Goal: Task Accomplishment & Management: Manage account settings

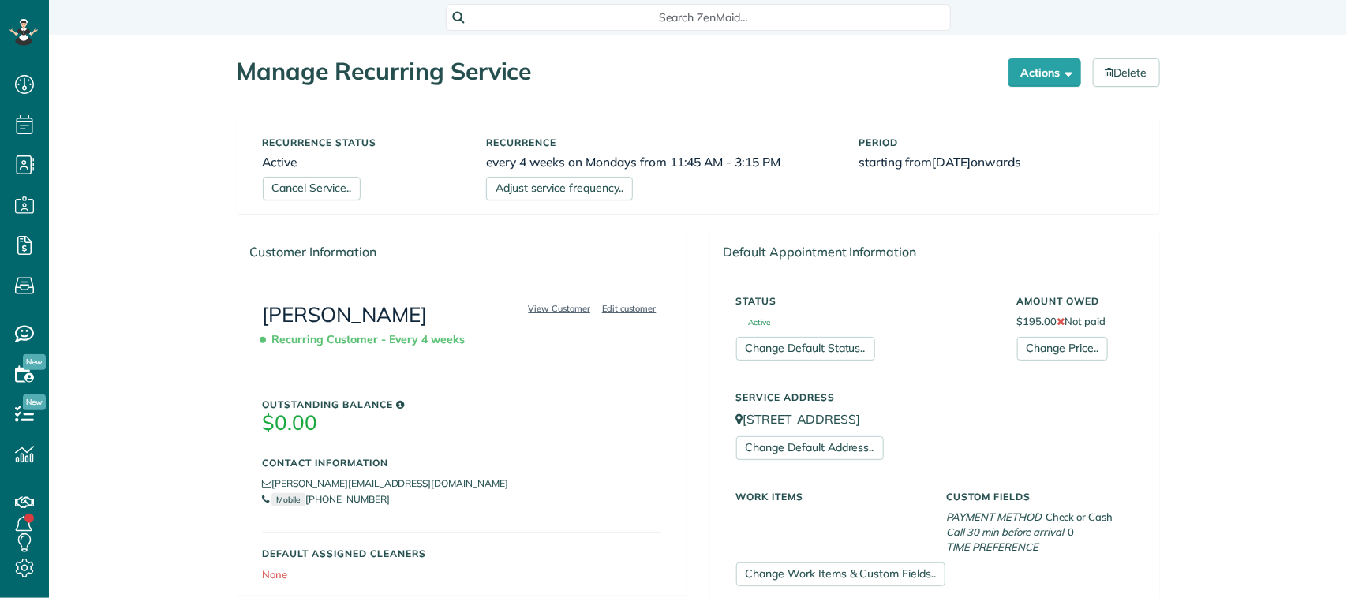
scroll to position [6, 6]
click at [328, 185] on link "Cancel Service.." at bounding box center [312, 189] width 98 height 24
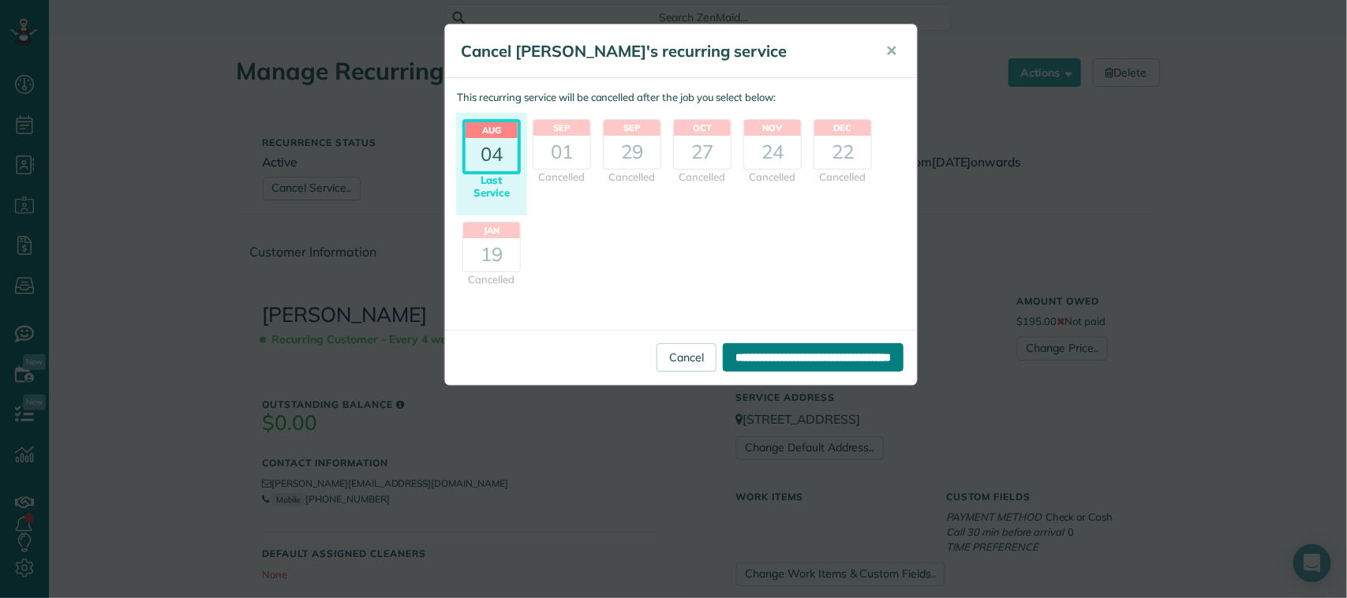
click at [723, 361] on input "**********" at bounding box center [813, 357] width 181 height 28
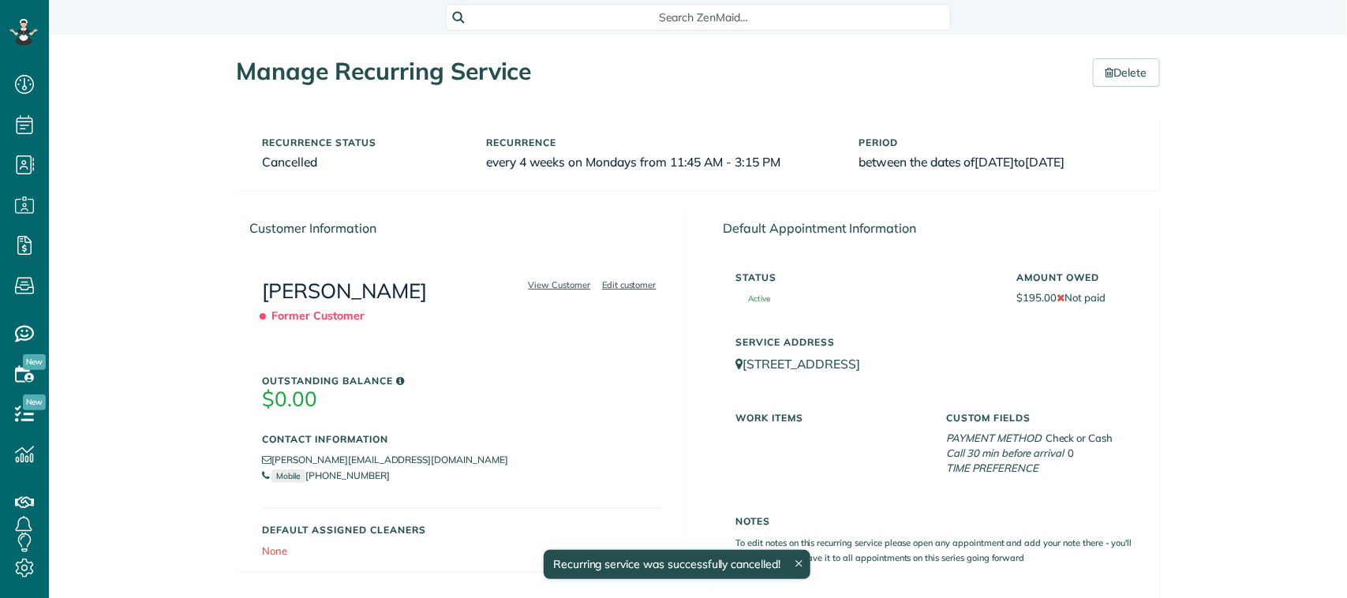
scroll to position [6, 6]
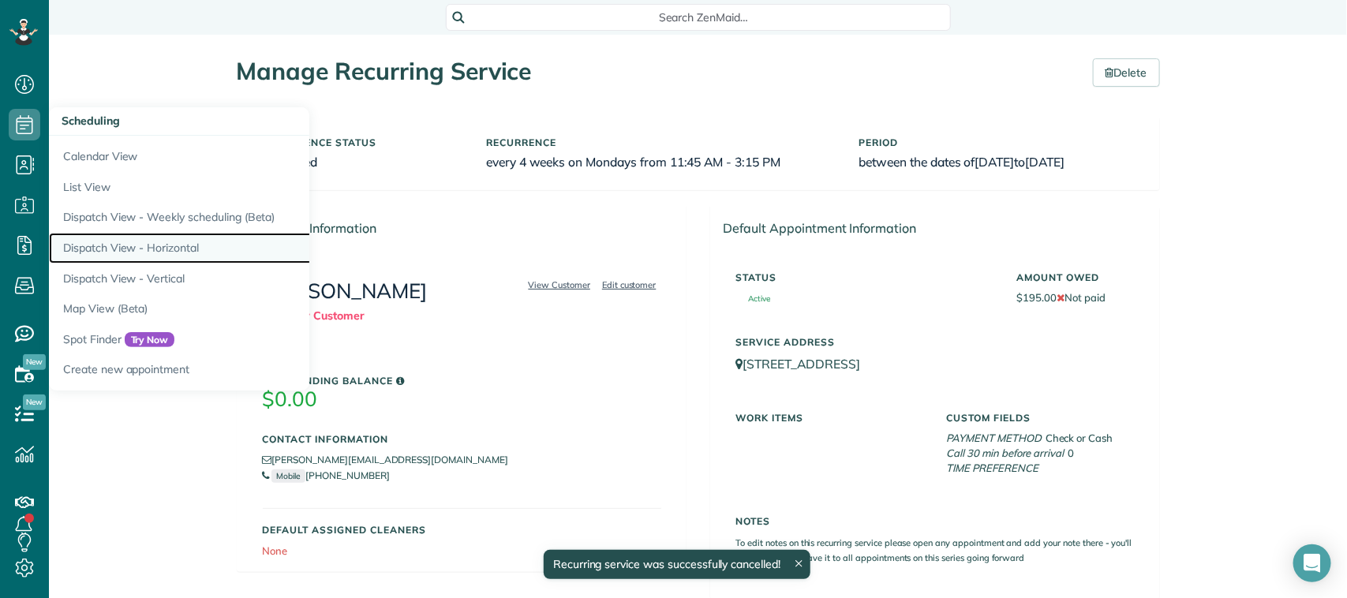
click at [126, 239] on link "Dispatch View - Horizontal" at bounding box center [246, 248] width 395 height 31
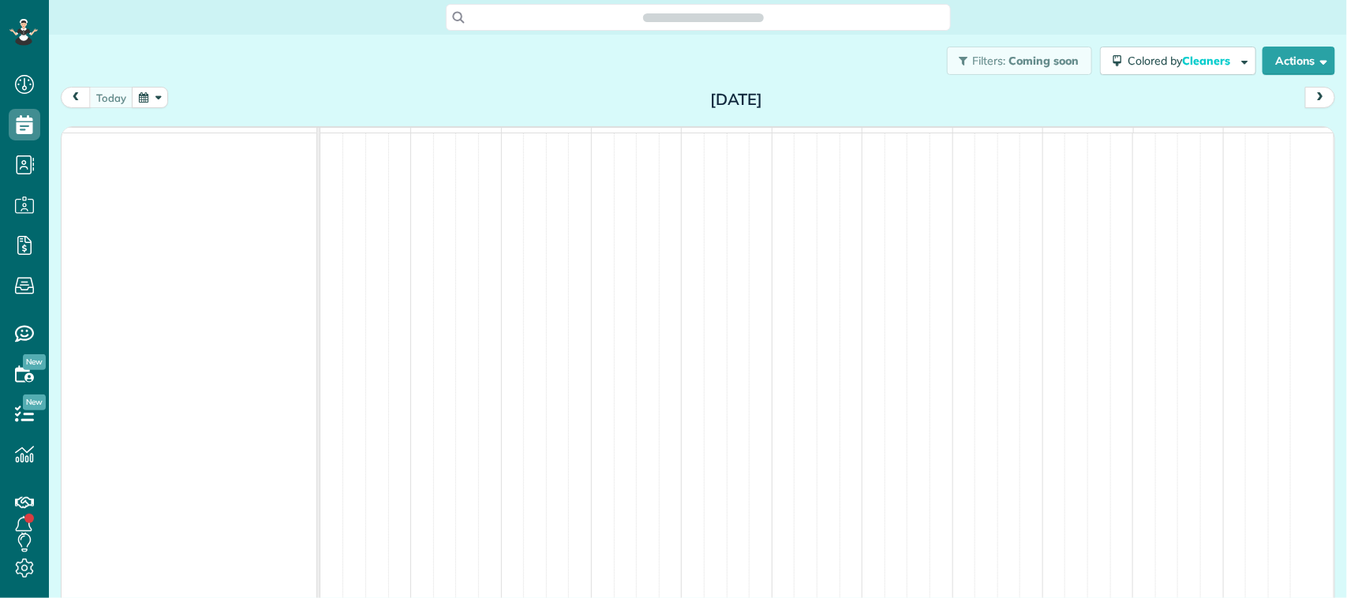
scroll to position [6, 6]
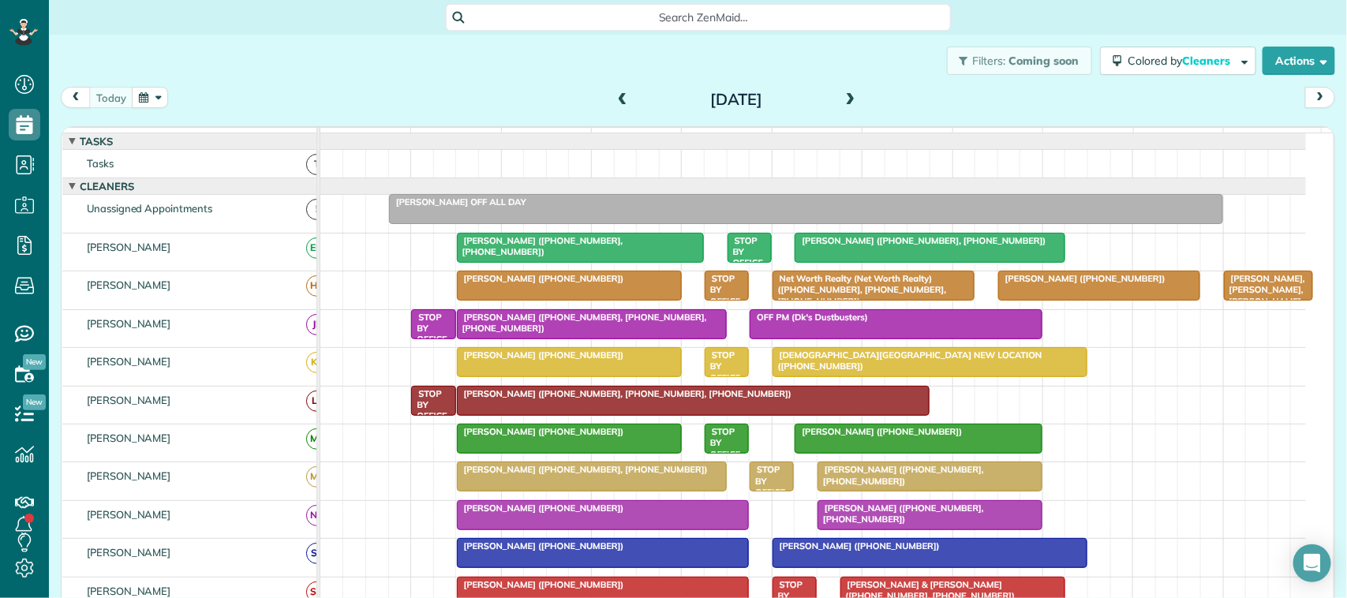
click at [140, 97] on button "button" at bounding box center [150, 97] width 36 height 21
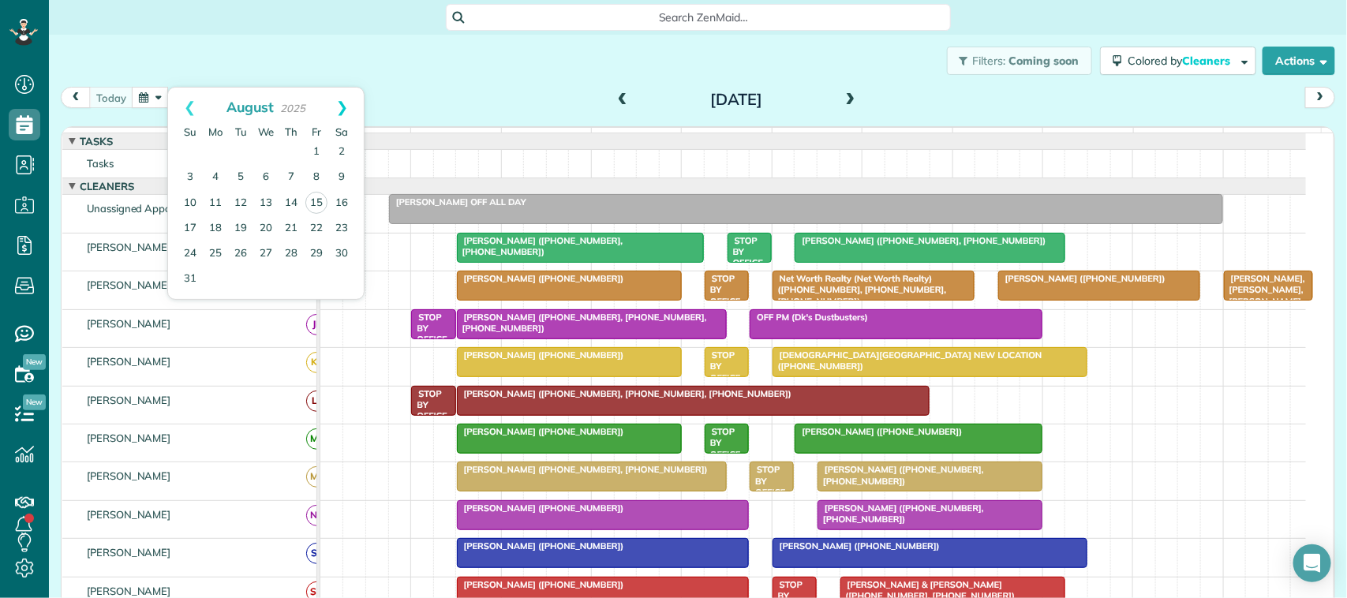
click at [345, 101] on link "Next" at bounding box center [341, 107] width 43 height 39
click at [215, 148] on link "1" at bounding box center [215, 152] width 25 height 25
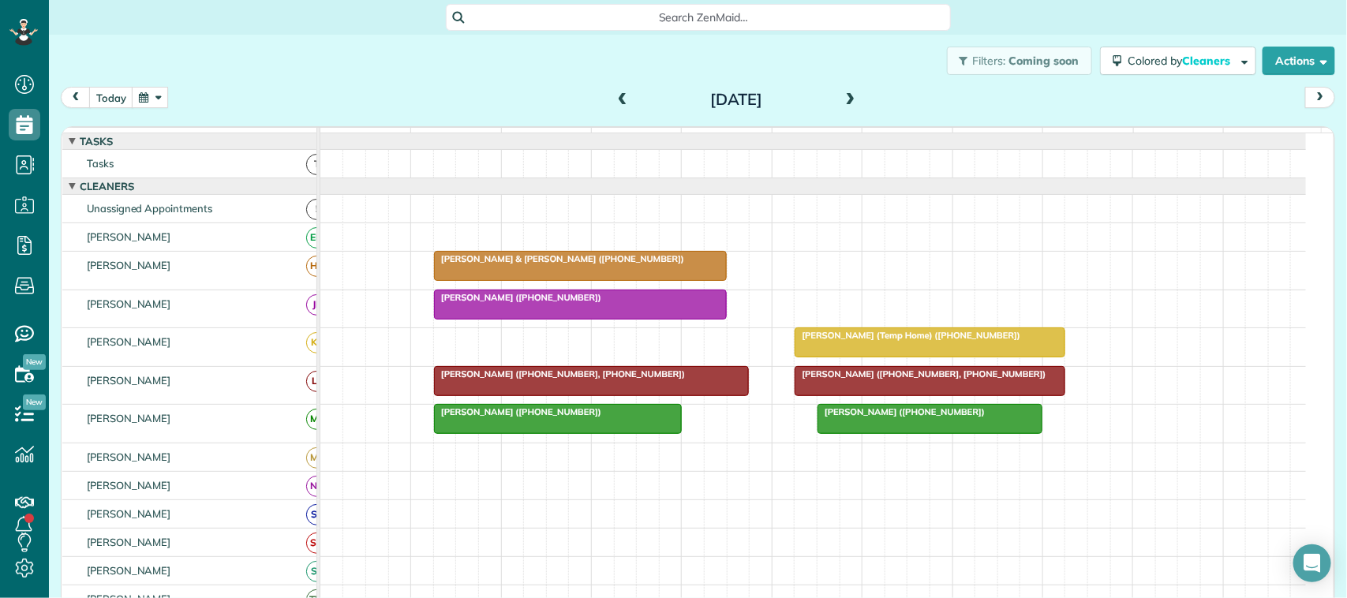
click at [672, 395] on div at bounding box center [591, 381] width 313 height 28
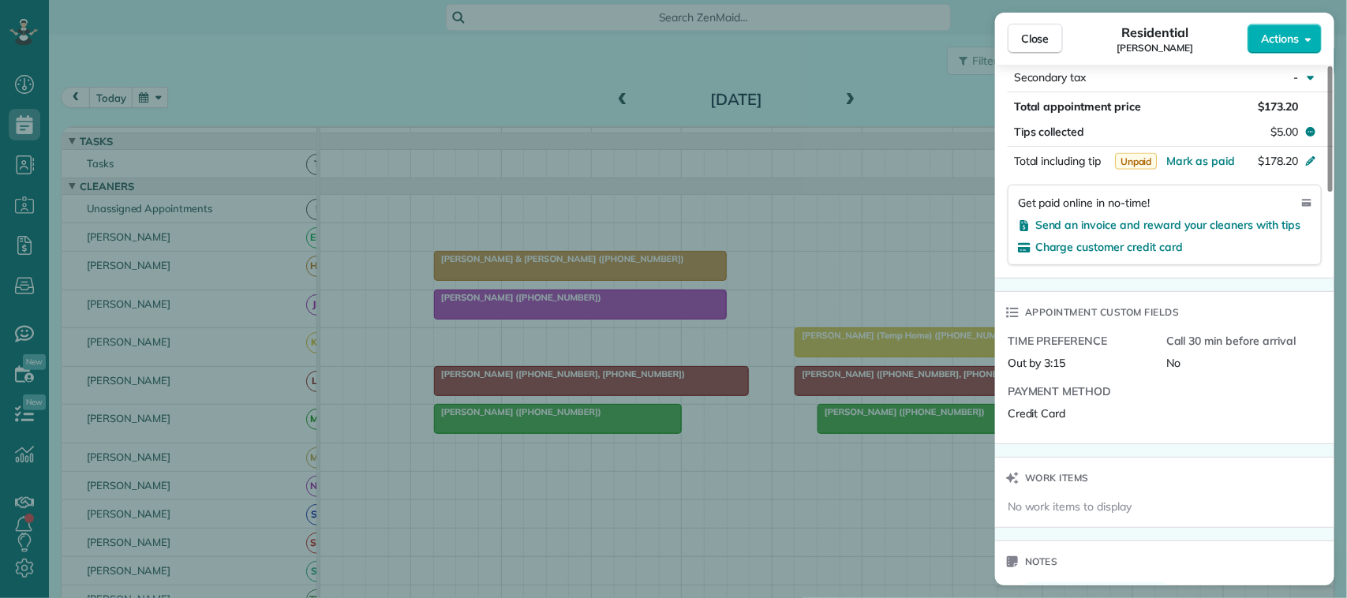
scroll to position [1381, 0]
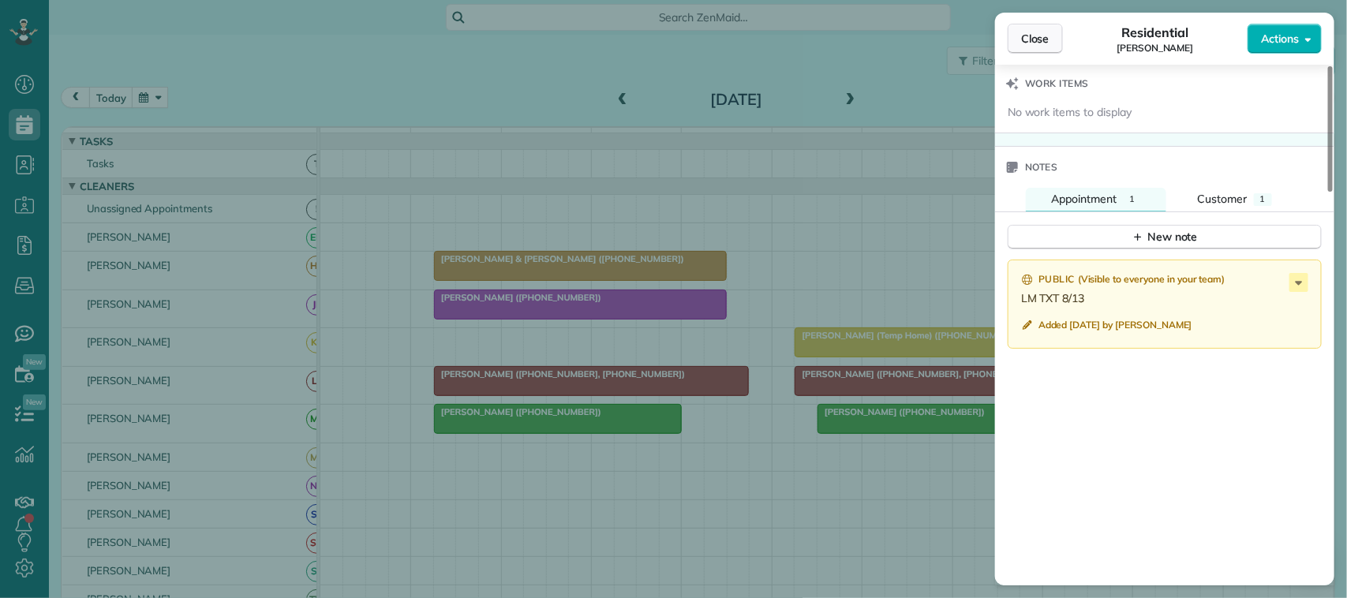
click at [1030, 47] on button "Close" at bounding box center [1035, 39] width 55 height 30
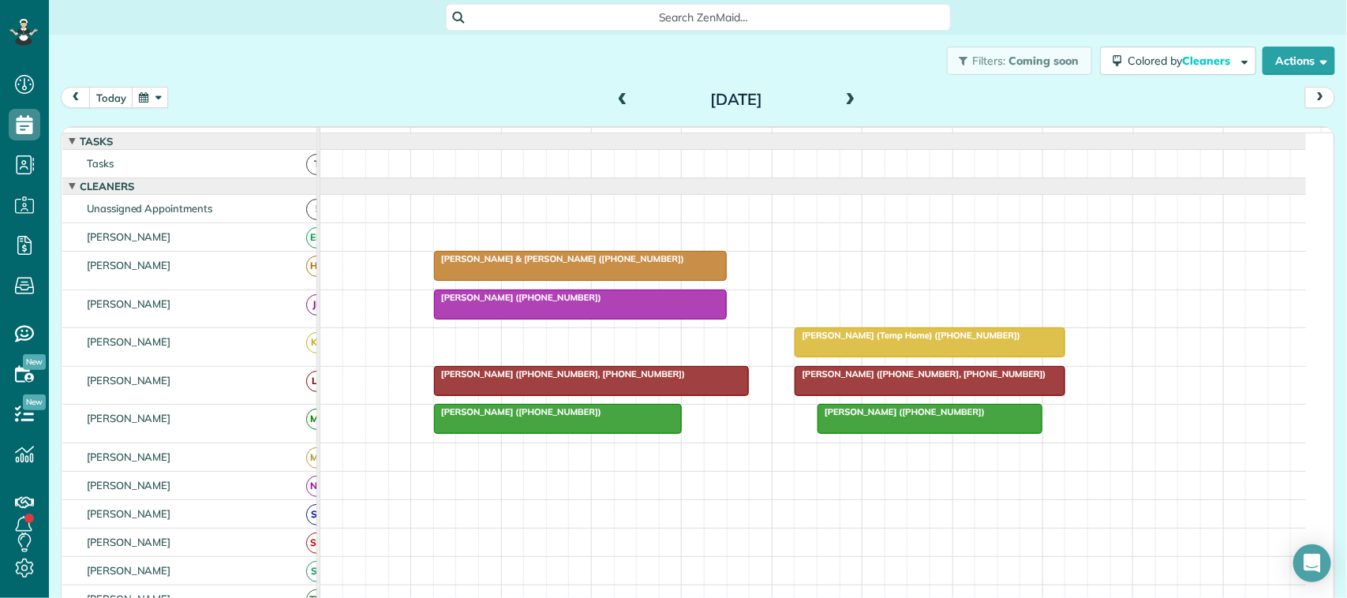
click at [867, 395] on div at bounding box center [930, 381] width 268 height 28
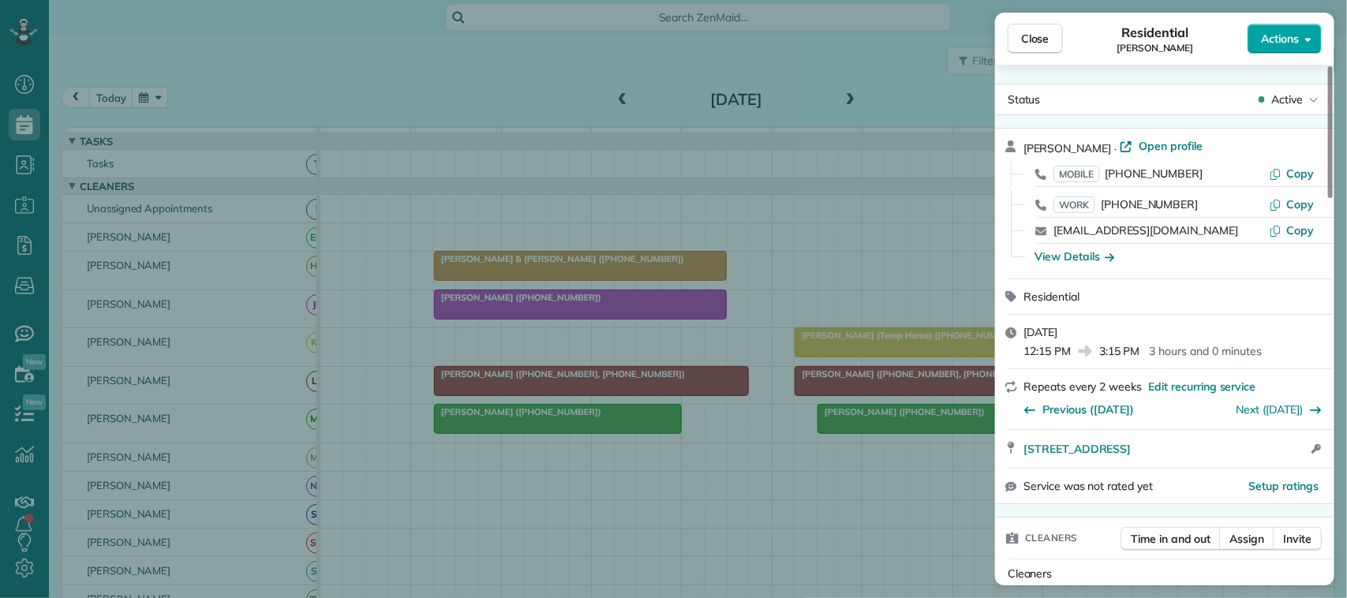
click at [1271, 41] on span "Actions" at bounding box center [1280, 39] width 38 height 16
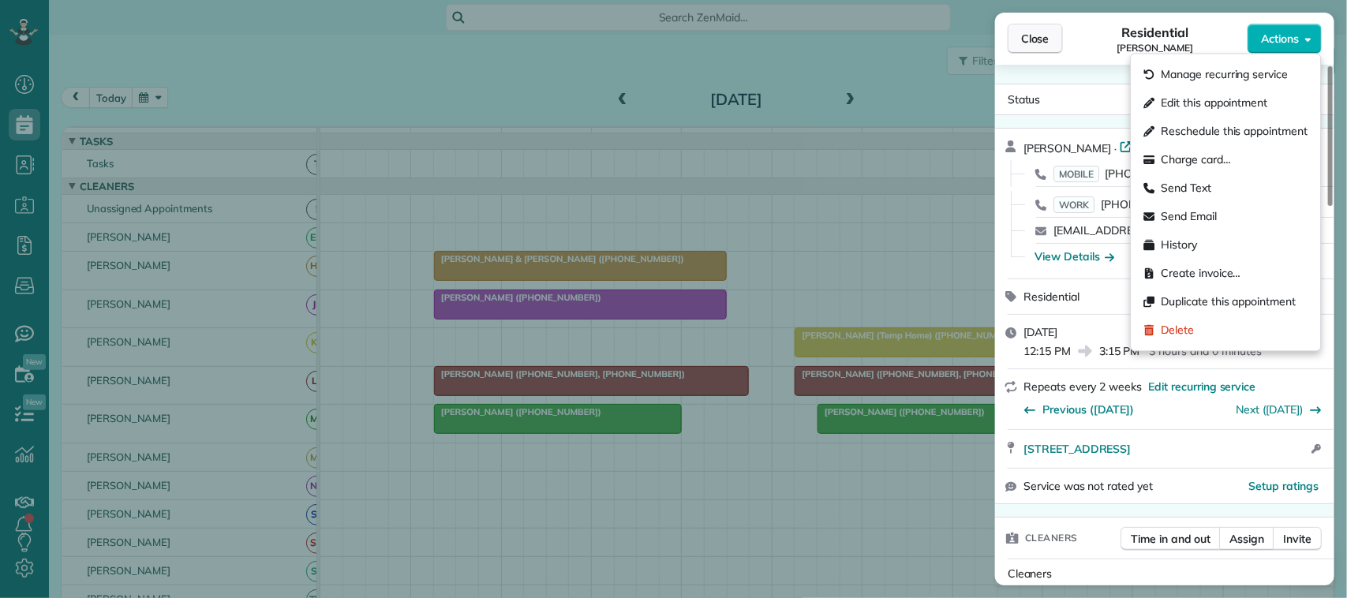
click at [1062, 36] on button "Close" at bounding box center [1035, 39] width 55 height 30
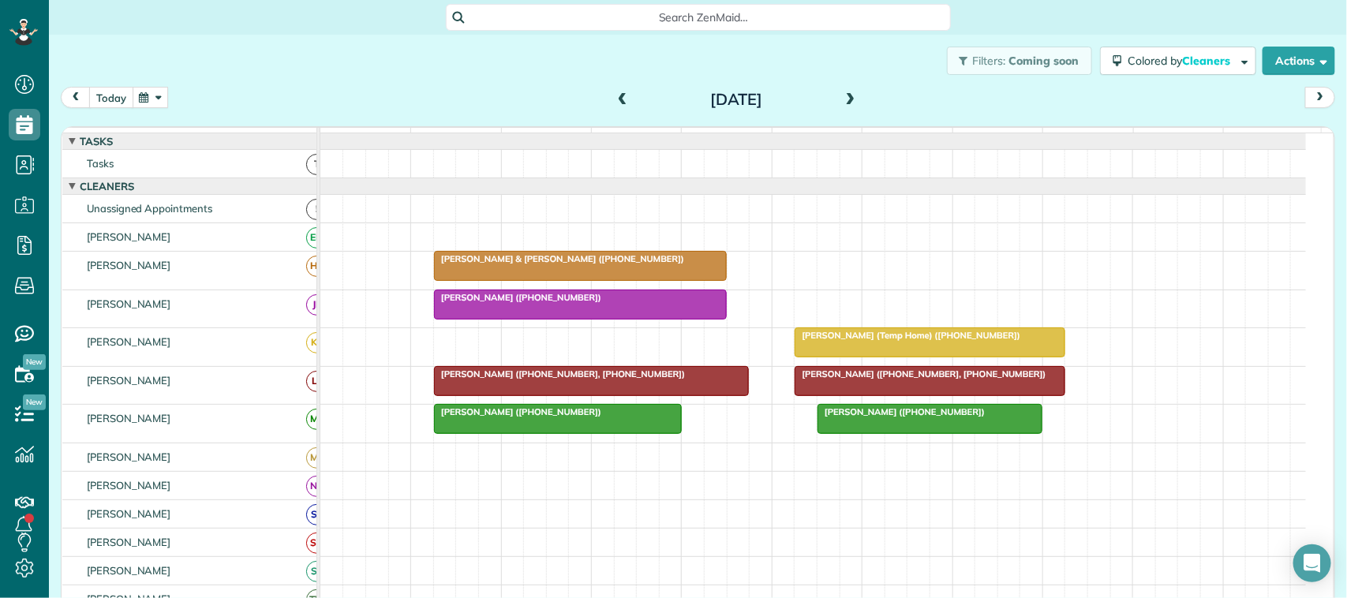
click at [117, 101] on button "today" at bounding box center [111, 97] width 44 height 21
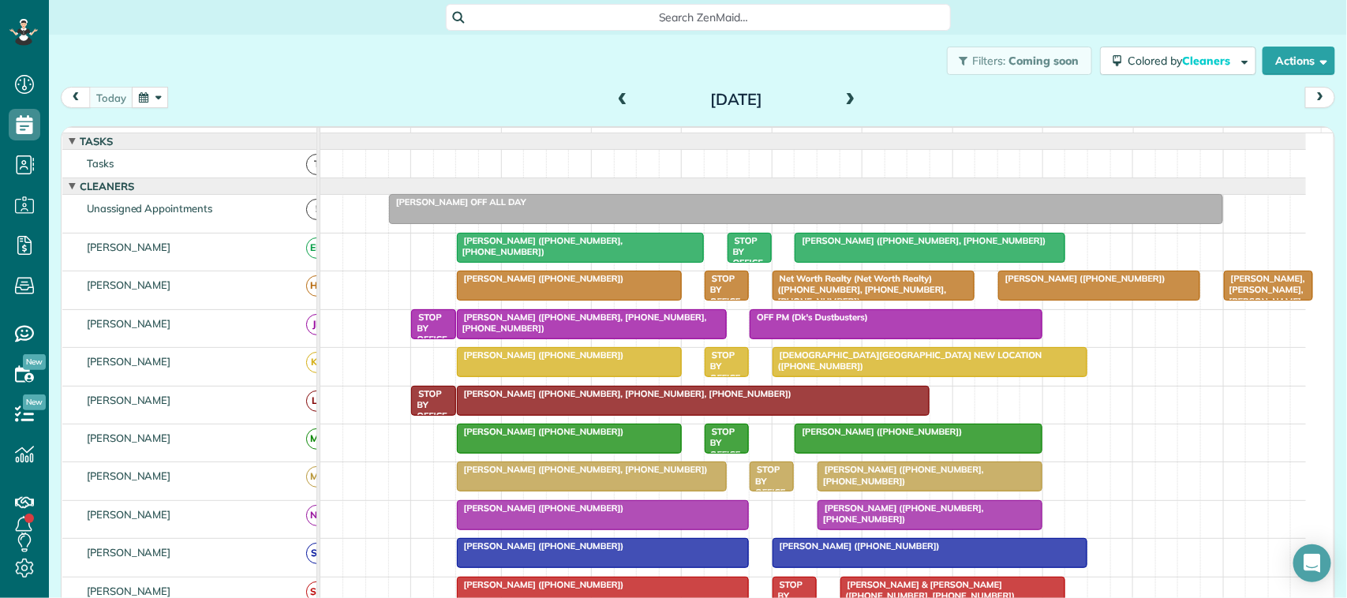
click at [614, 95] on span at bounding box center [622, 100] width 17 height 14
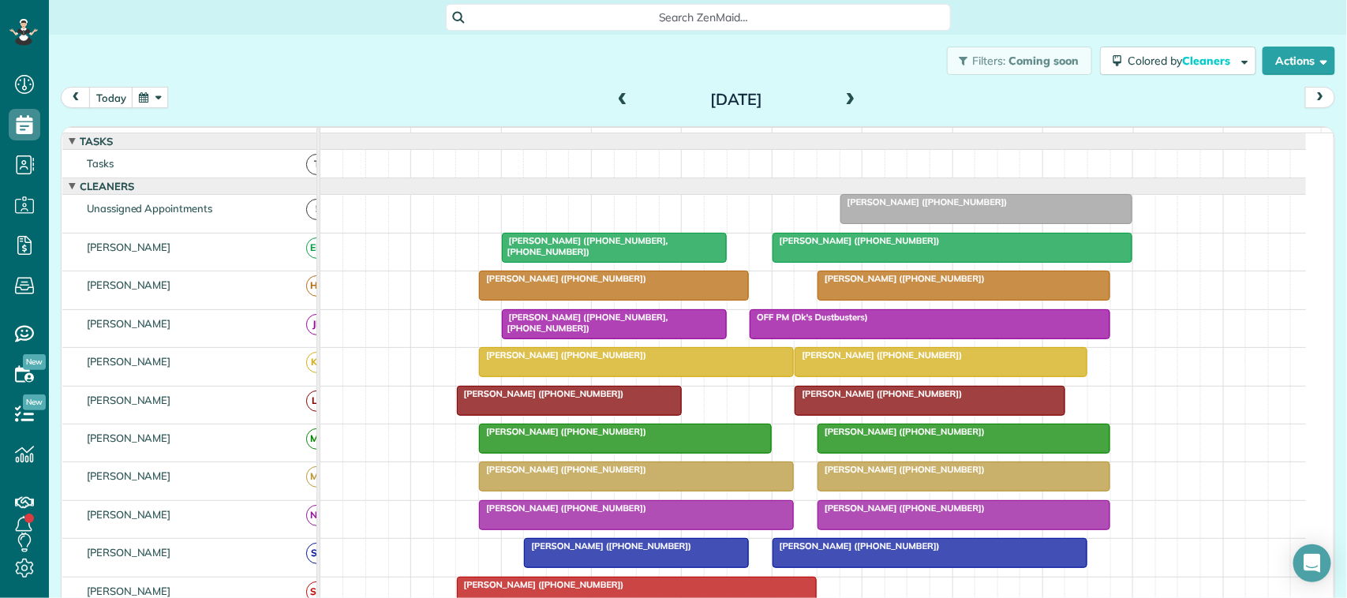
click at [146, 95] on button "button" at bounding box center [150, 97] width 36 height 21
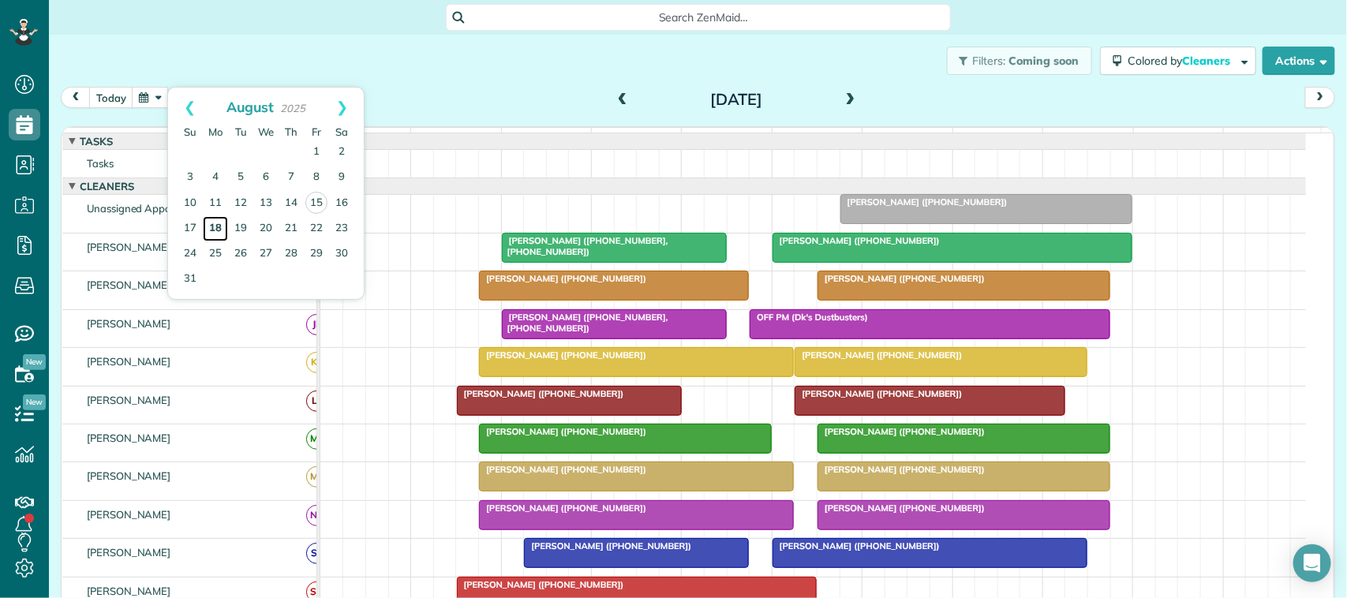
click at [214, 225] on link "18" at bounding box center [215, 228] width 25 height 25
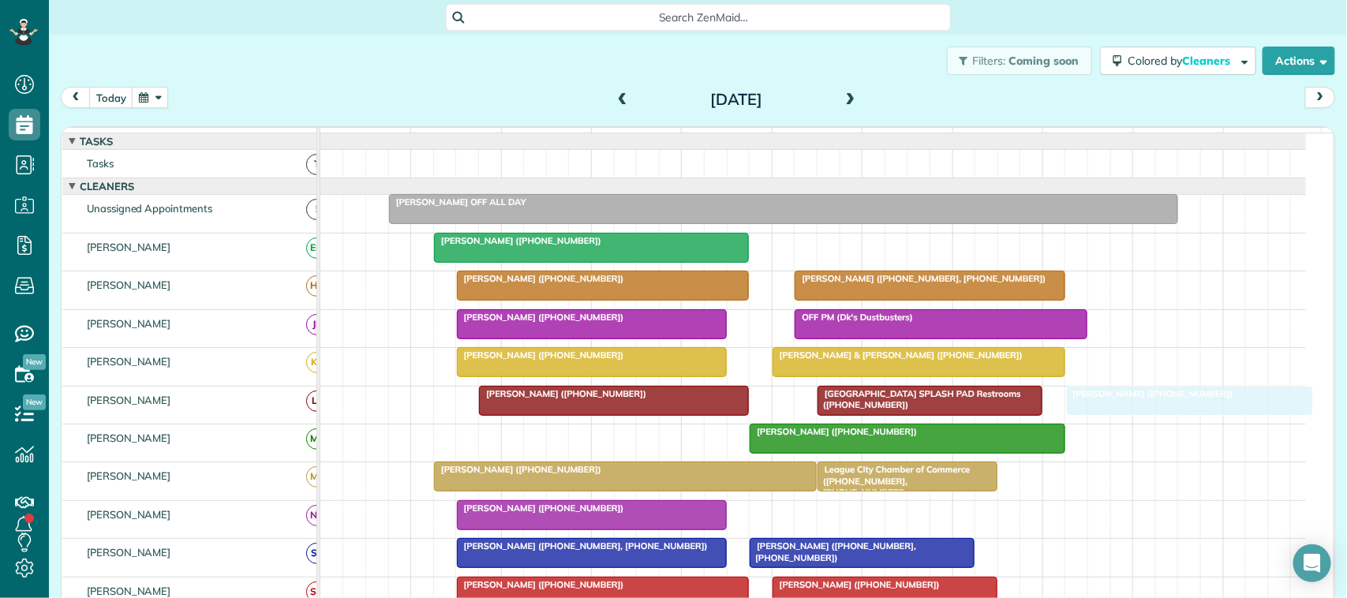
drag, startPoint x: 889, startPoint y: 523, endPoint x: 1129, endPoint y: 397, distance: 270.4
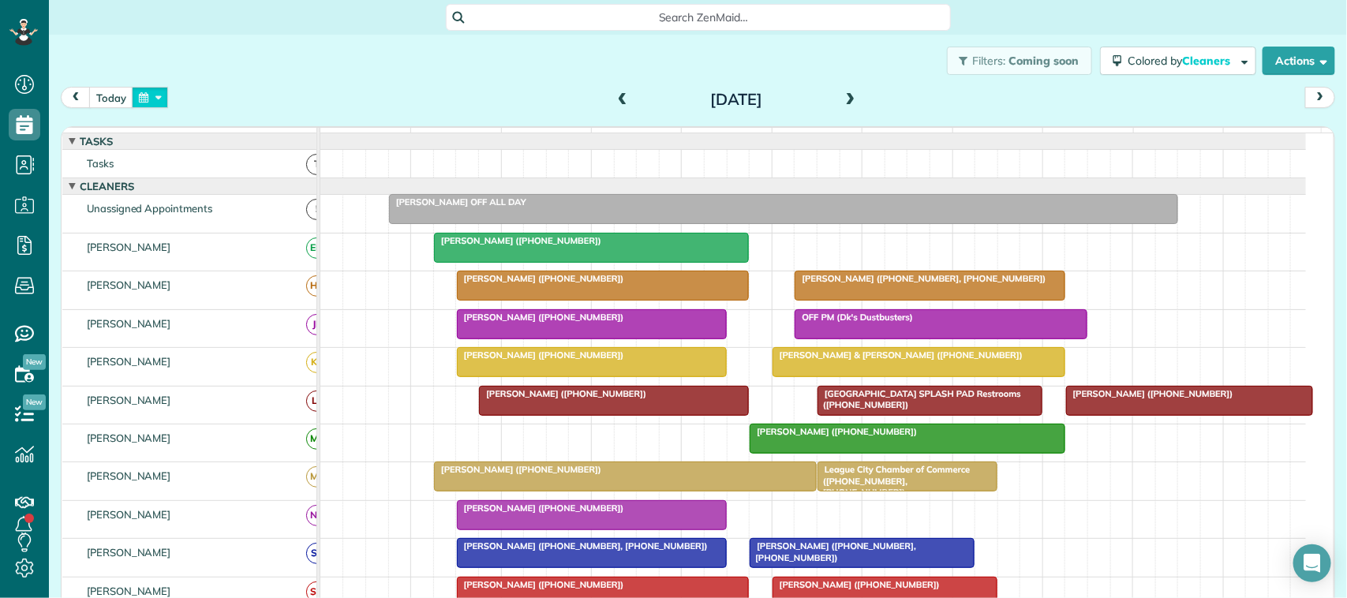
click at [144, 99] on button "button" at bounding box center [150, 97] width 36 height 21
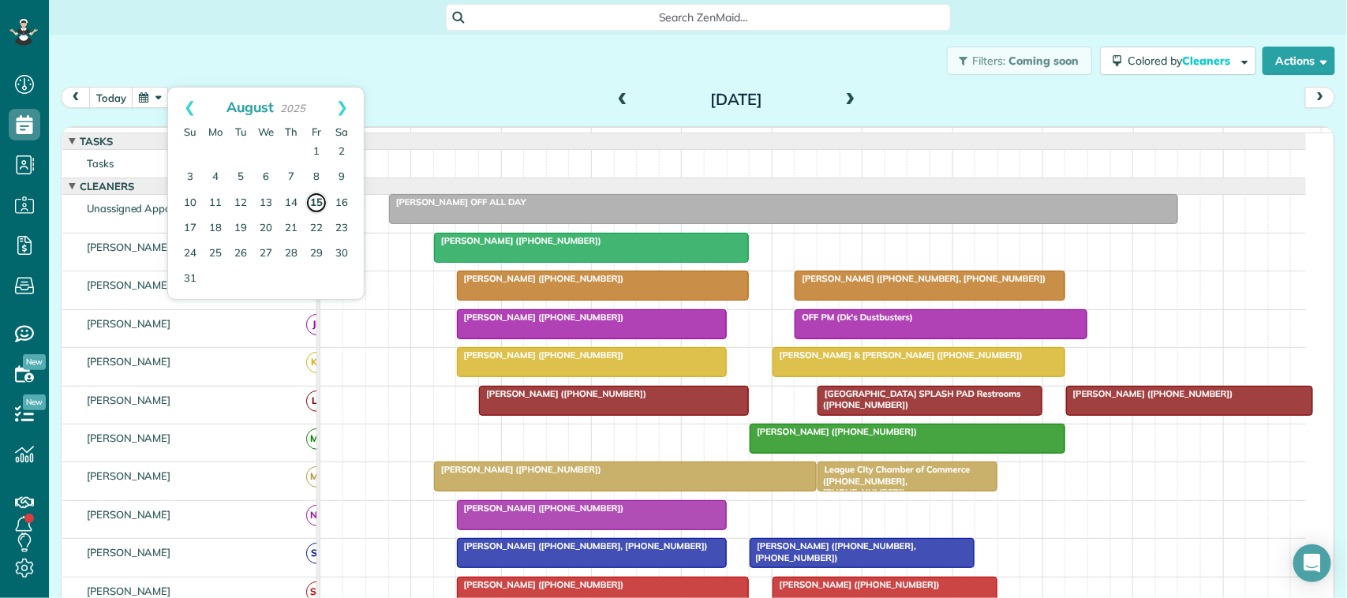
click at [314, 202] on link "15" at bounding box center [316, 203] width 22 height 22
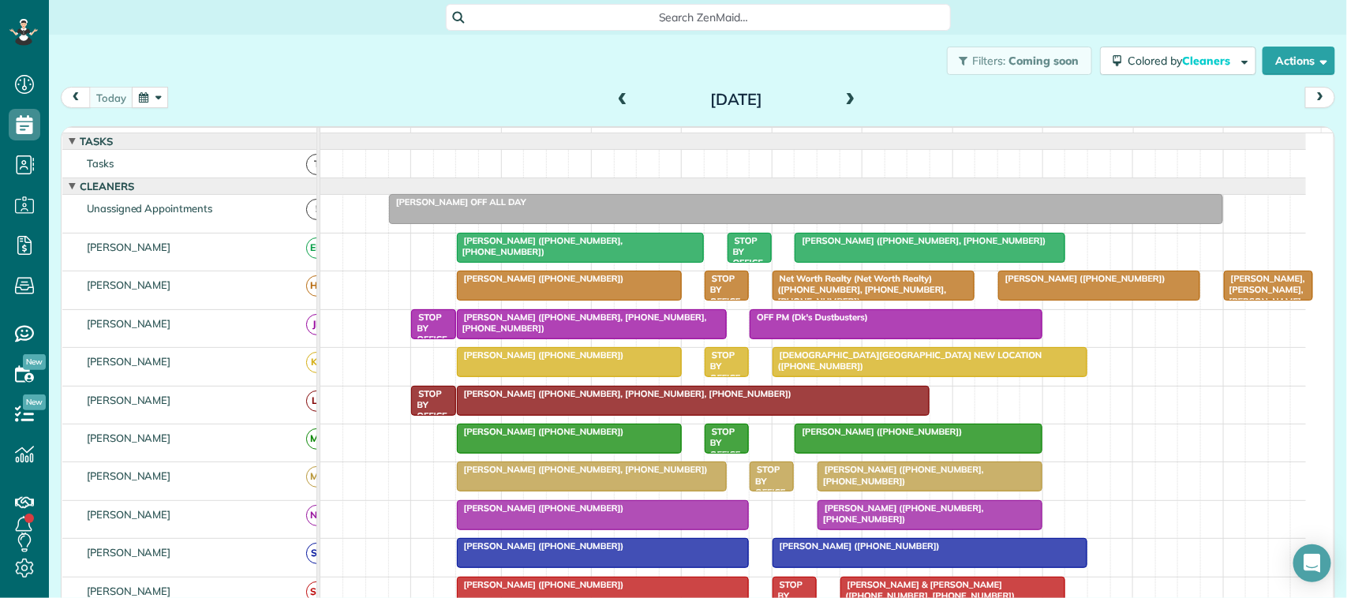
click at [144, 88] on button "button" at bounding box center [150, 97] width 36 height 21
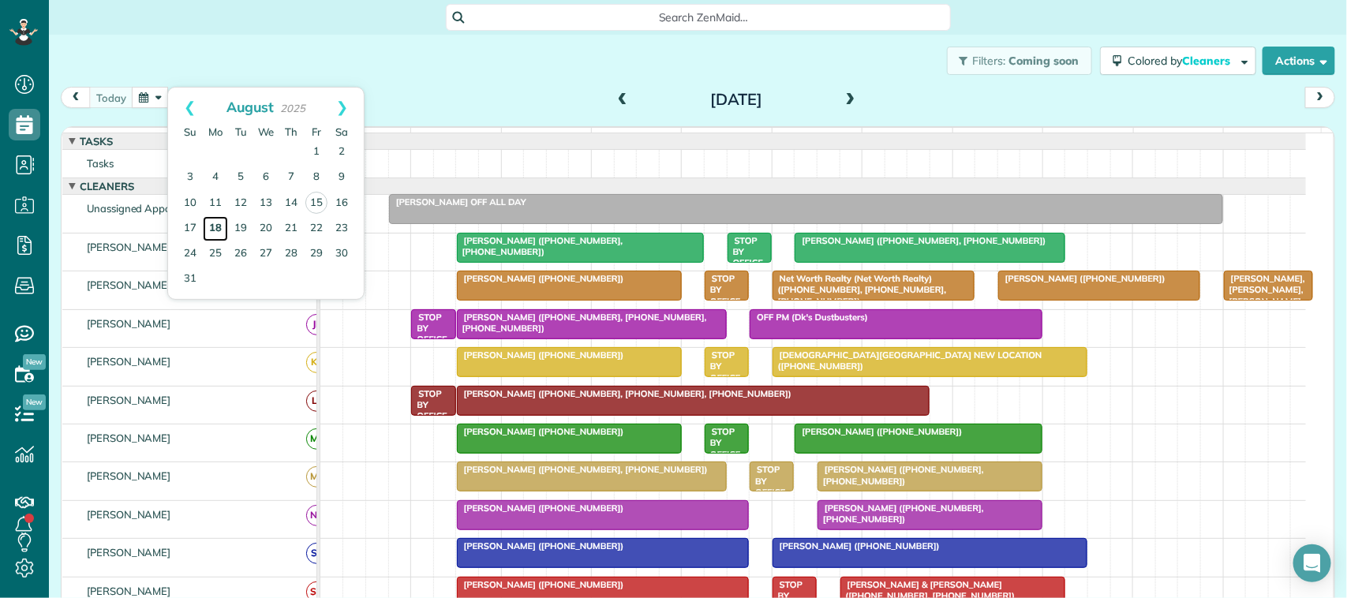
click at [215, 226] on link "18" at bounding box center [215, 228] width 25 height 25
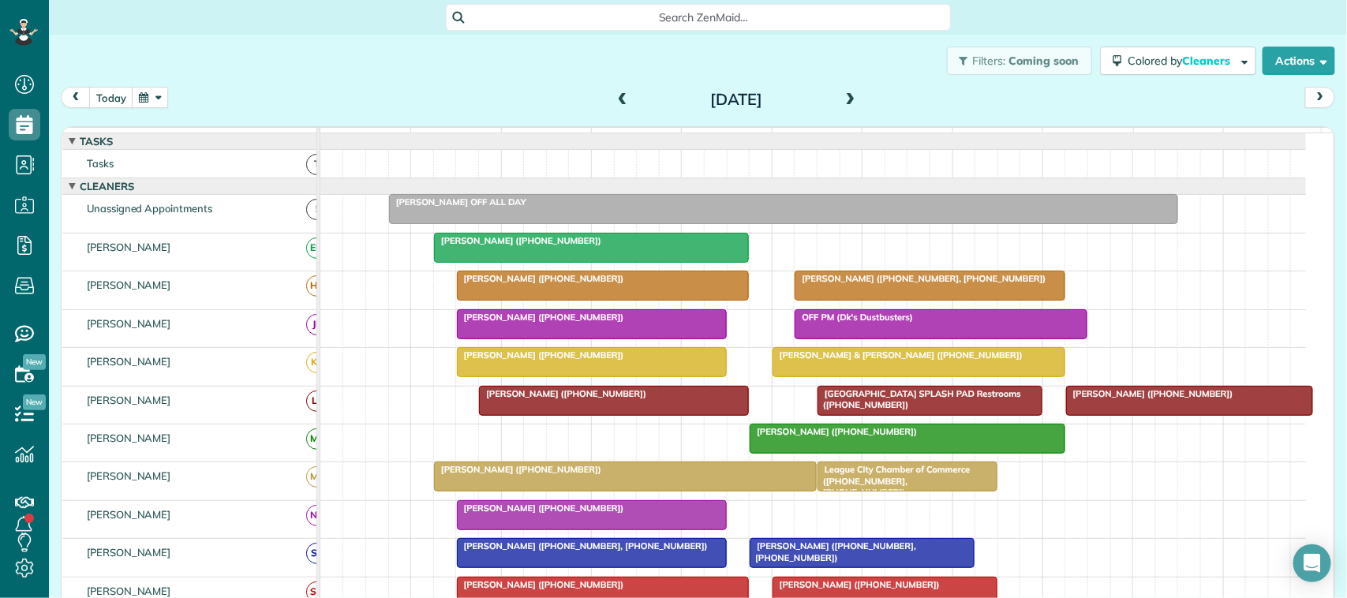
click at [842, 99] on span at bounding box center [850, 100] width 17 height 14
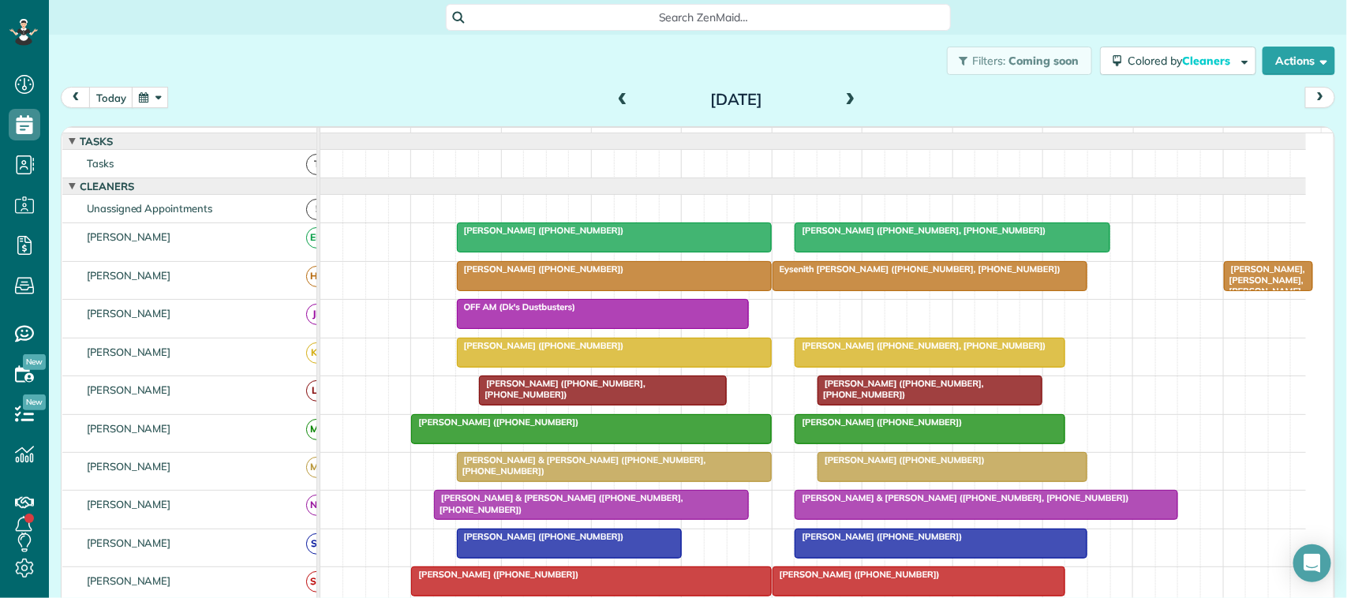
click at [842, 99] on span at bounding box center [850, 100] width 17 height 14
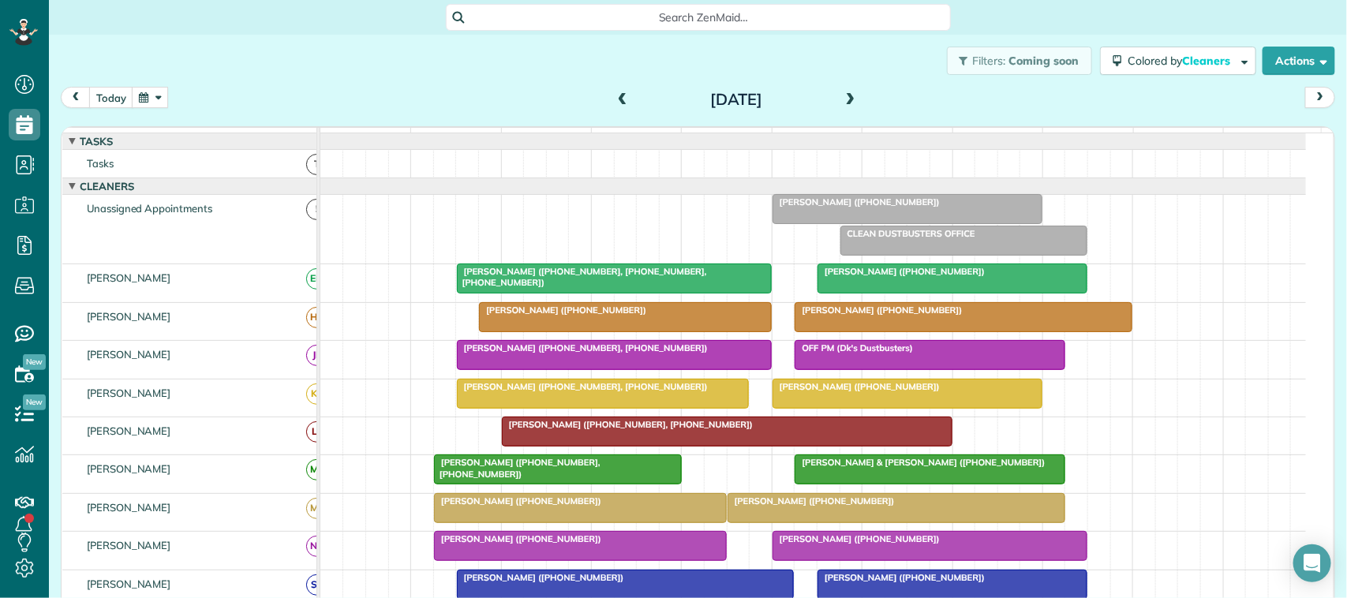
click at [842, 95] on span at bounding box center [850, 100] width 17 height 14
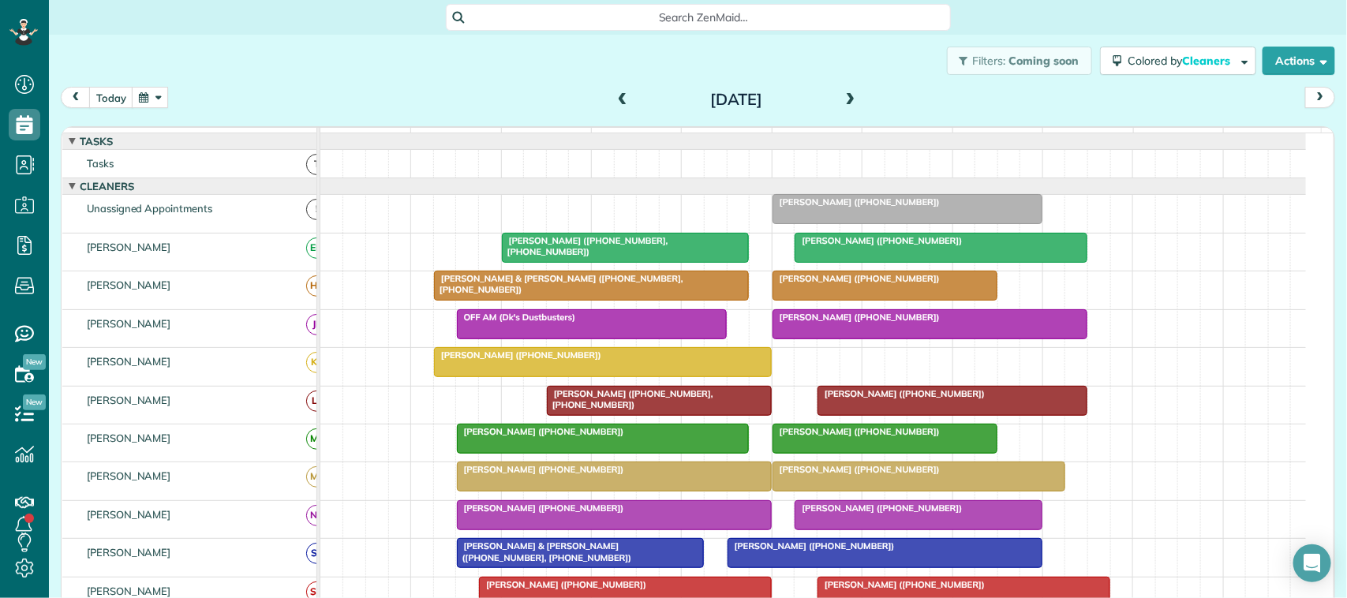
click at [616, 99] on span at bounding box center [622, 100] width 17 height 14
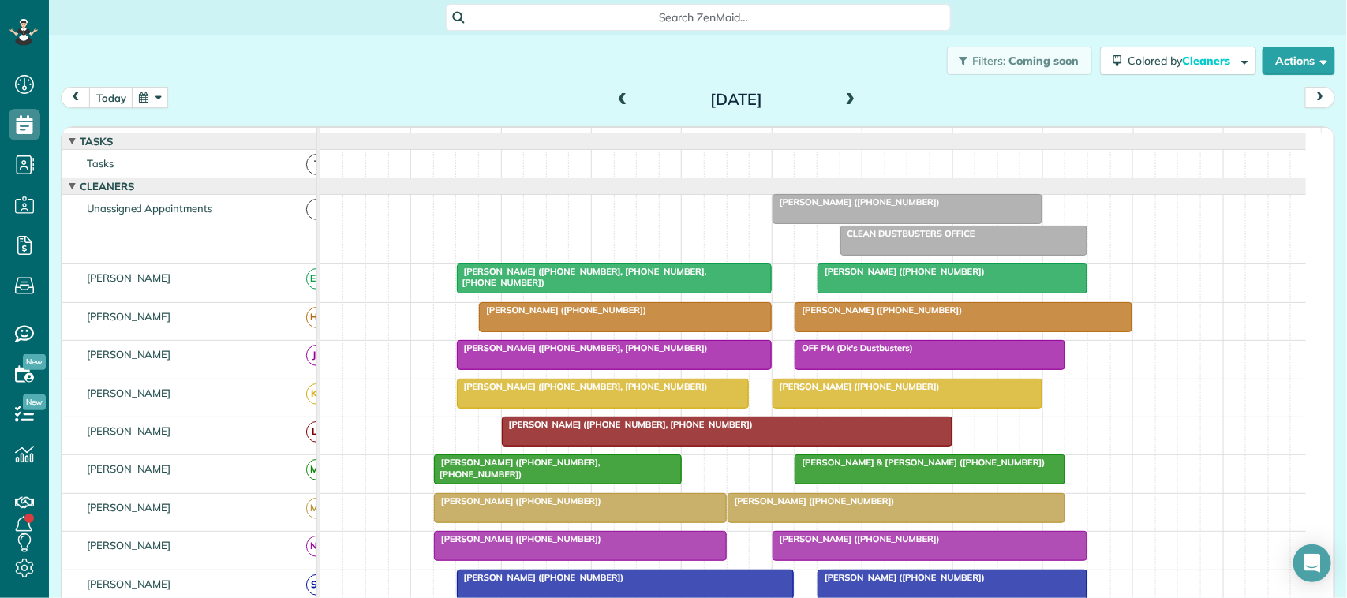
click at [616, 99] on span at bounding box center [622, 100] width 17 height 14
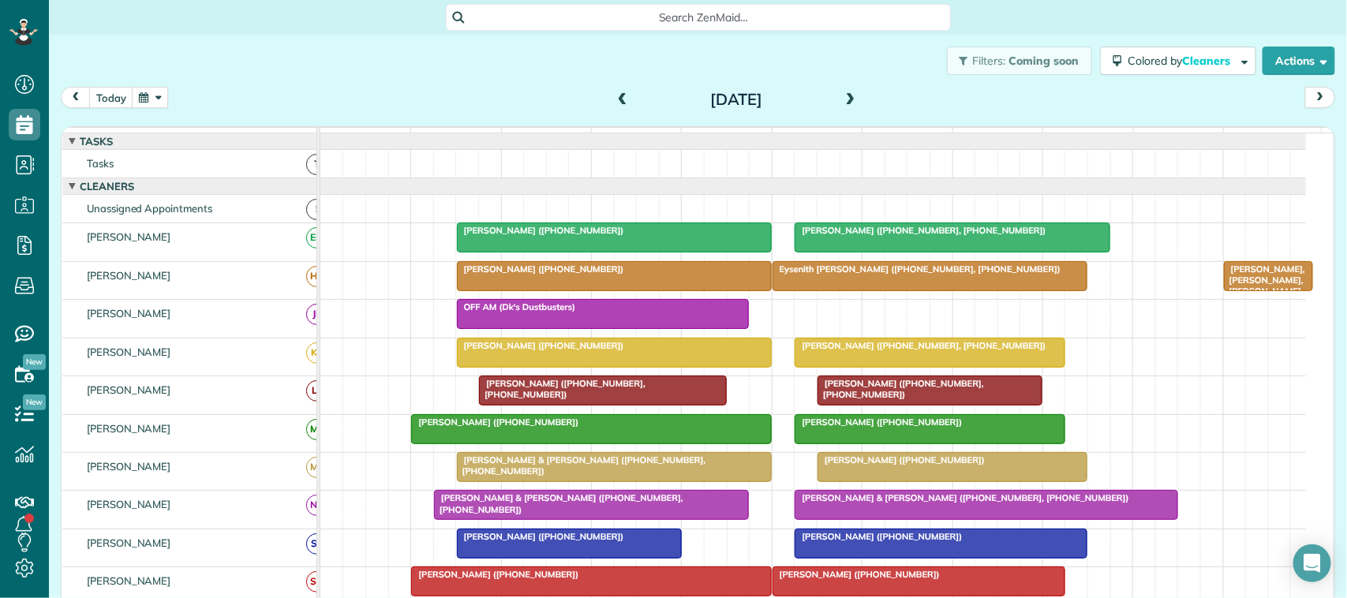
click at [616, 99] on span at bounding box center [622, 100] width 17 height 14
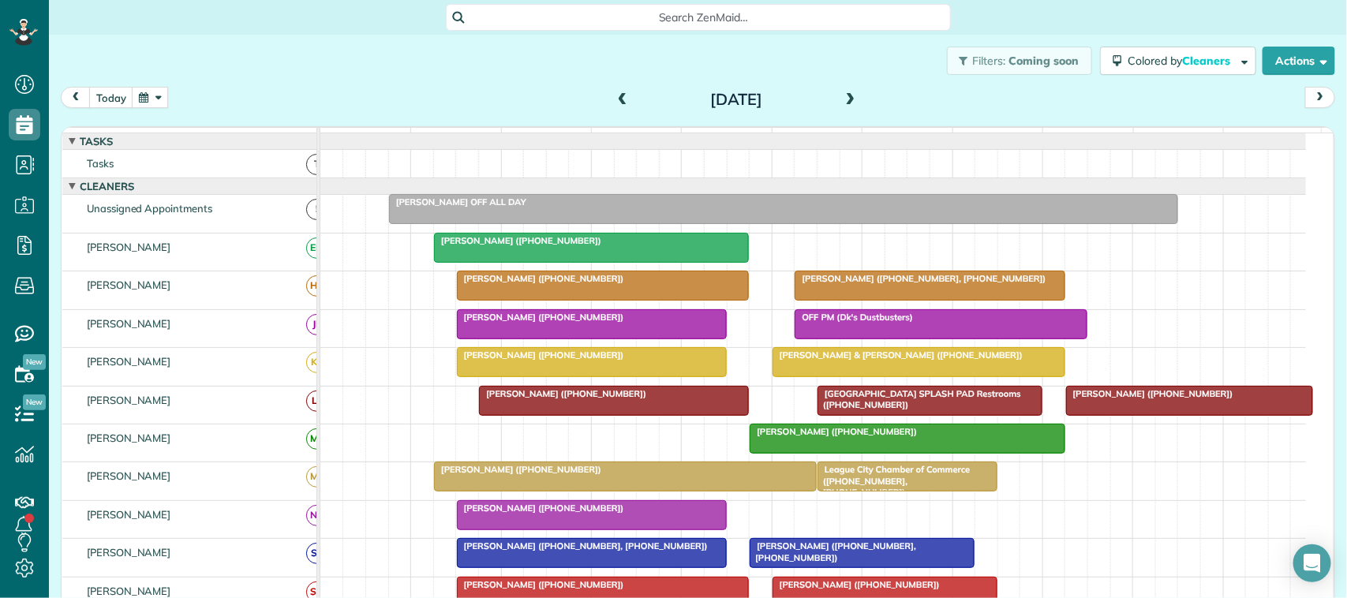
click at [151, 92] on button "button" at bounding box center [150, 97] width 36 height 21
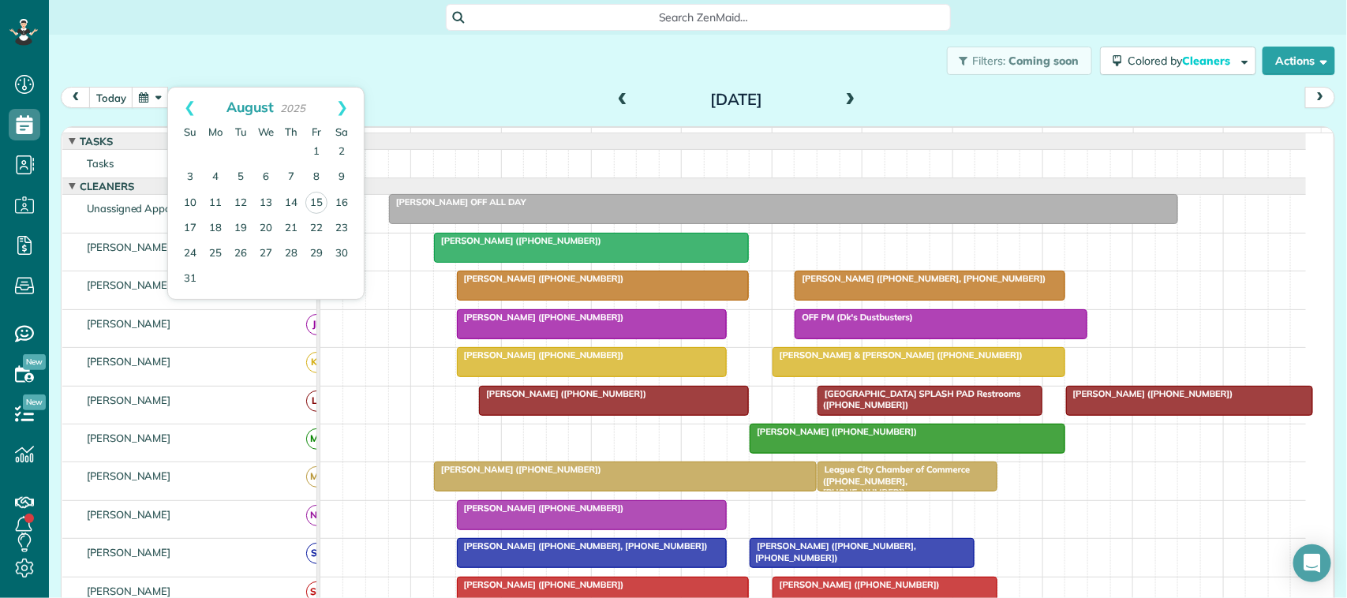
click at [418, 100] on div "today Monday Aug 18, 2025" at bounding box center [698, 101] width 1275 height 29
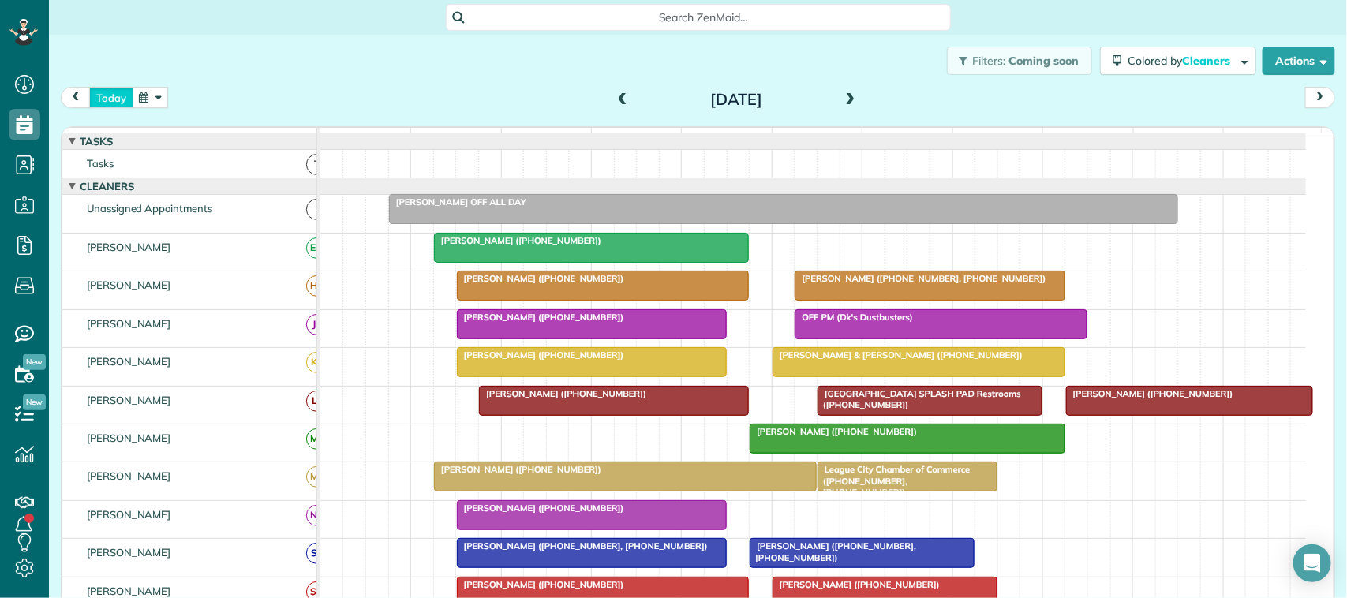
drag, startPoint x: 112, startPoint y: 95, endPoint x: 127, endPoint y: 95, distance: 15.0
click at [113, 95] on button "today" at bounding box center [111, 97] width 44 height 21
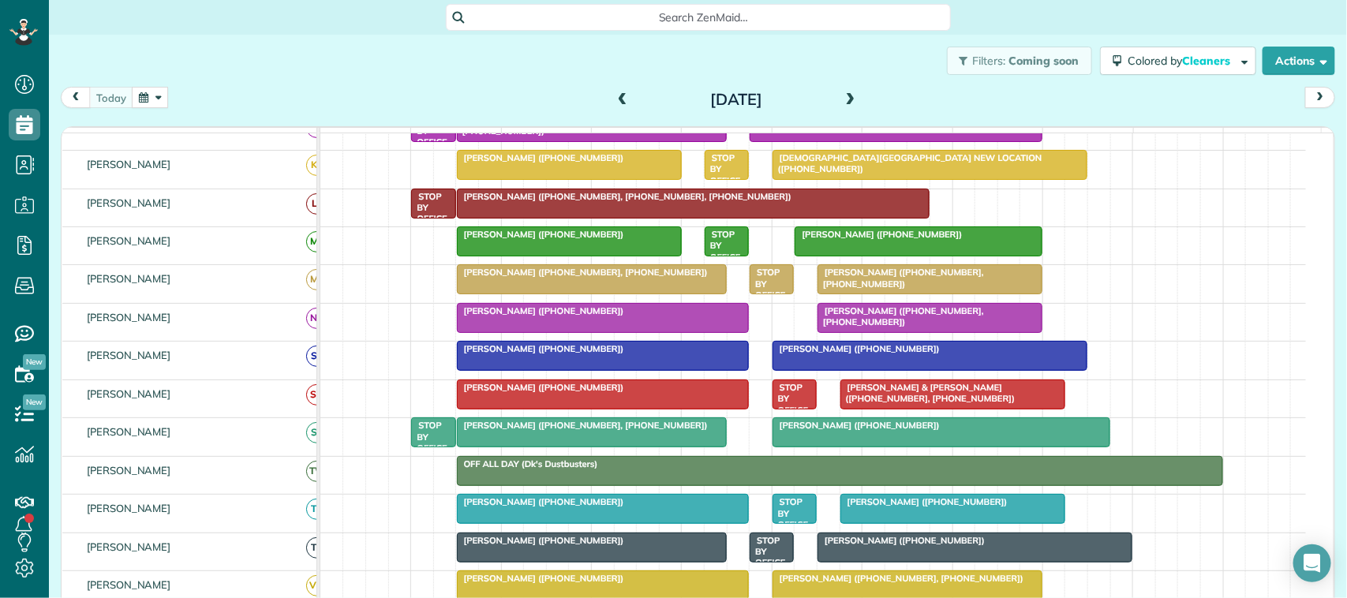
click at [646, 370] on div at bounding box center [603, 356] width 291 height 28
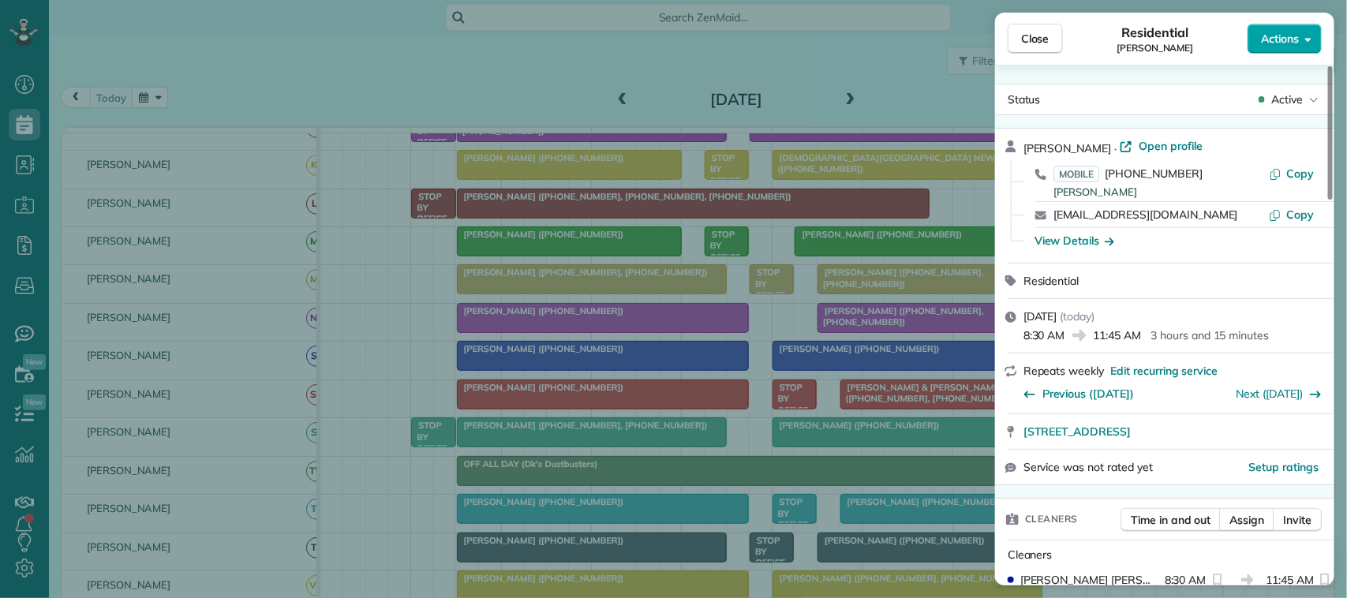
click at [1269, 29] on button "Actions" at bounding box center [1285, 39] width 74 height 30
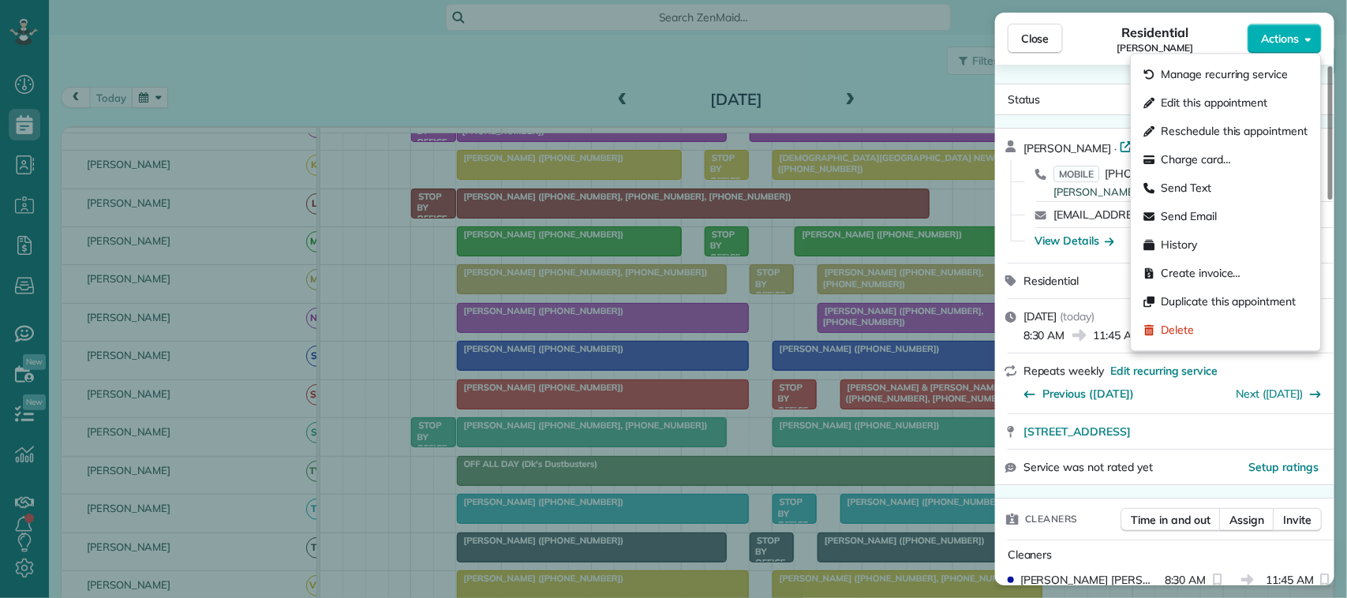
click at [1163, 43] on span "[PERSON_NAME]" at bounding box center [1155, 48] width 77 height 13
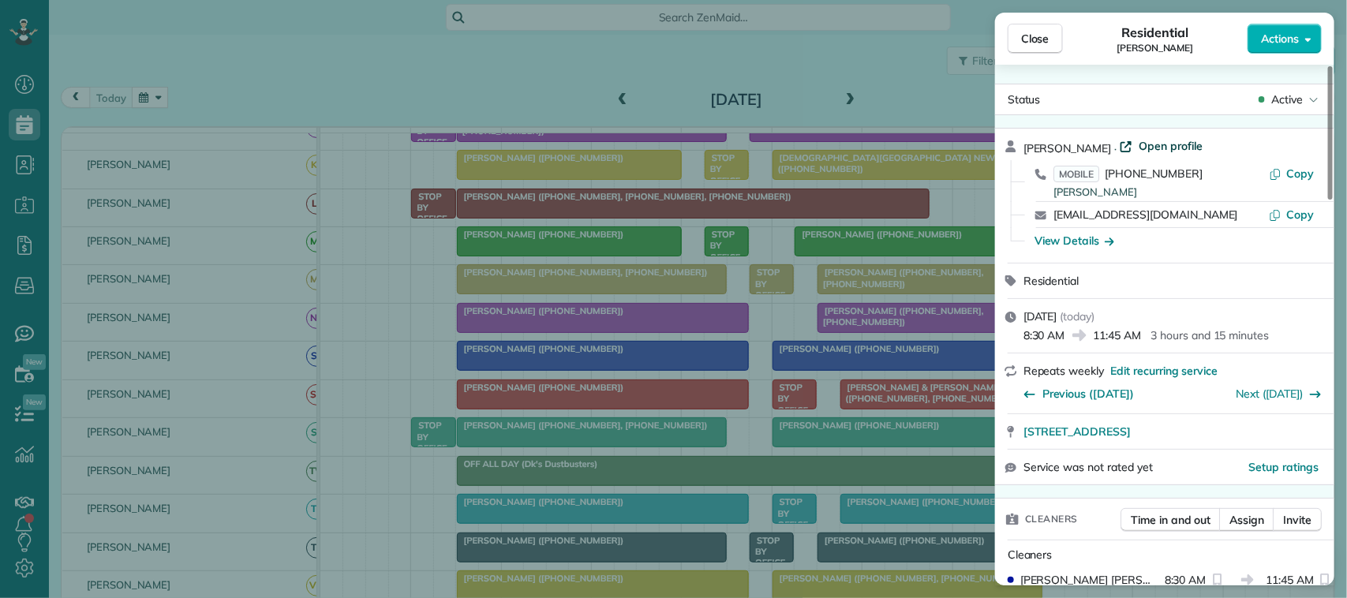
click at [1166, 147] on span "Open profile" at bounding box center [1171, 146] width 64 height 16
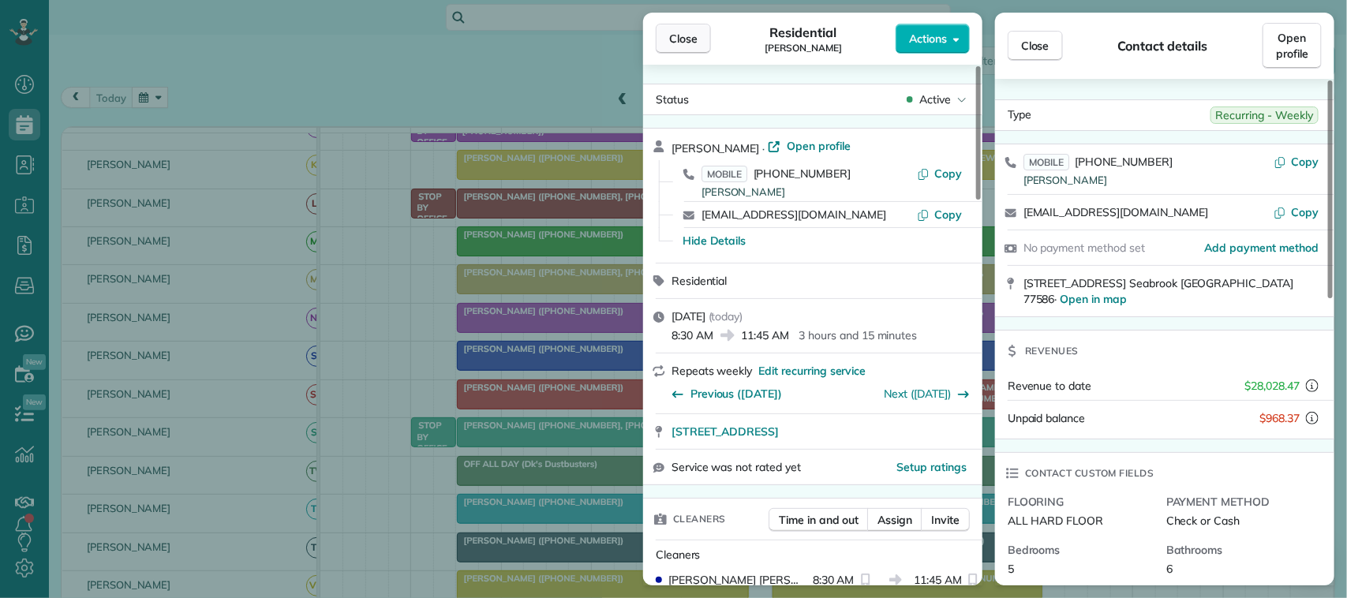
click at [681, 40] on span "Close" at bounding box center [683, 39] width 28 height 16
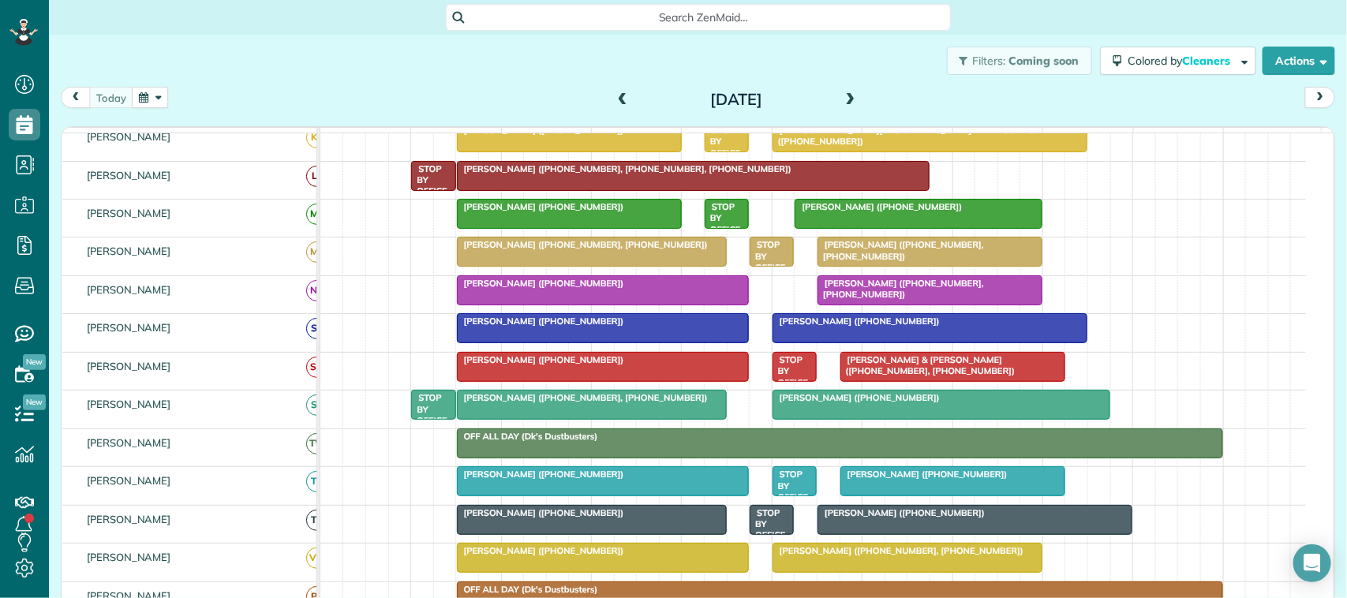
scroll to position [197, 0]
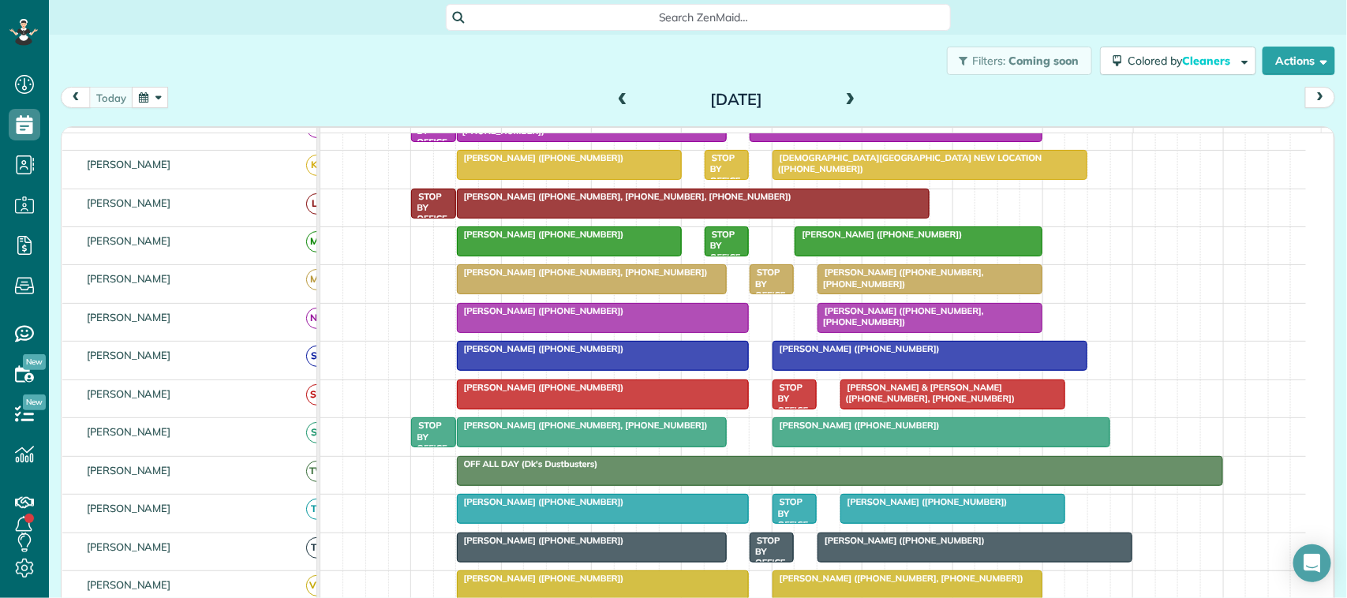
click at [643, 354] on div "Marty Huda-Roos (+17143508213)" at bounding box center [603, 348] width 283 height 11
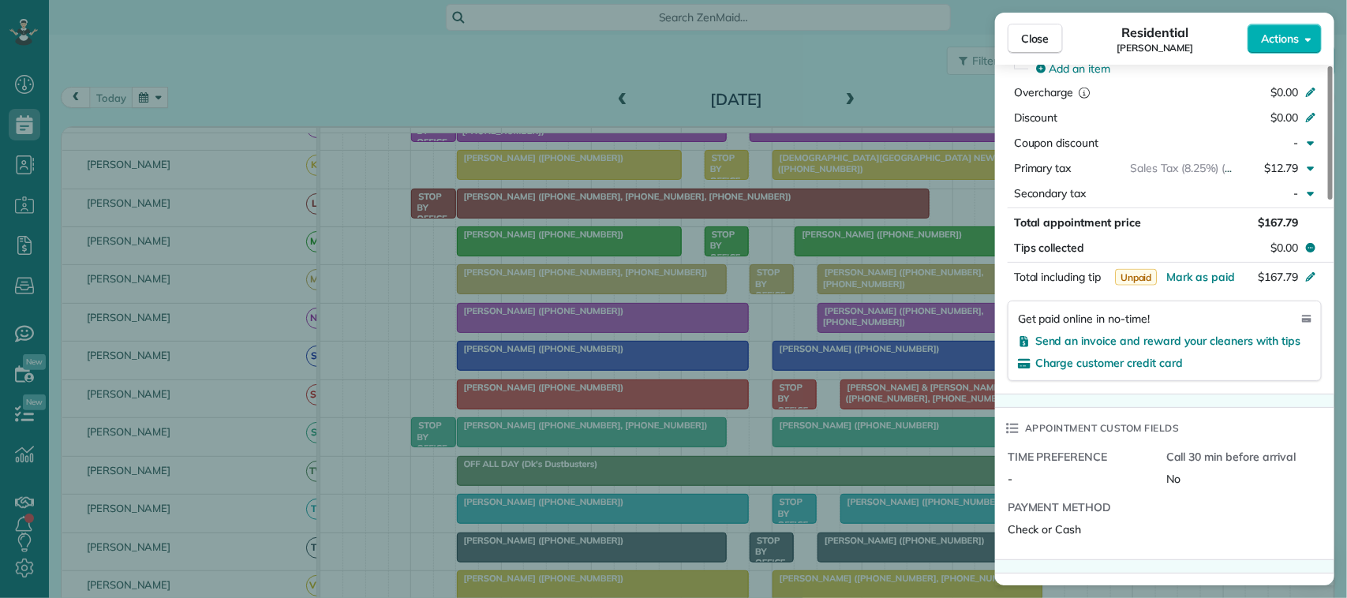
scroll to position [802, 0]
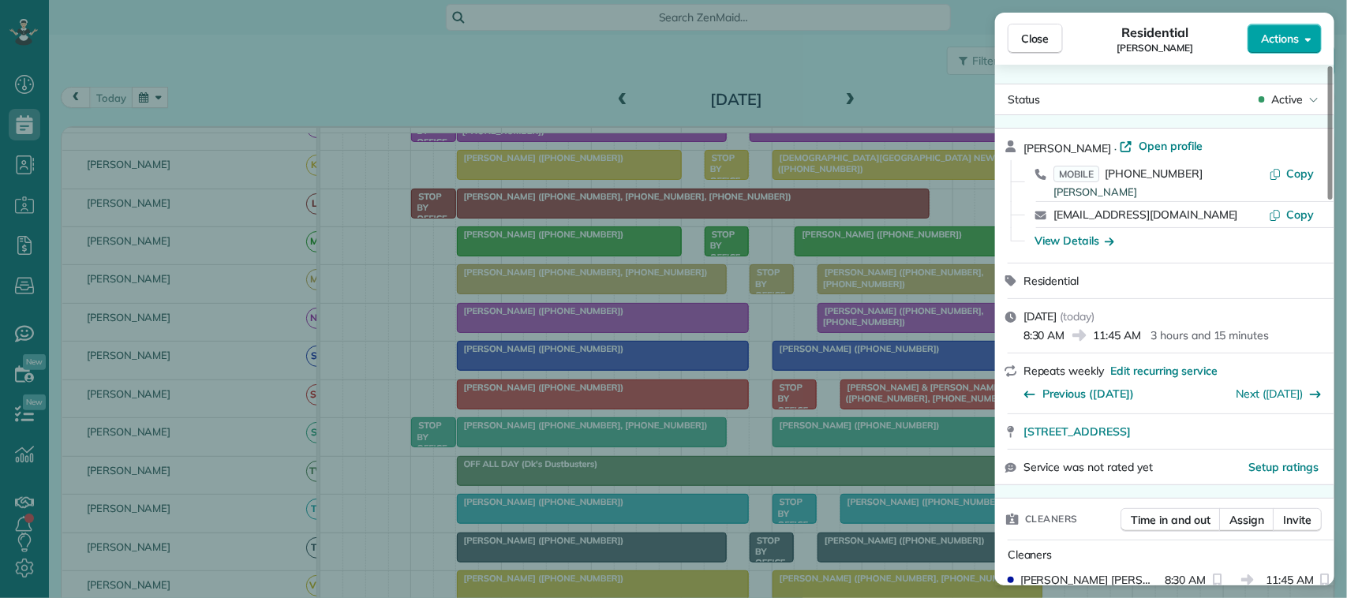
click at [1286, 28] on button "Actions" at bounding box center [1285, 39] width 74 height 30
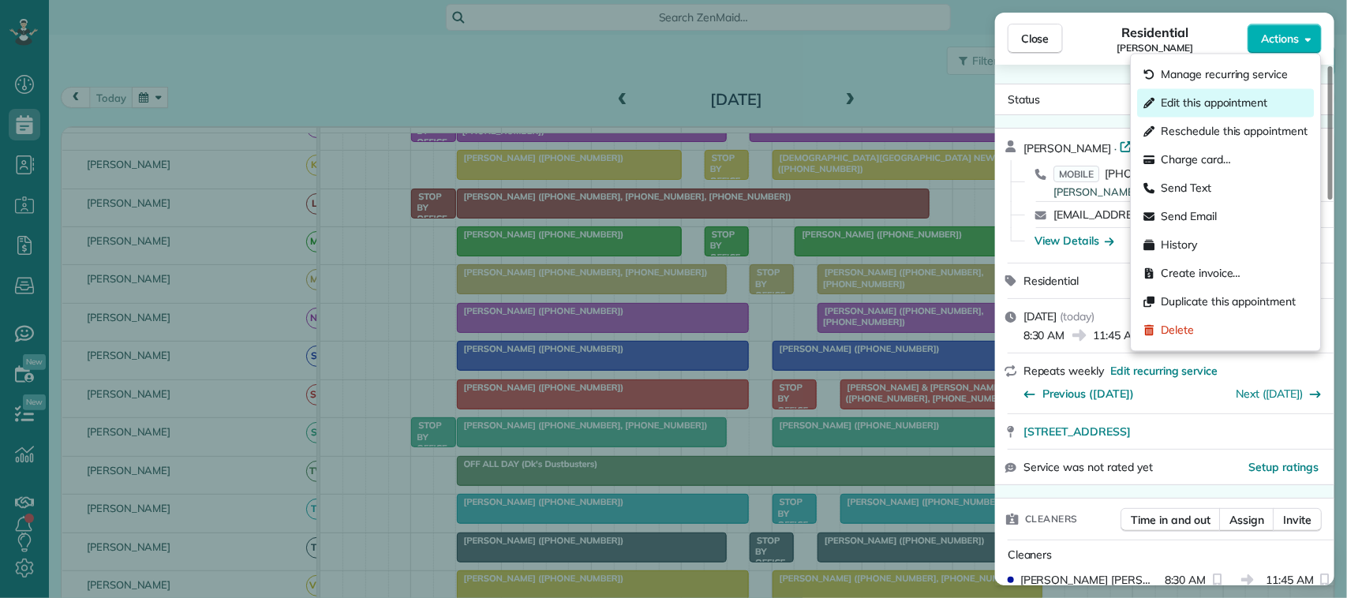
click at [1193, 99] on span "Edit this appointment" at bounding box center [1215, 103] width 107 height 16
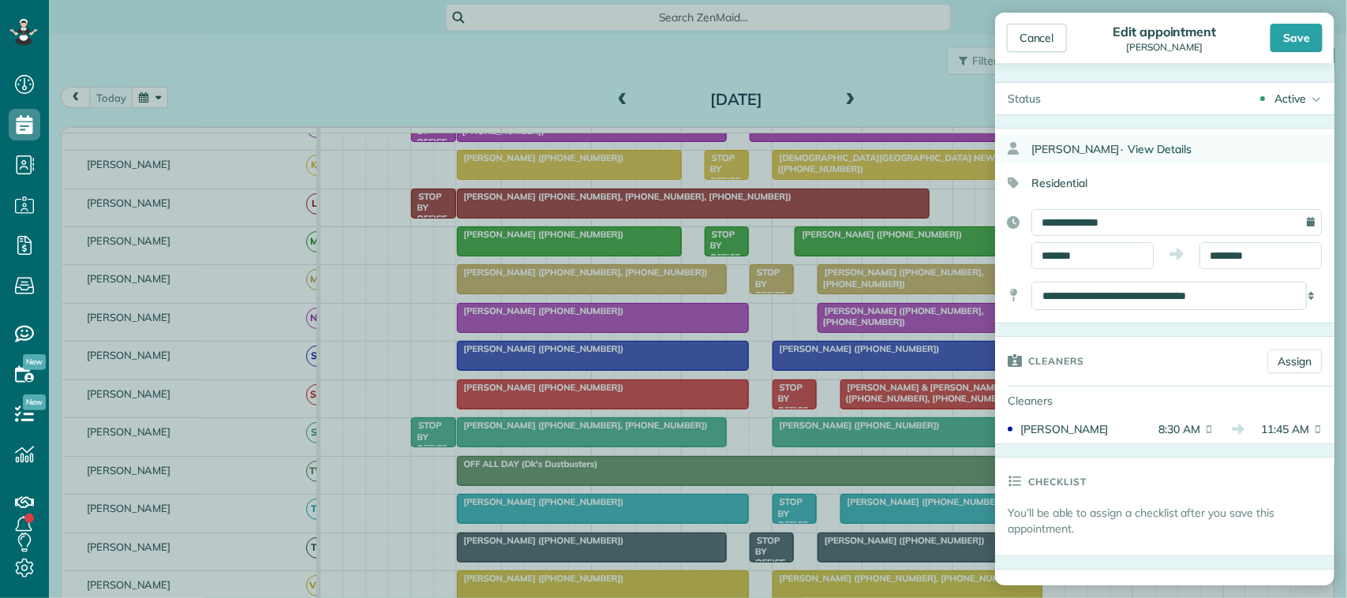
click at [1153, 151] on span "View Details" at bounding box center [1160, 149] width 64 height 14
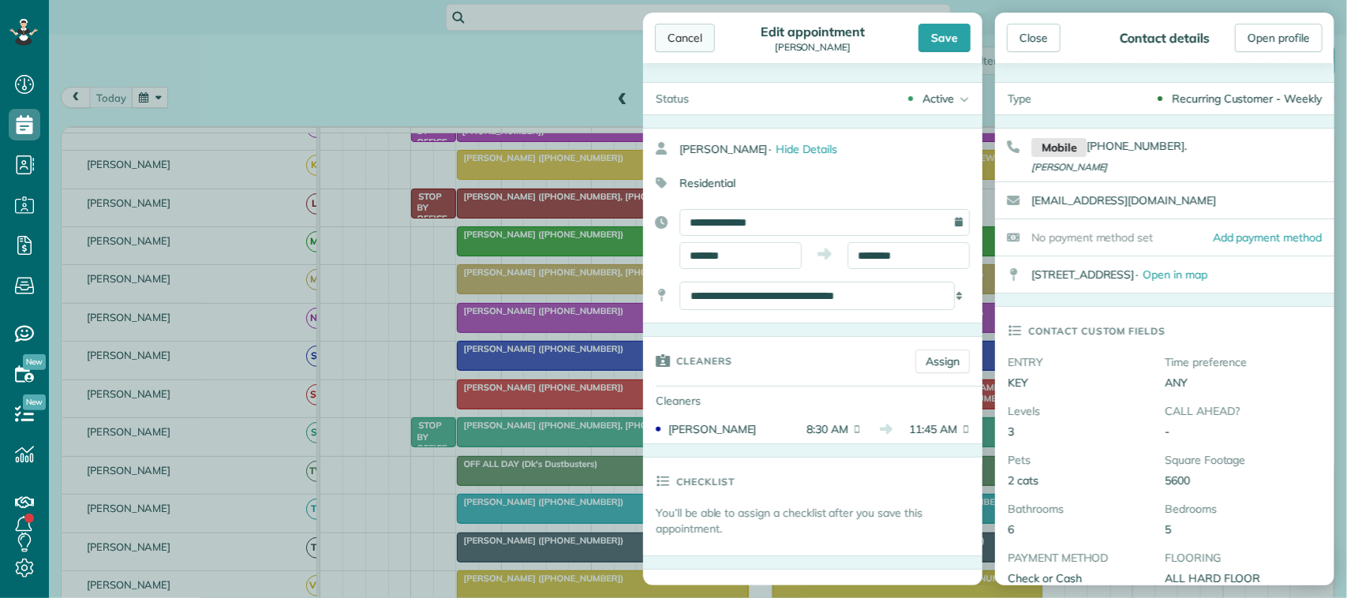
click at [676, 26] on div "Cancel" at bounding box center [685, 38] width 60 height 28
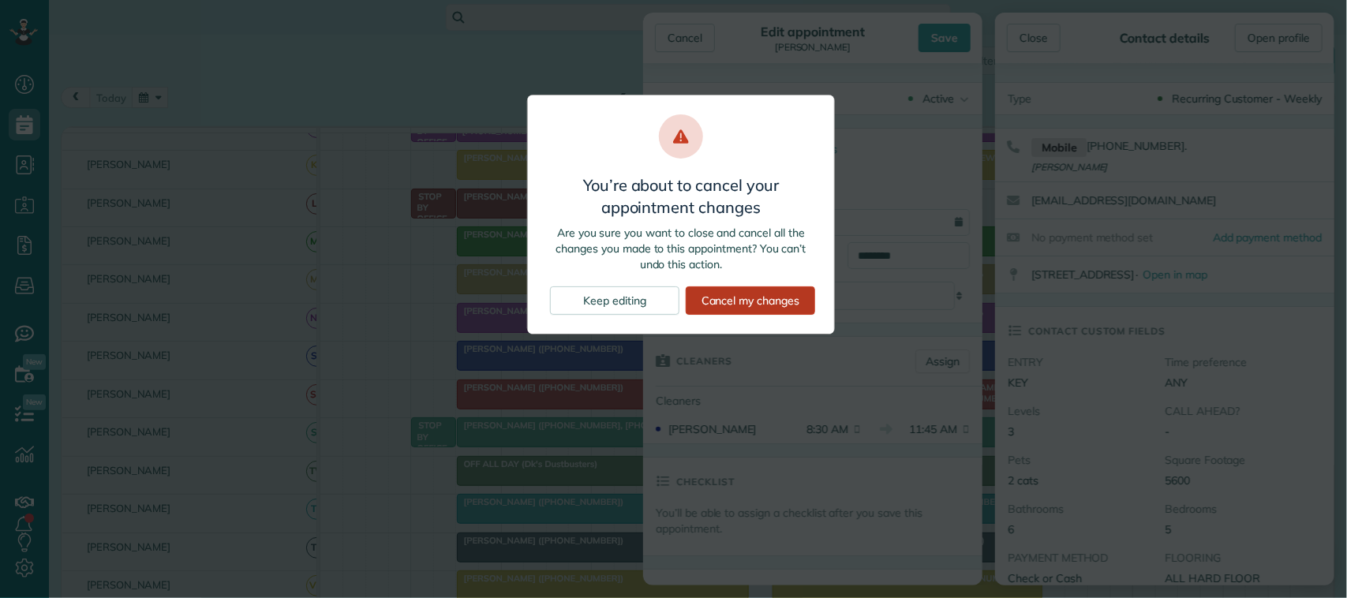
click at [775, 301] on div "Cancel my changes" at bounding box center [750, 300] width 129 height 28
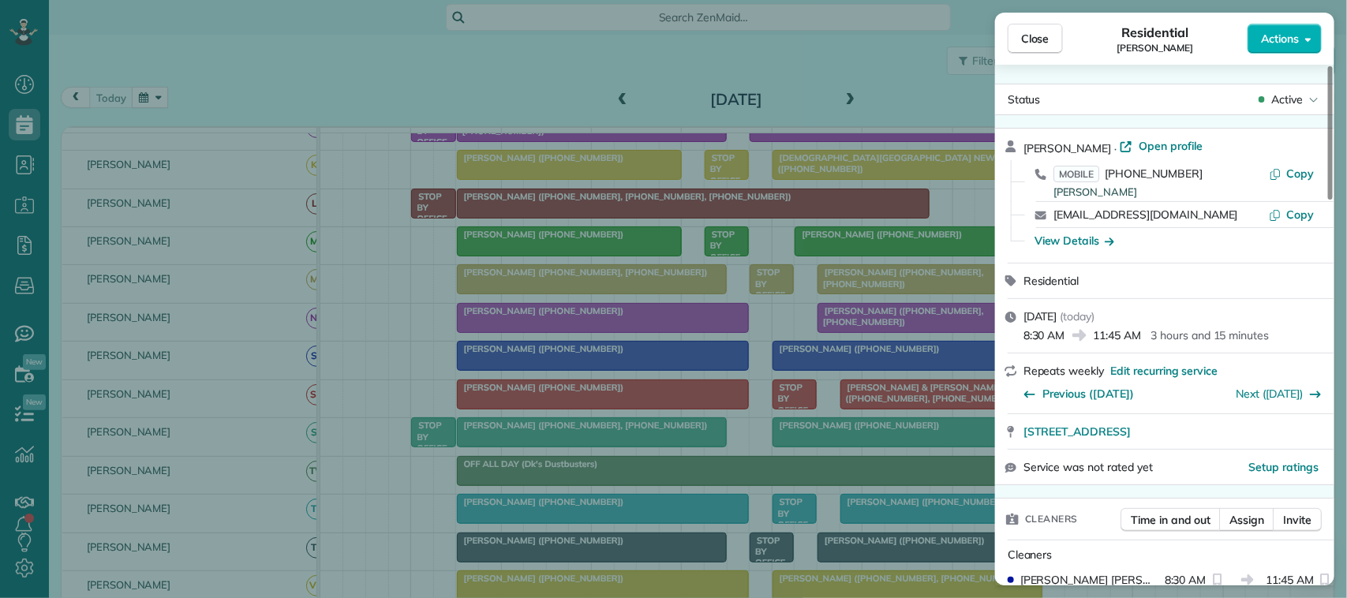
click at [1159, 146] on span "Open profile" at bounding box center [1171, 146] width 64 height 16
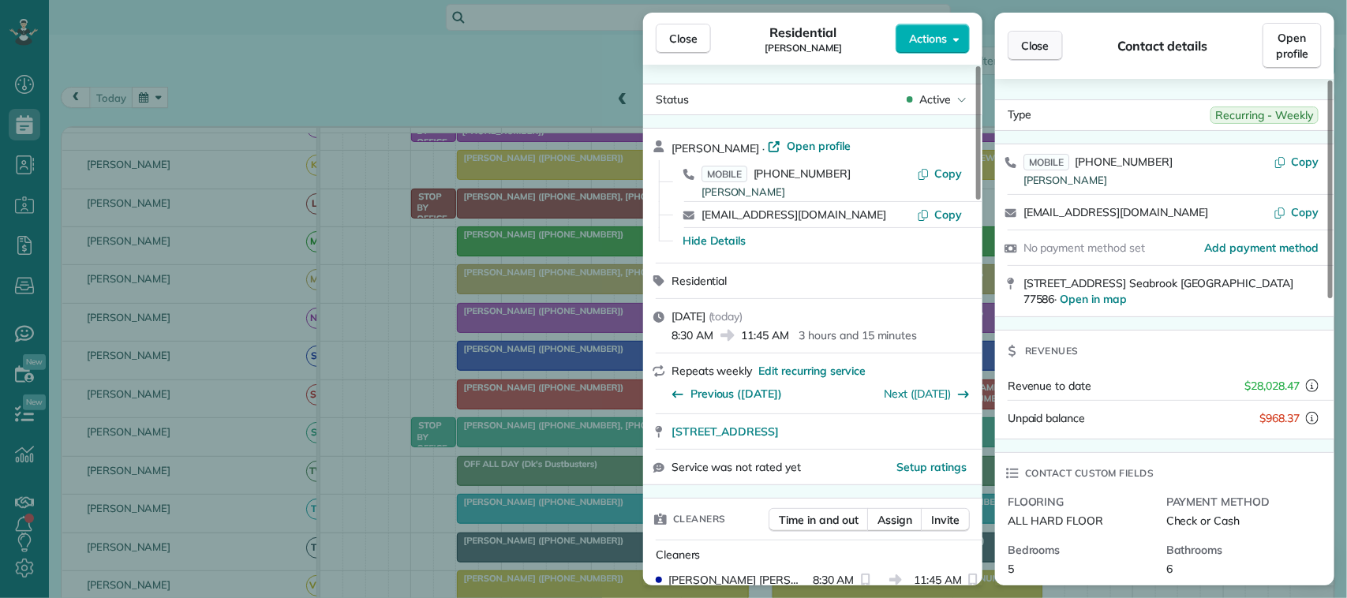
click at [1023, 36] on button "Close" at bounding box center [1035, 46] width 55 height 30
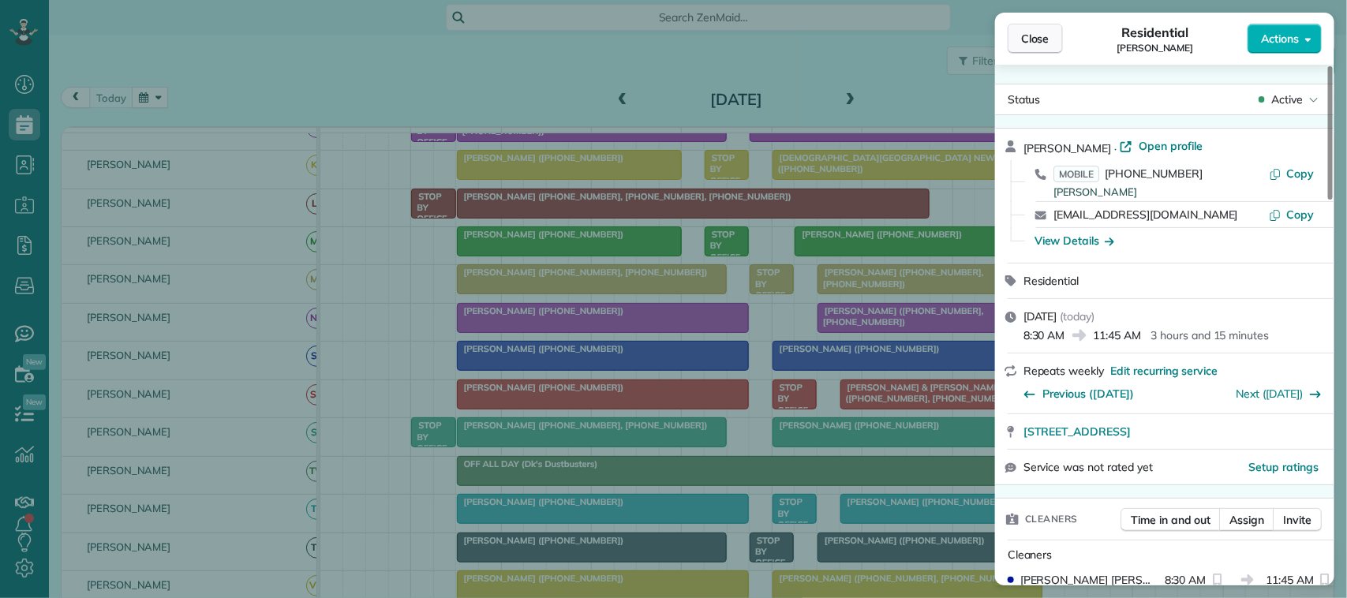
click at [1054, 38] on button "Close" at bounding box center [1035, 39] width 55 height 30
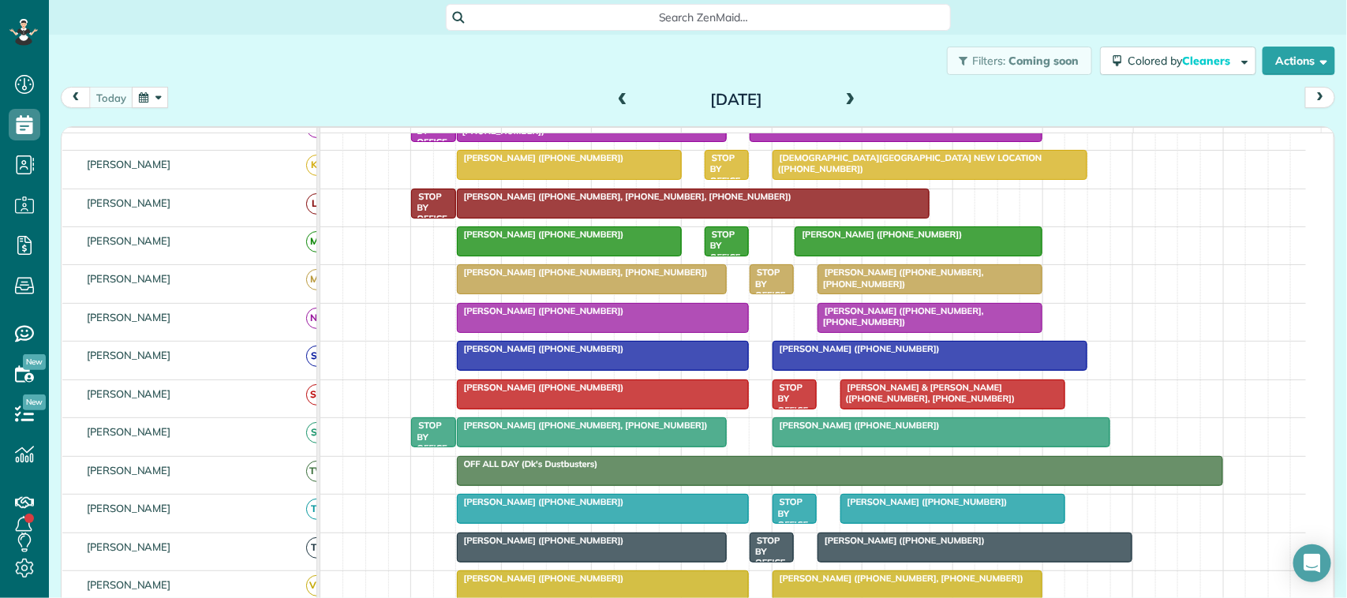
click at [150, 99] on button "button" at bounding box center [150, 97] width 36 height 21
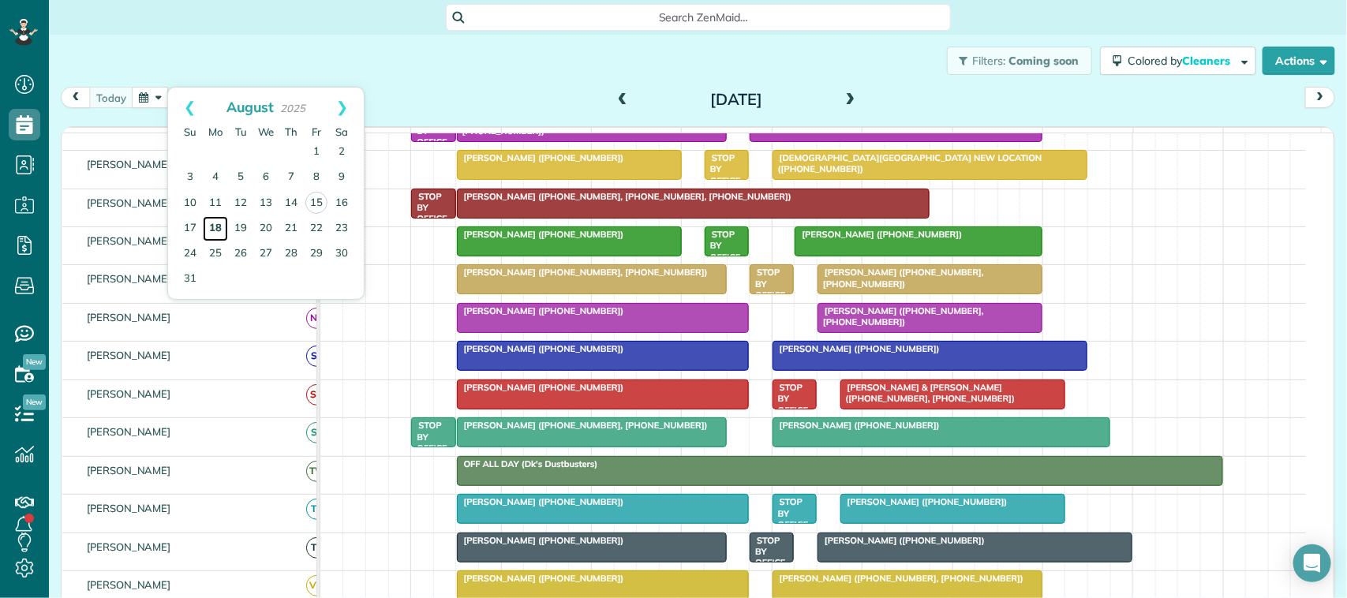
click at [215, 227] on link "18" at bounding box center [215, 228] width 25 height 25
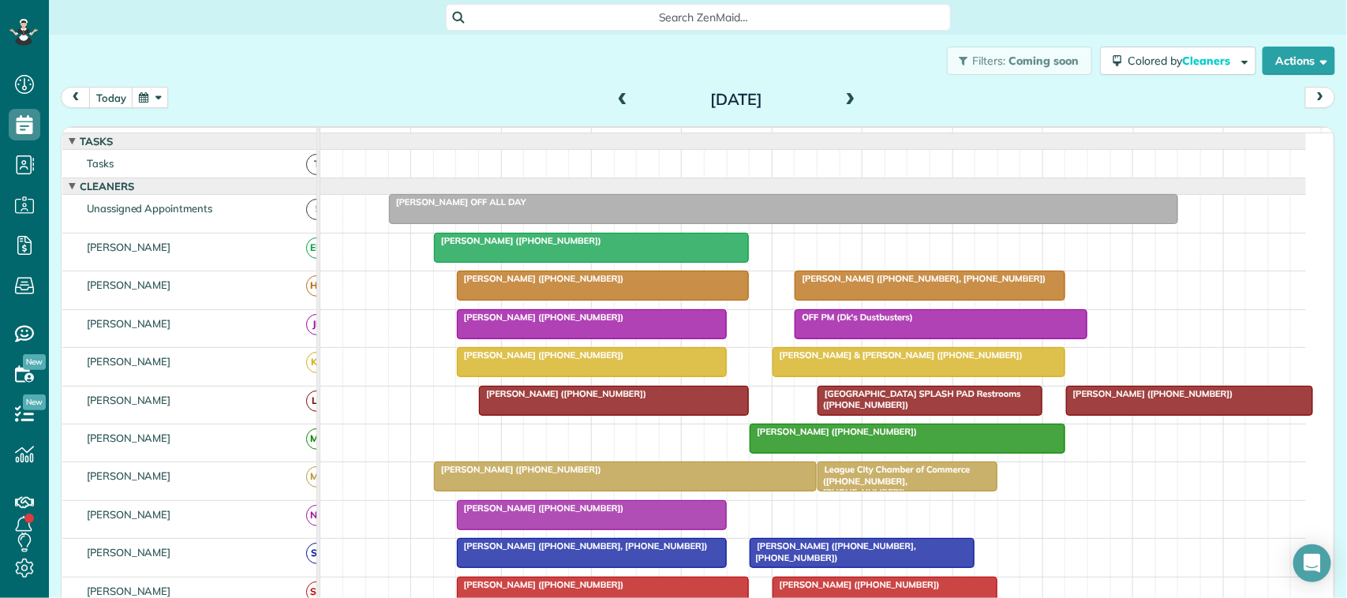
click at [844, 100] on span at bounding box center [850, 100] width 17 height 14
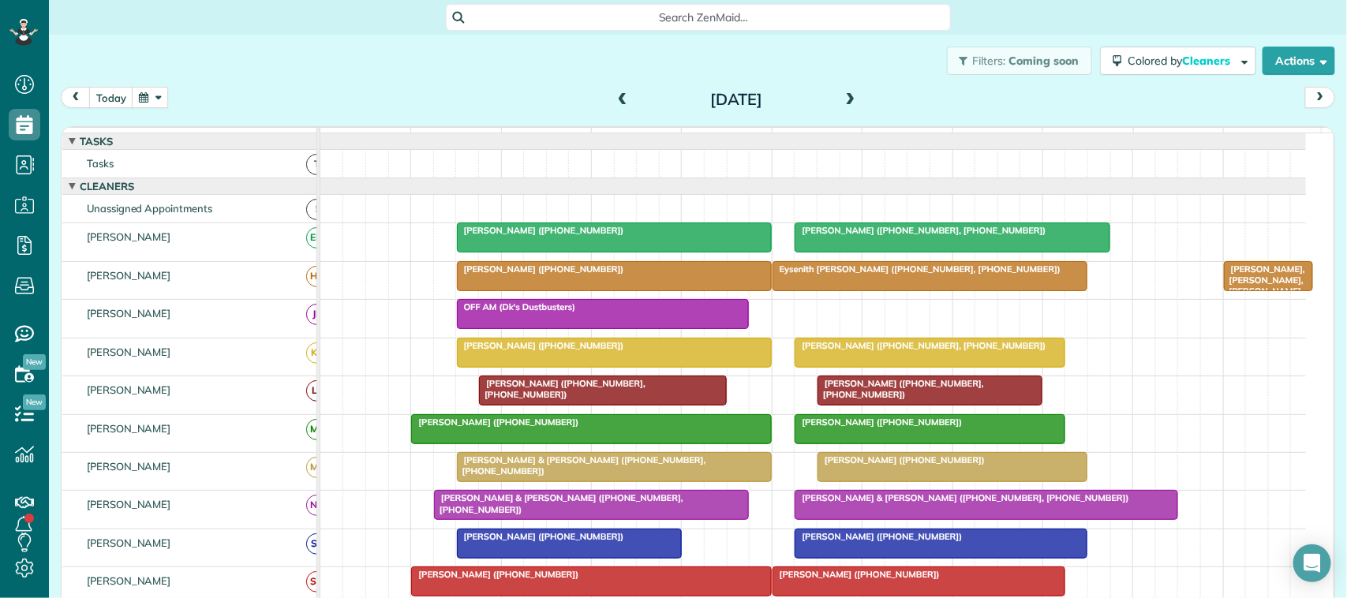
click at [842, 95] on span at bounding box center [850, 100] width 17 height 14
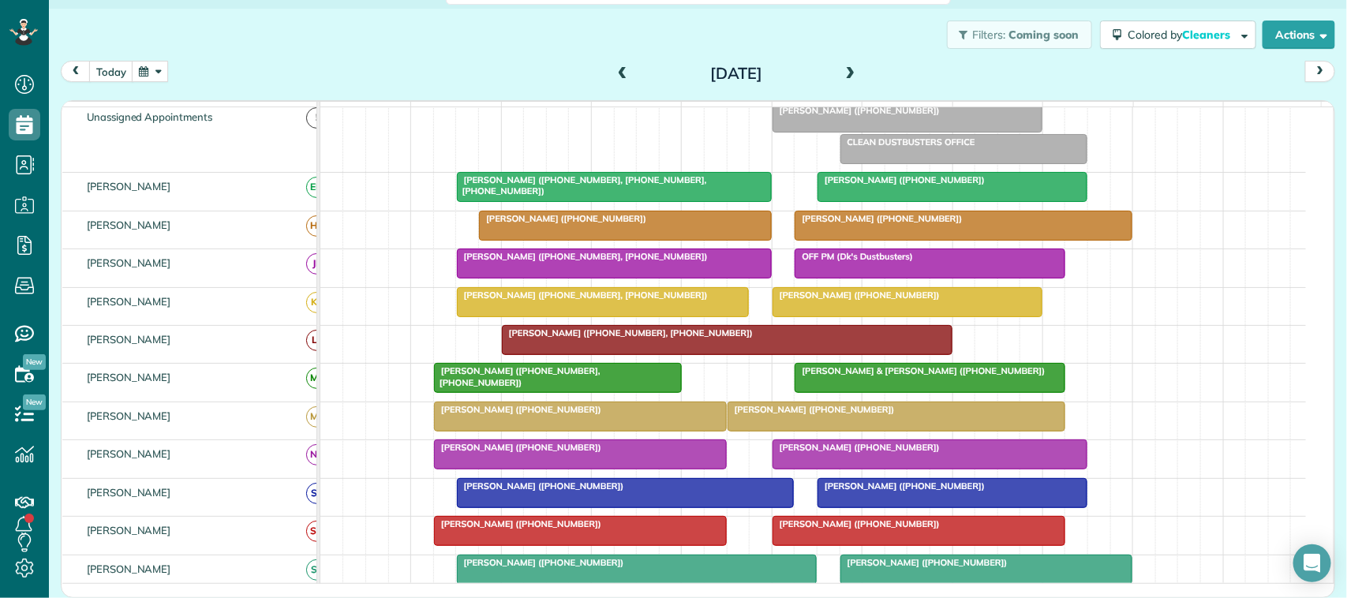
scroll to position [99, 0]
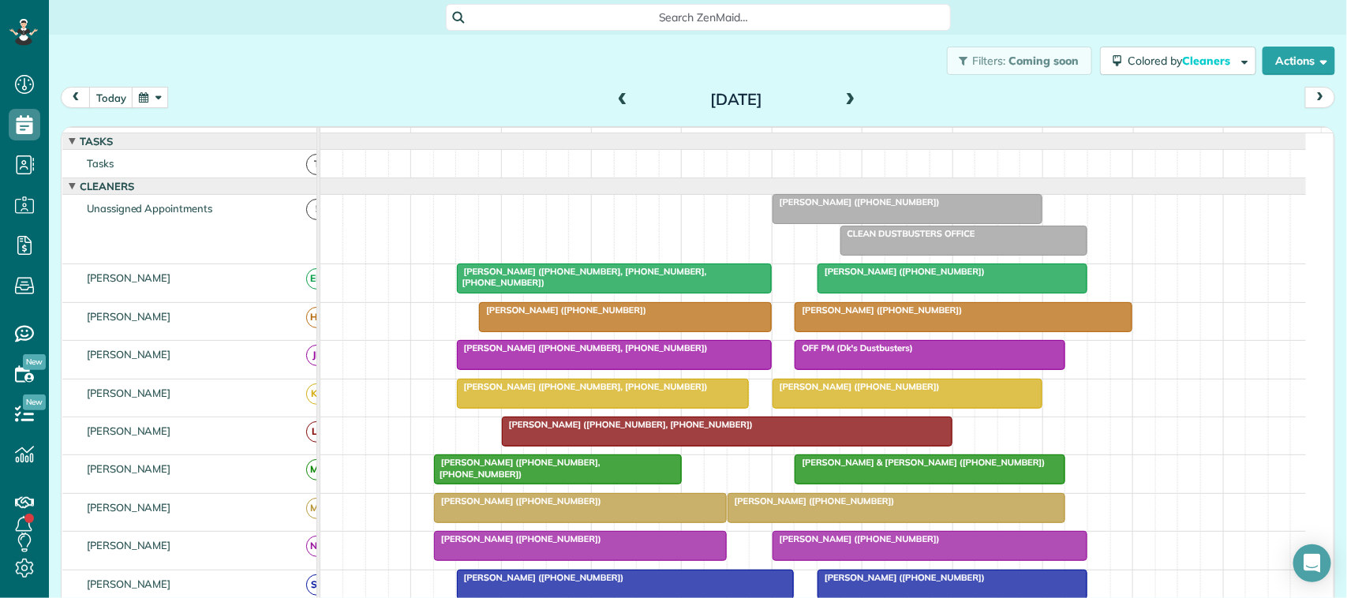
click at [842, 92] on span at bounding box center [850, 100] width 17 height 24
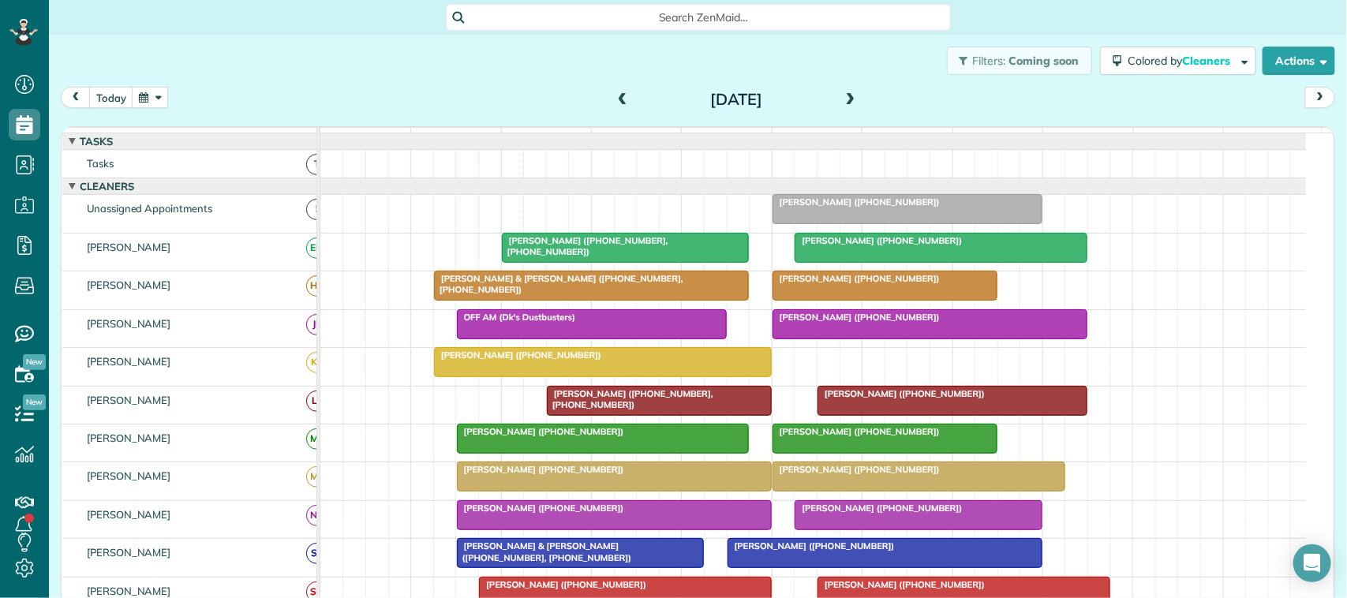
click at [842, 93] on span at bounding box center [850, 100] width 17 height 14
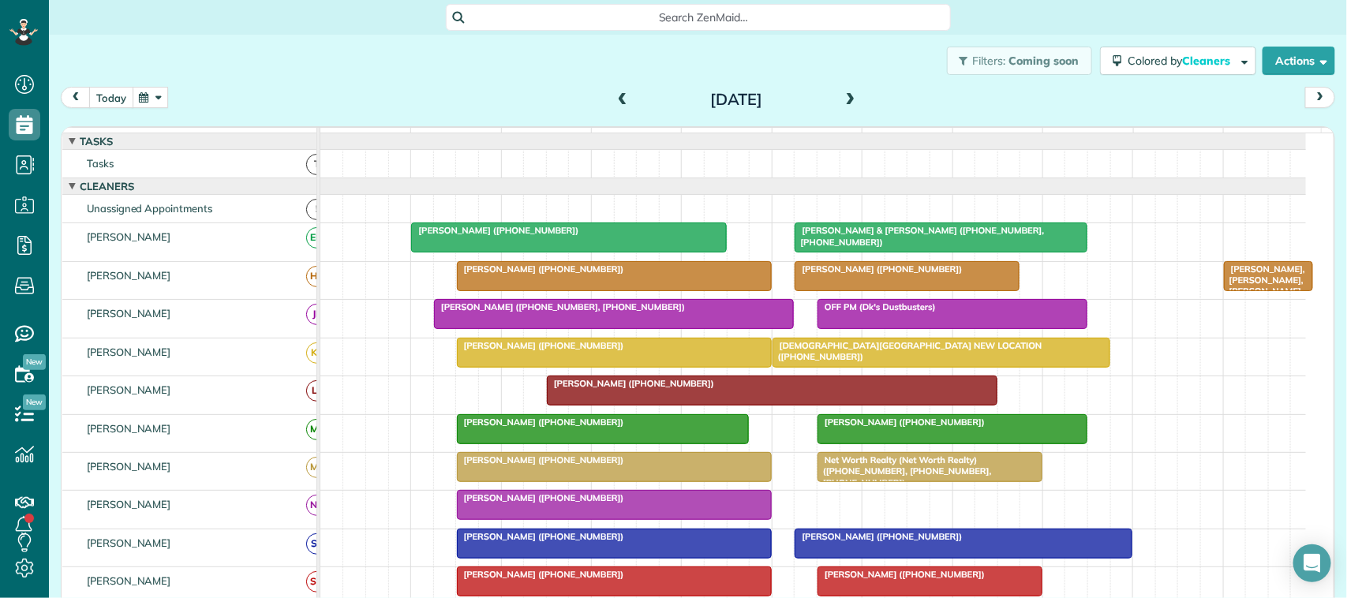
click at [122, 99] on button "today" at bounding box center [111, 97] width 44 height 21
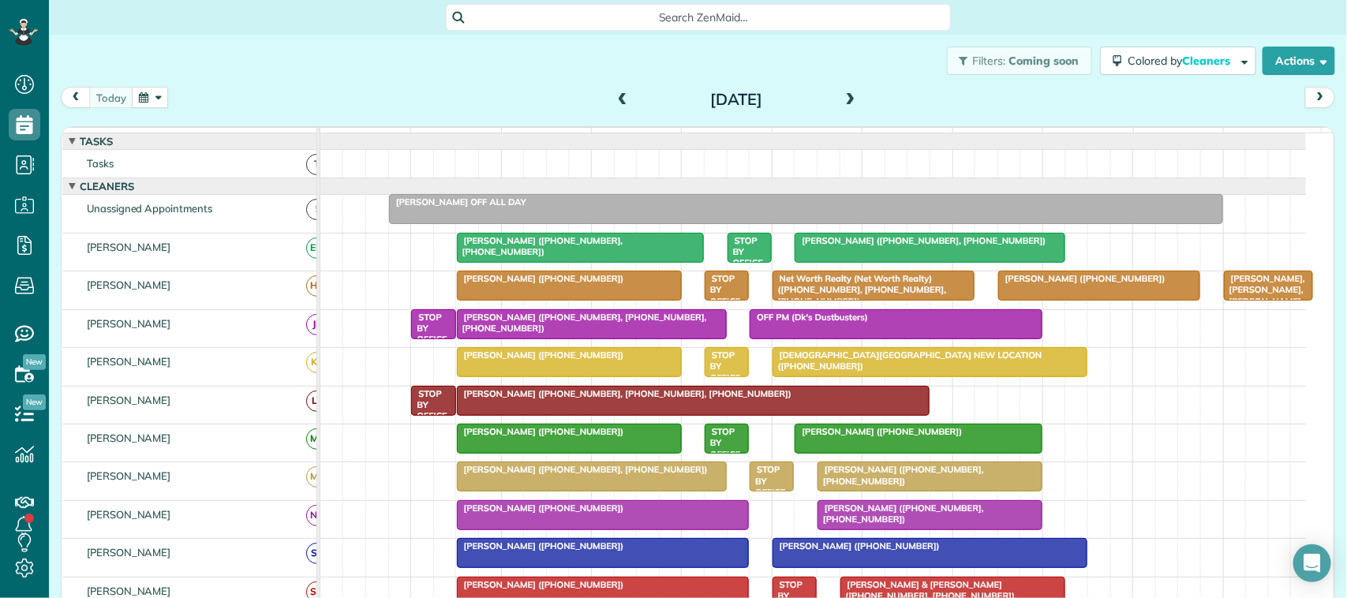
click at [617, 97] on span at bounding box center [622, 100] width 17 height 14
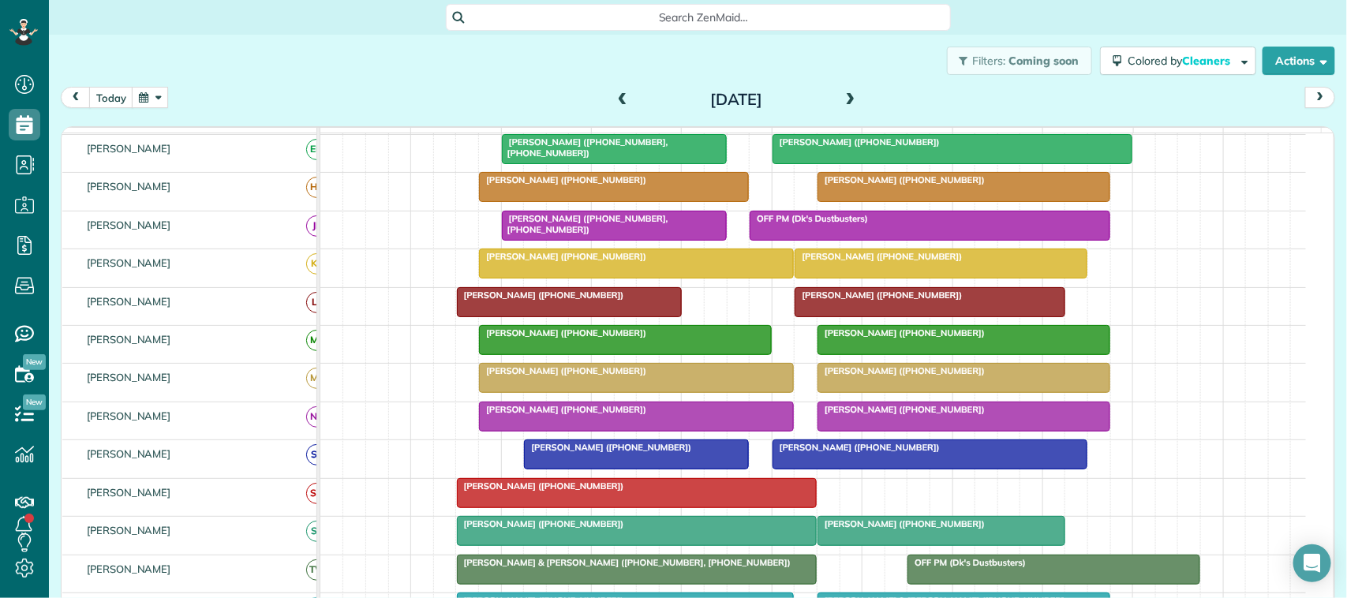
scroll to position [197, 0]
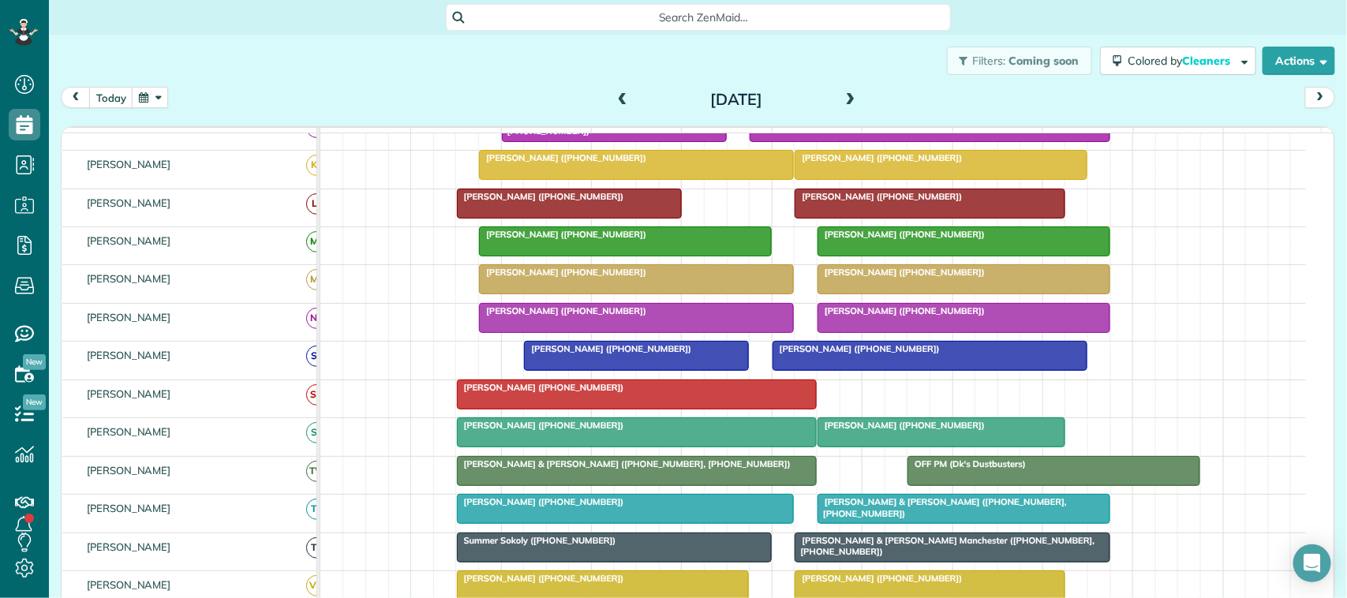
click at [868, 431] on span "Megan McCants (+12819049829)" at bounding box center [901, 425] width 169 height 11
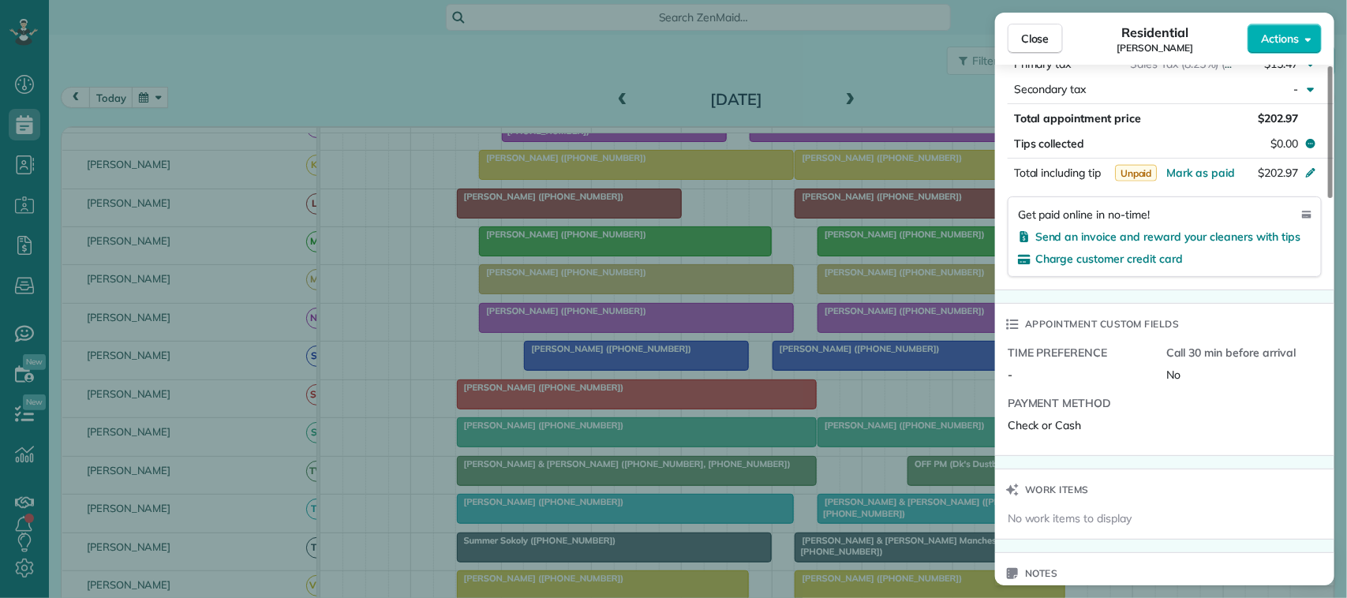
scroll to position [893, 0]
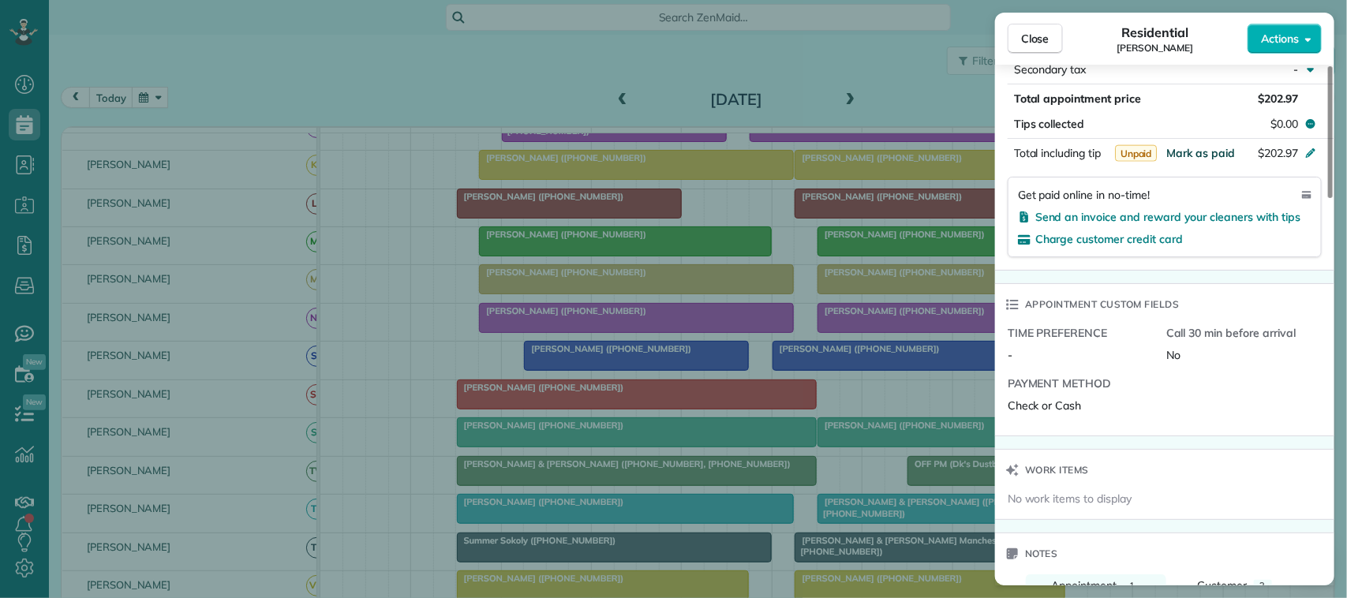
click at [1200, 160] on span "Mark as paid" at bounding box center [1201, 153] width 69 height 14
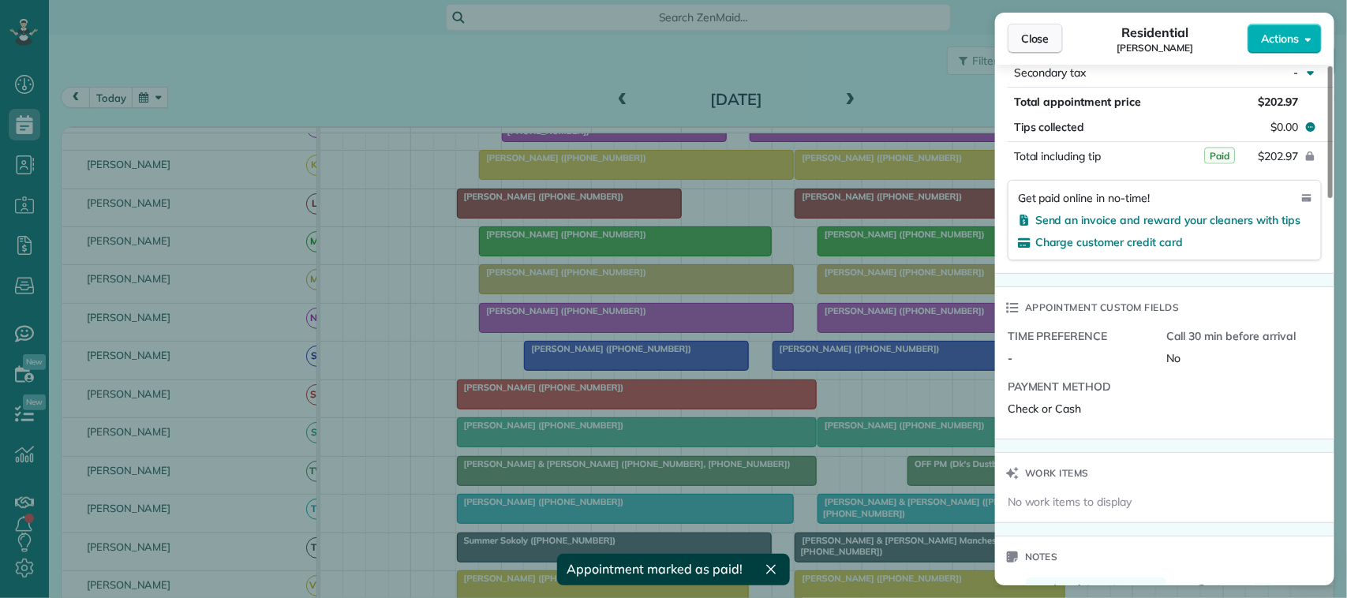
click at [1047, 36] on span "Close" at bounding box center [1035, 39] width 28 height 16
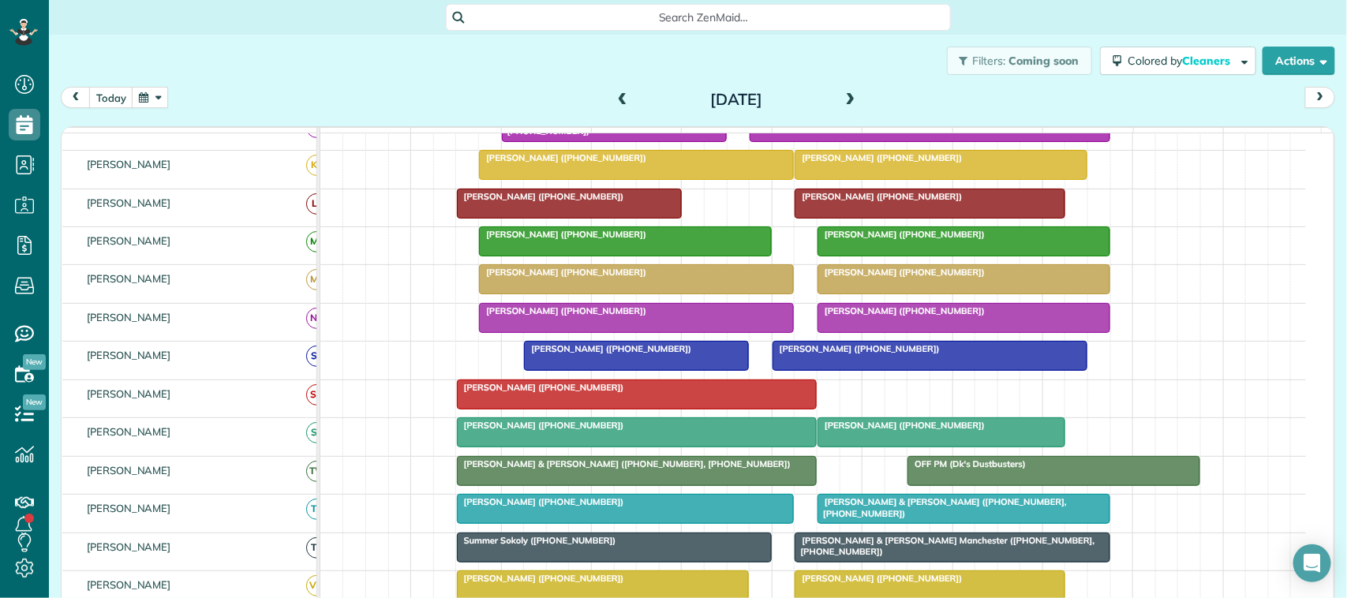
click at [755, 447] on div at bounding box center [637, 432] width 359 height 28
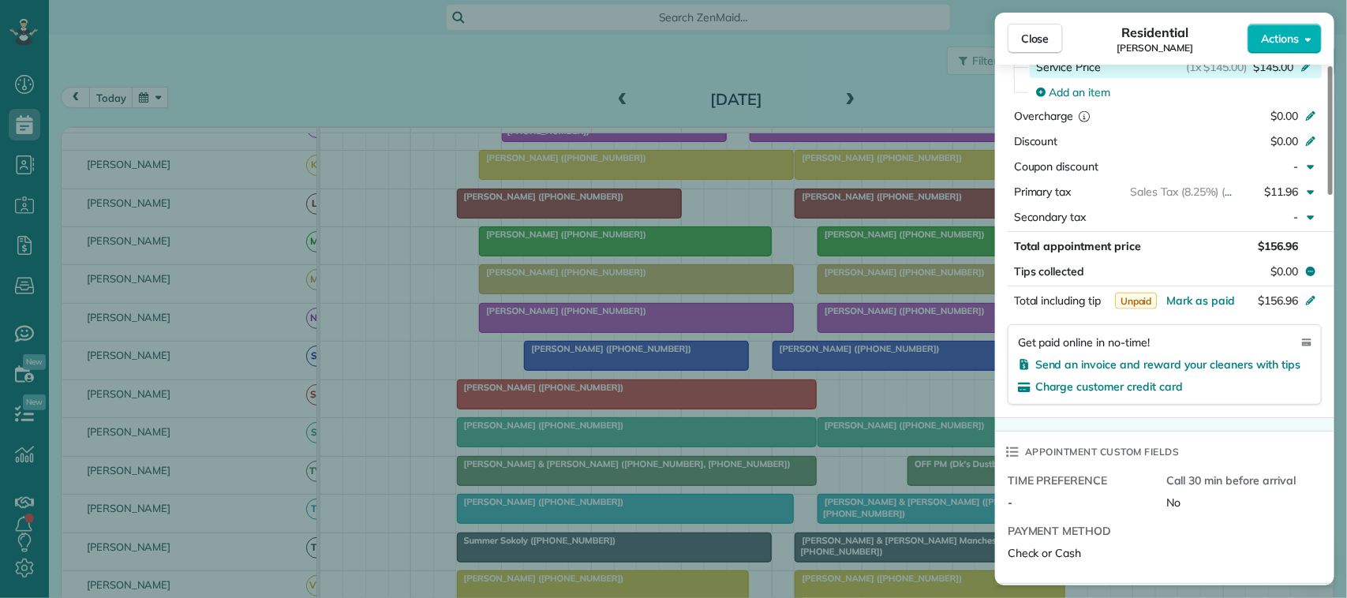
scroll to position [792, 0]
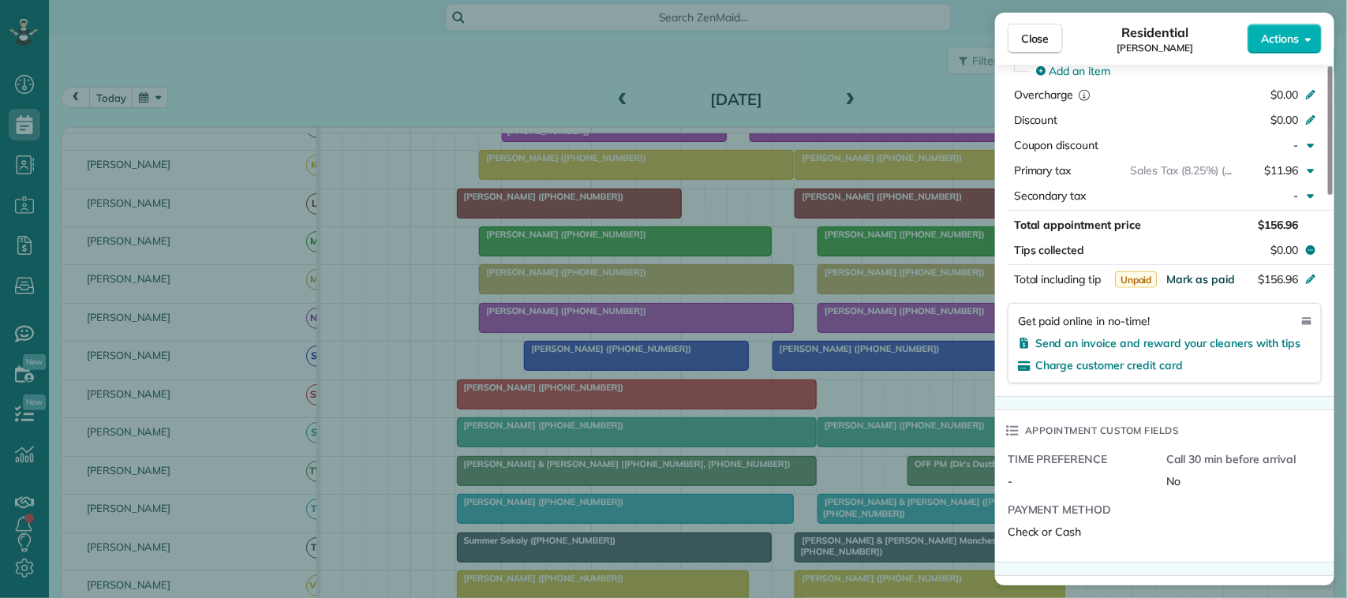
click at [1186, 281] on span "Mark as paid" at bounding box center [1201, 279] width 69 height 14
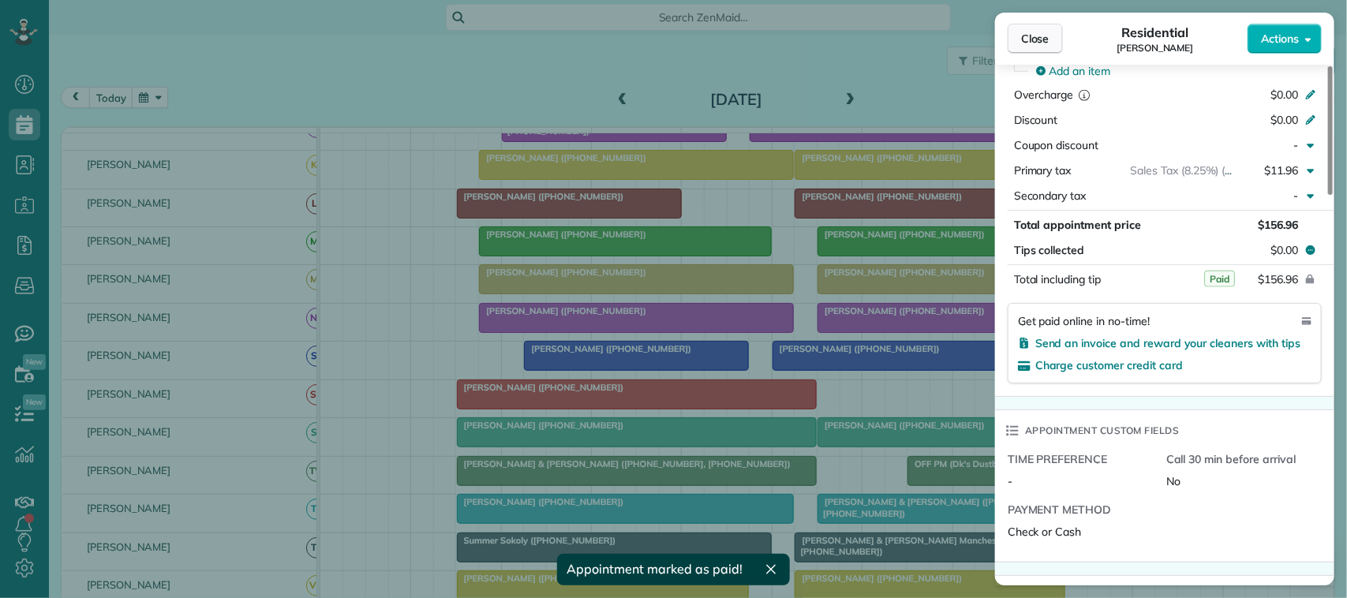
click at [1038, 39] on span "Close" at bounding box center [1035, 39] width 28 height 16
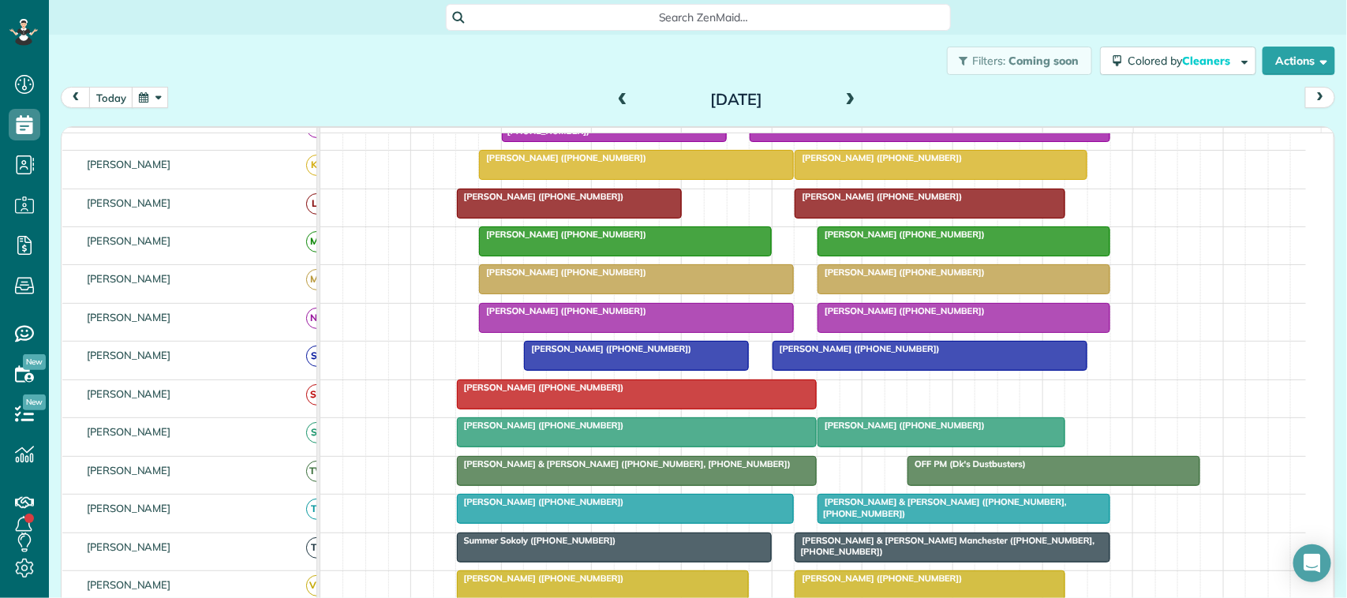
click at [616, 95] on span at bounding box center [622, 100] width 17 height 14
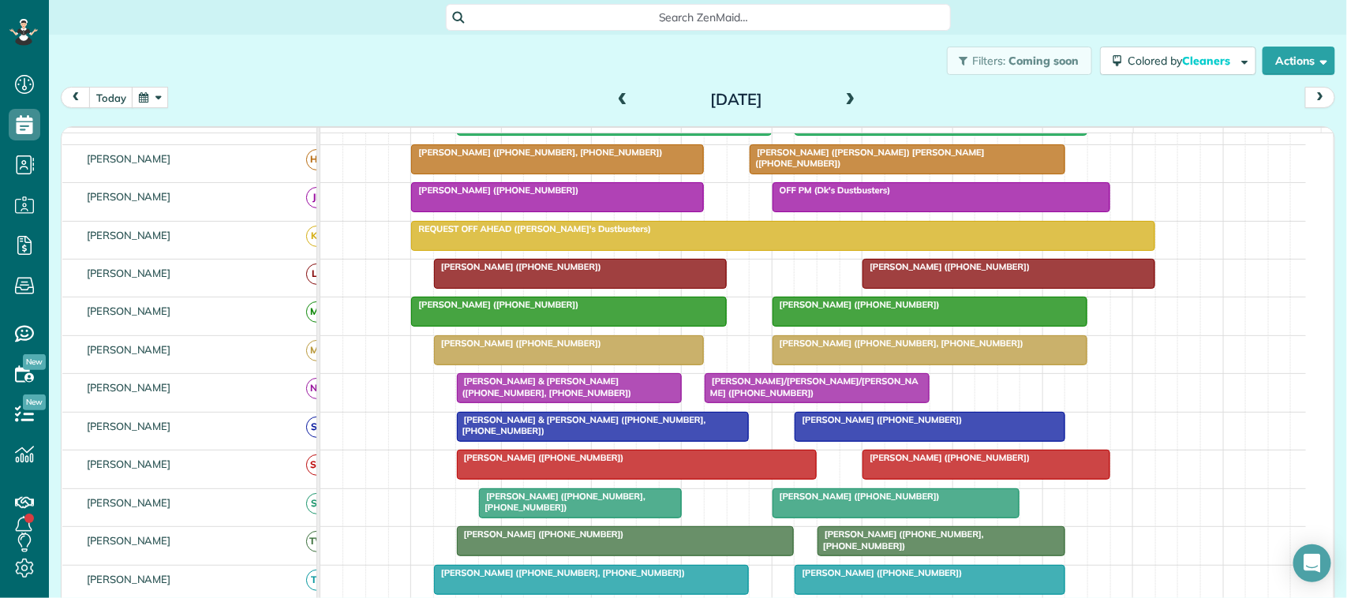
scroll to position [229, 0]
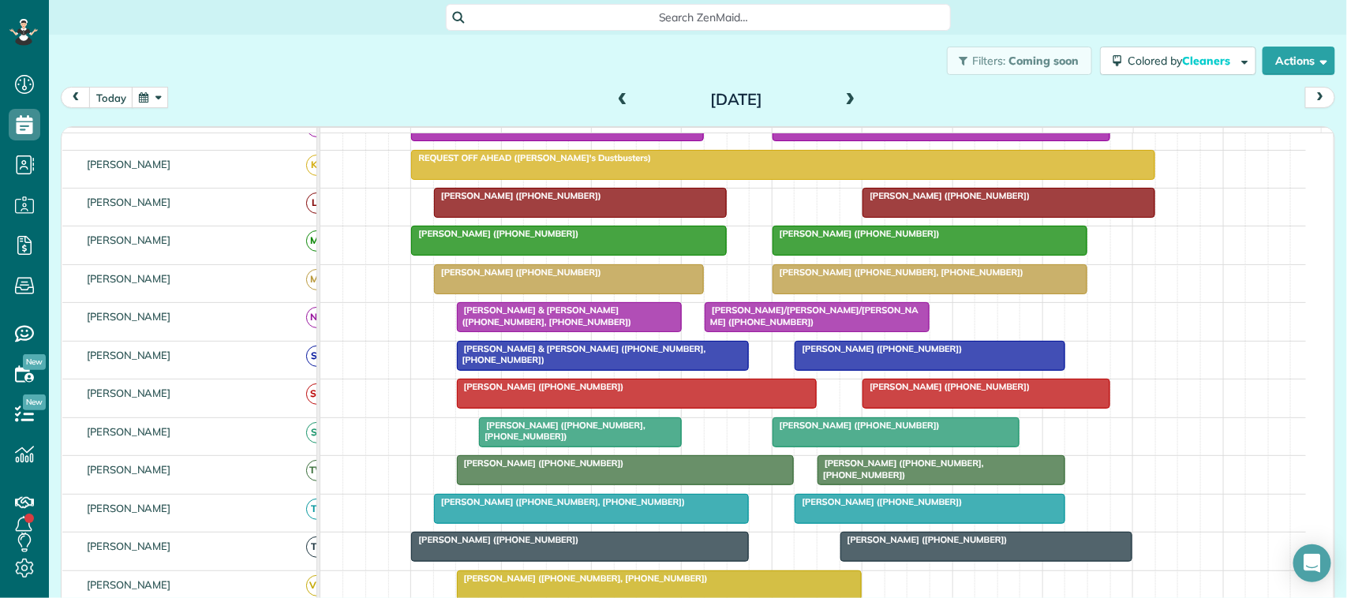
click at [640, 443] on div "Kathy Turner (+17138550977, +12818134487)" at bounding box center [580, 431] width 193 height 23
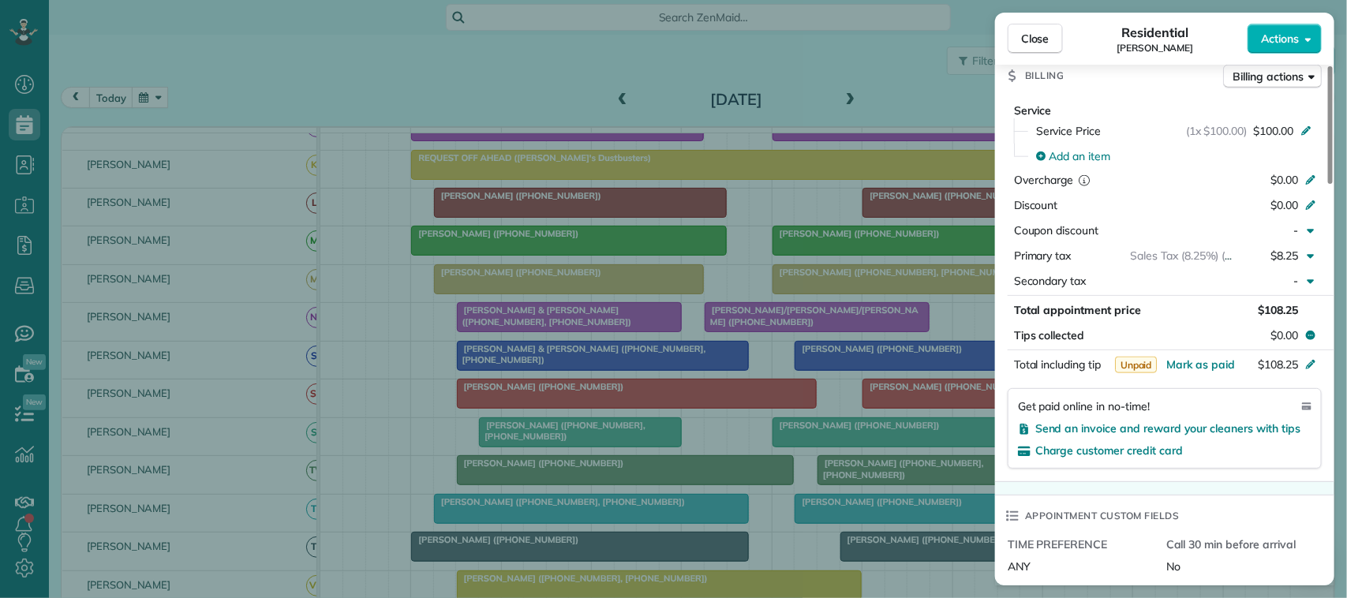
scroll to position [789, 0]
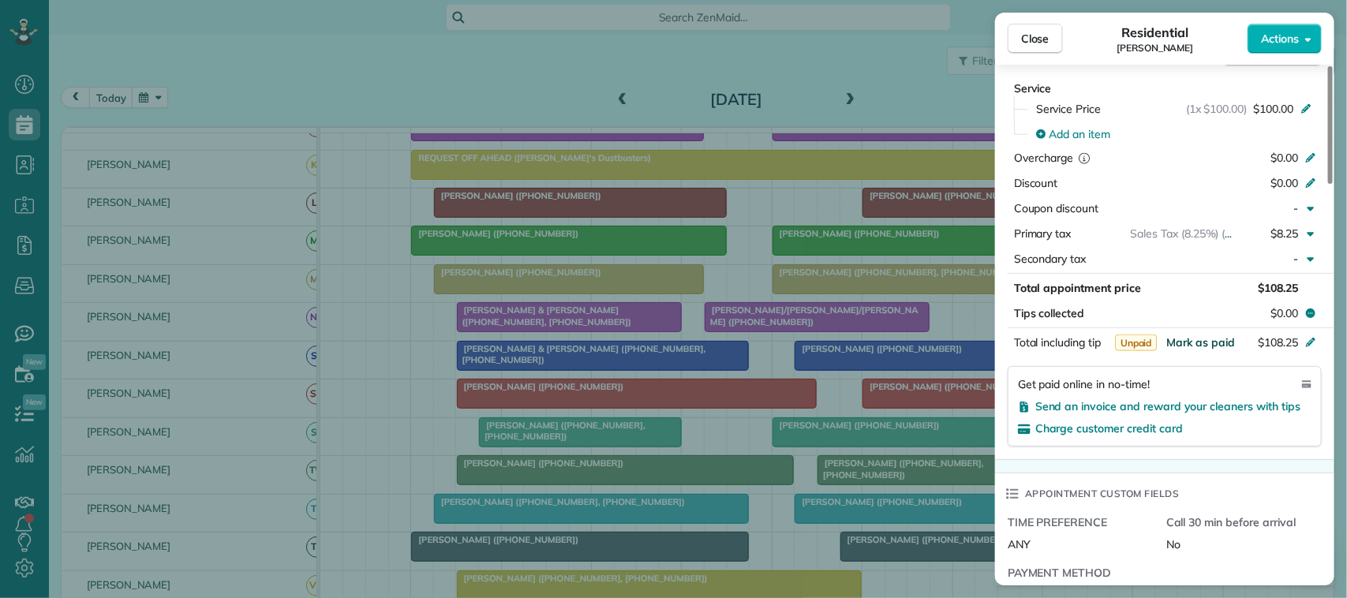
click at [1214, 350] on span "Mark as paid" at bounding box center [1201, 342] width 69 height 14
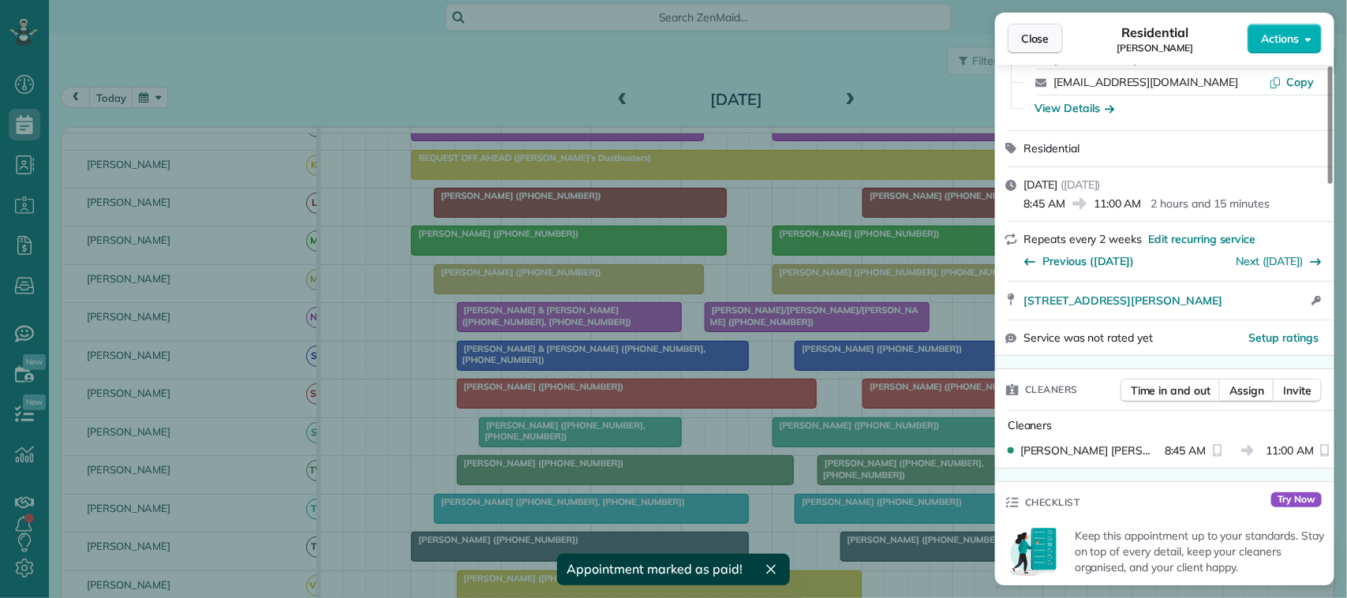
scroll to position [0, 0]
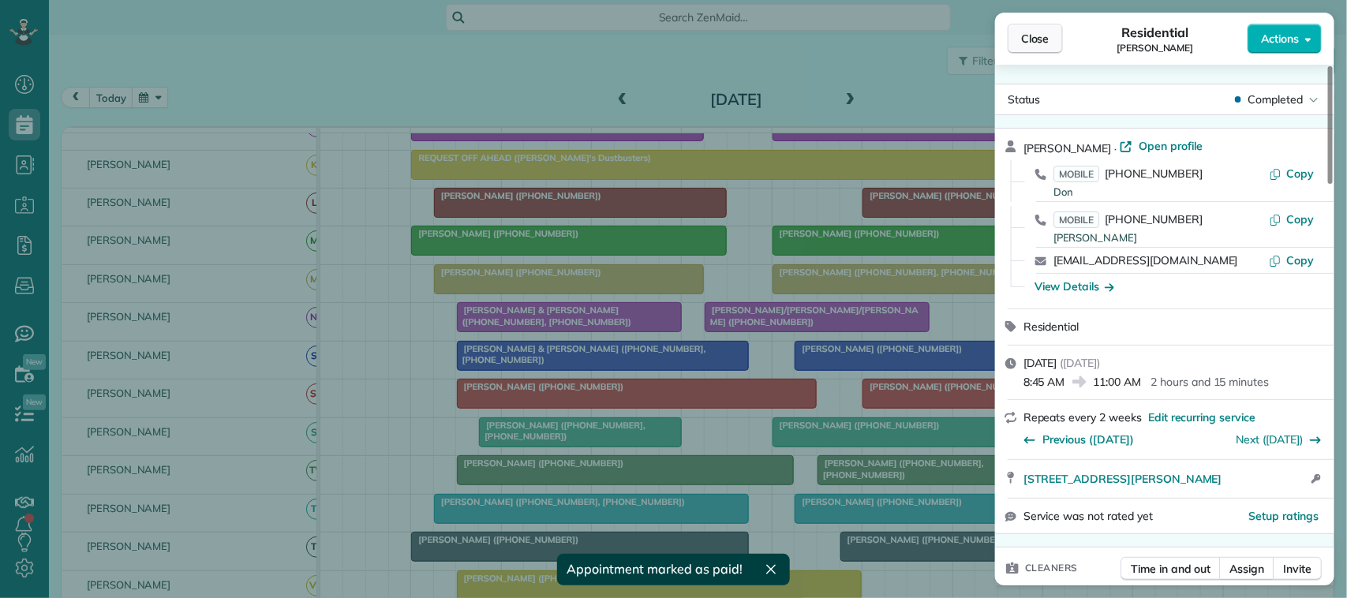
click at [1032, 41] on span "Close" at bounding box center [1035, 39] width 28 height 16
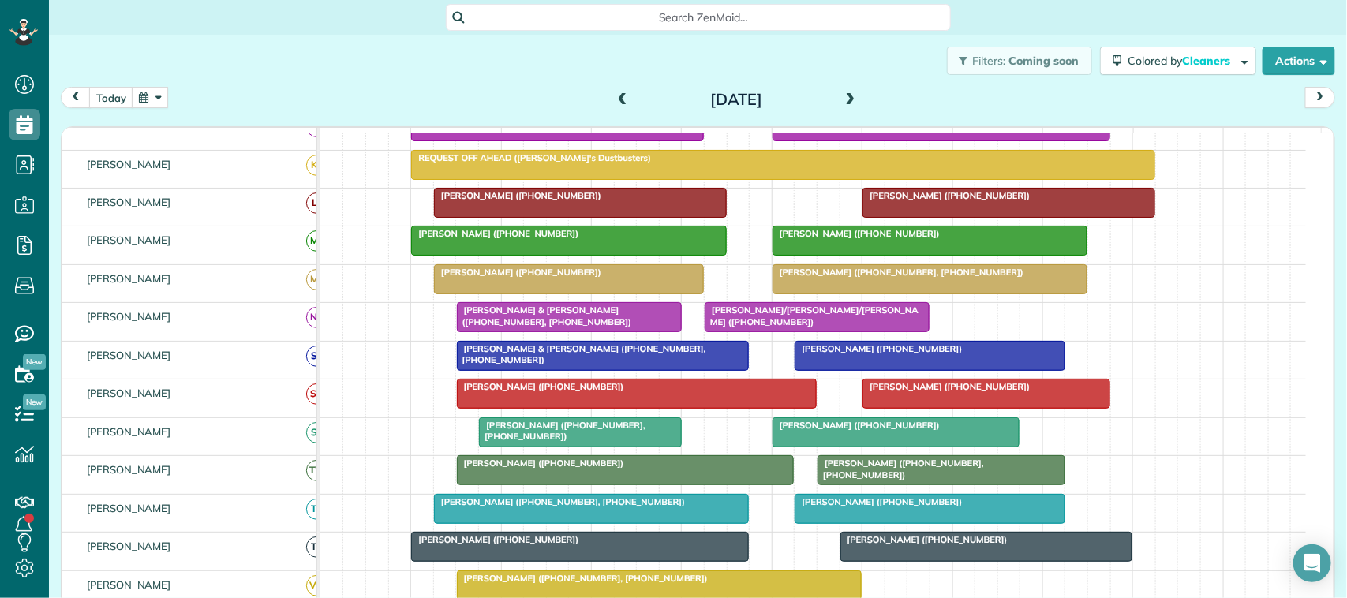
click at [144, 103] on button "button" at bounding box center [150, 97] width 36 height 21
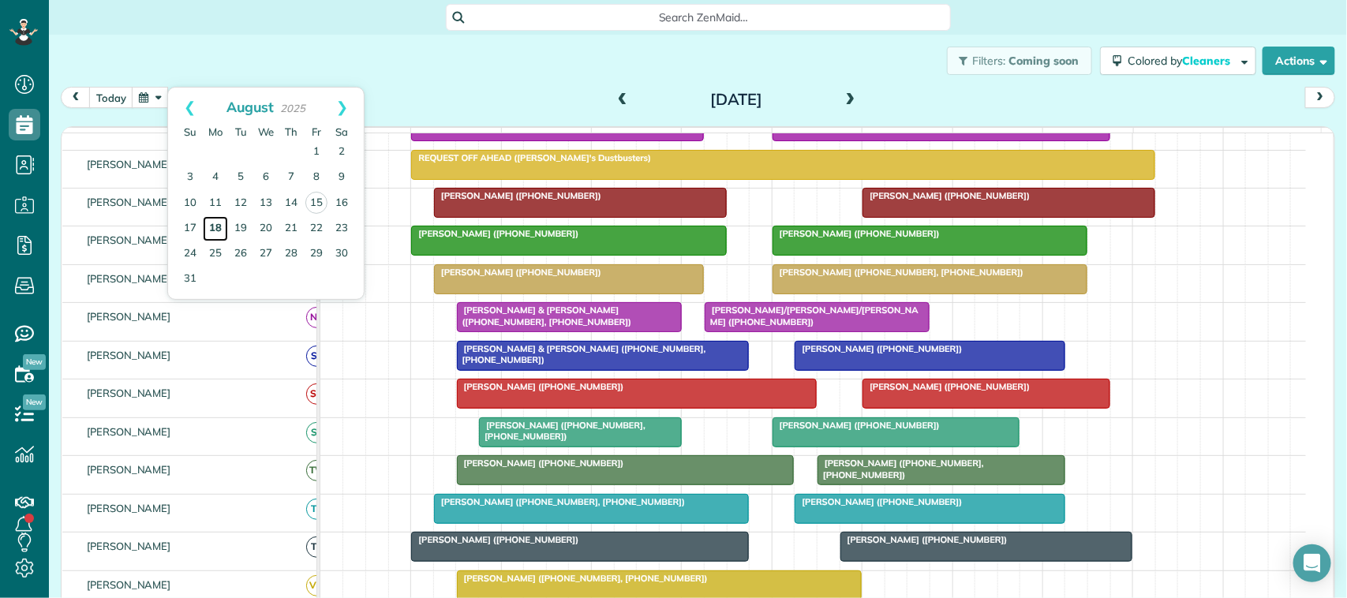
click at [214, 227] on link "18" at bounding box center [215, 228] width 25 height 25
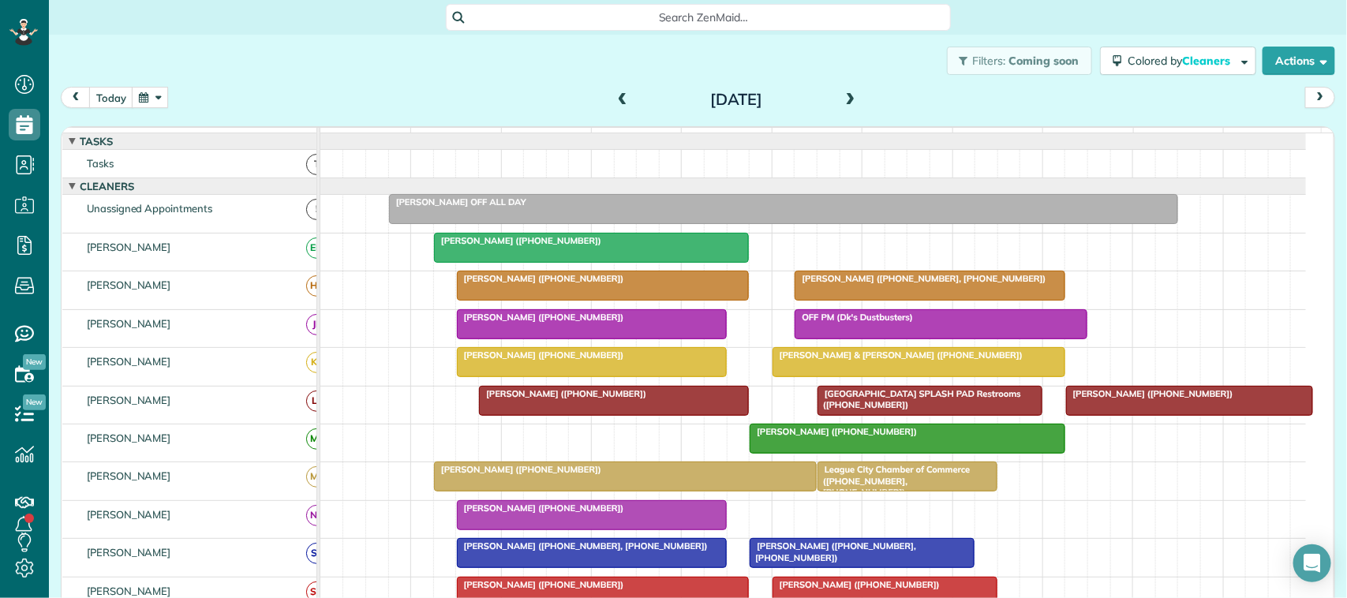
click at [842, 99] on span at bounding box center [850, 100] width 17 height 14
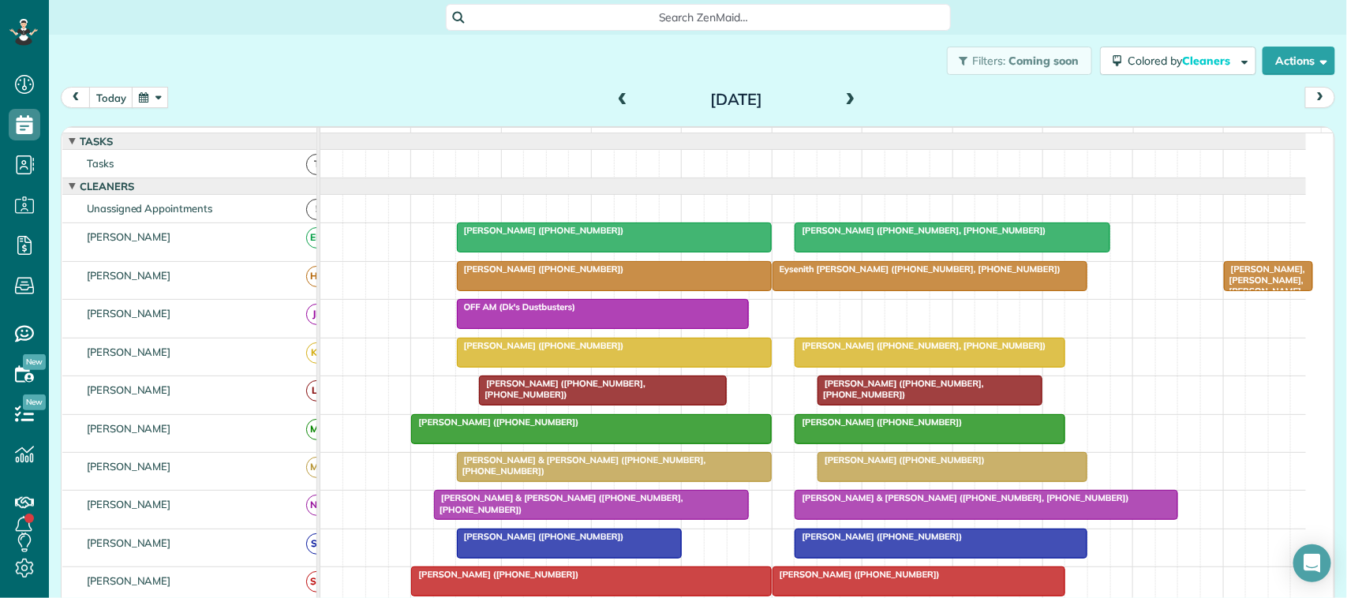
click at [842, 99] on span at bounding box center [850, 100] width 17 height 14
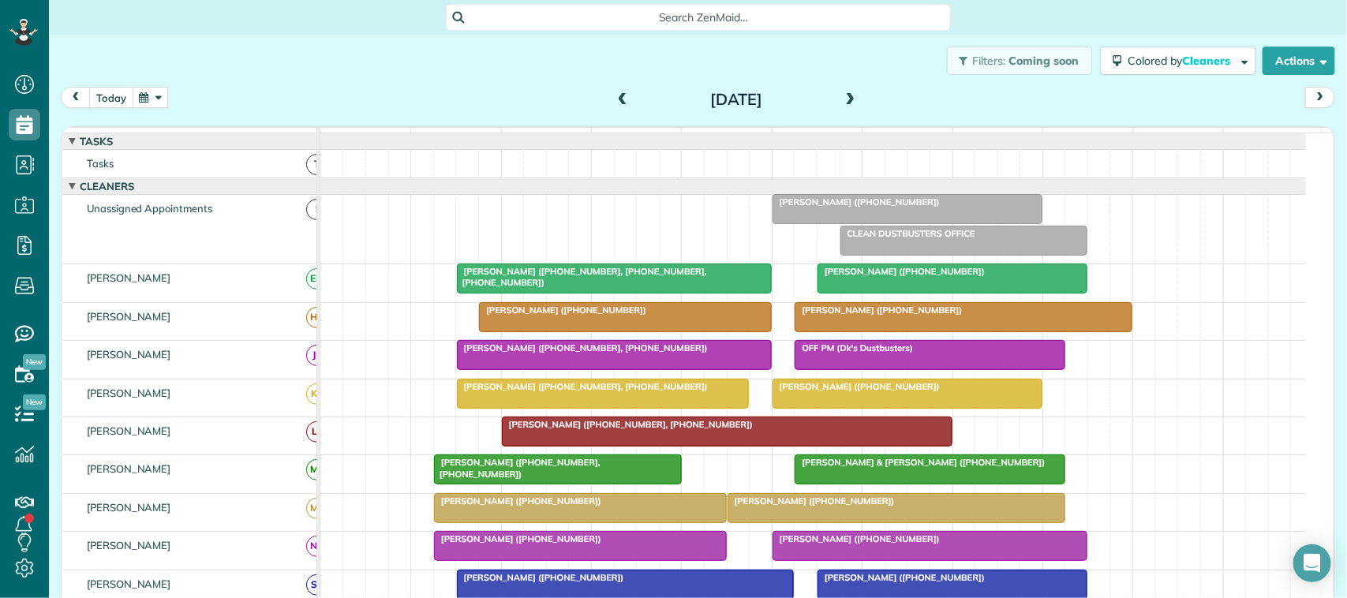
click at [109, 92] on button "today" at bounding box center [111, 97] width 44 height 21
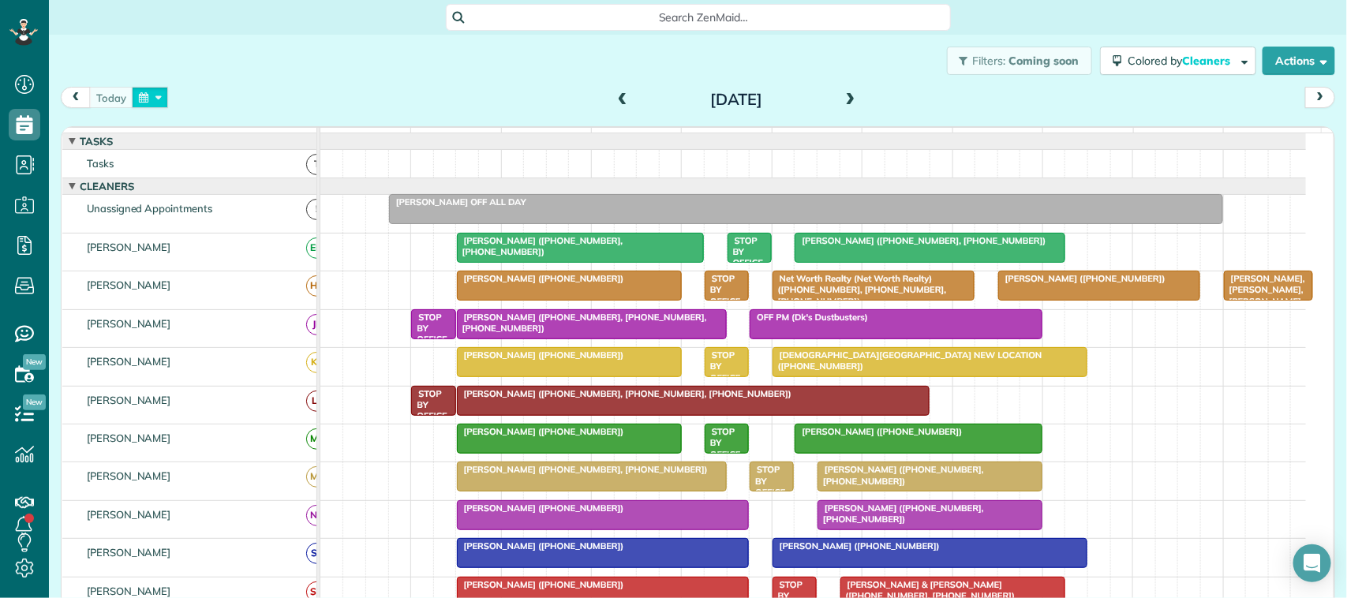
click at [151, 97] on button "button" at bounding box center [150, 97] width 36 height 21
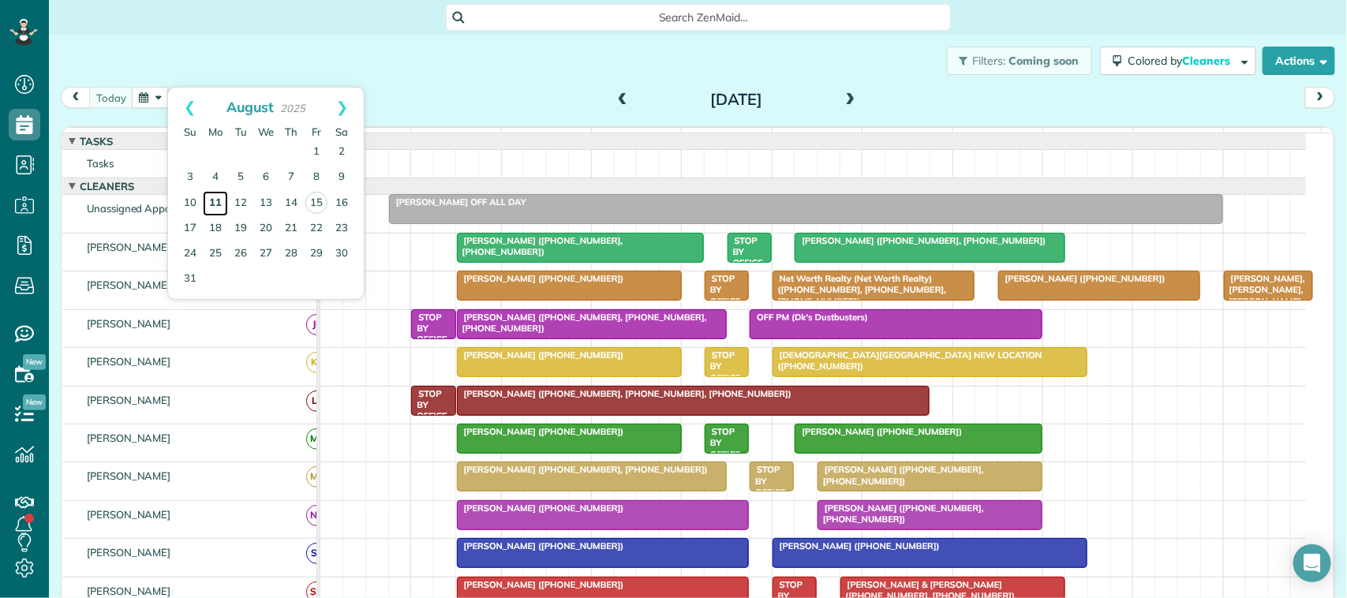
click at [211, 200] on link "11" at bounding box center [215, 203] width 25 height 25
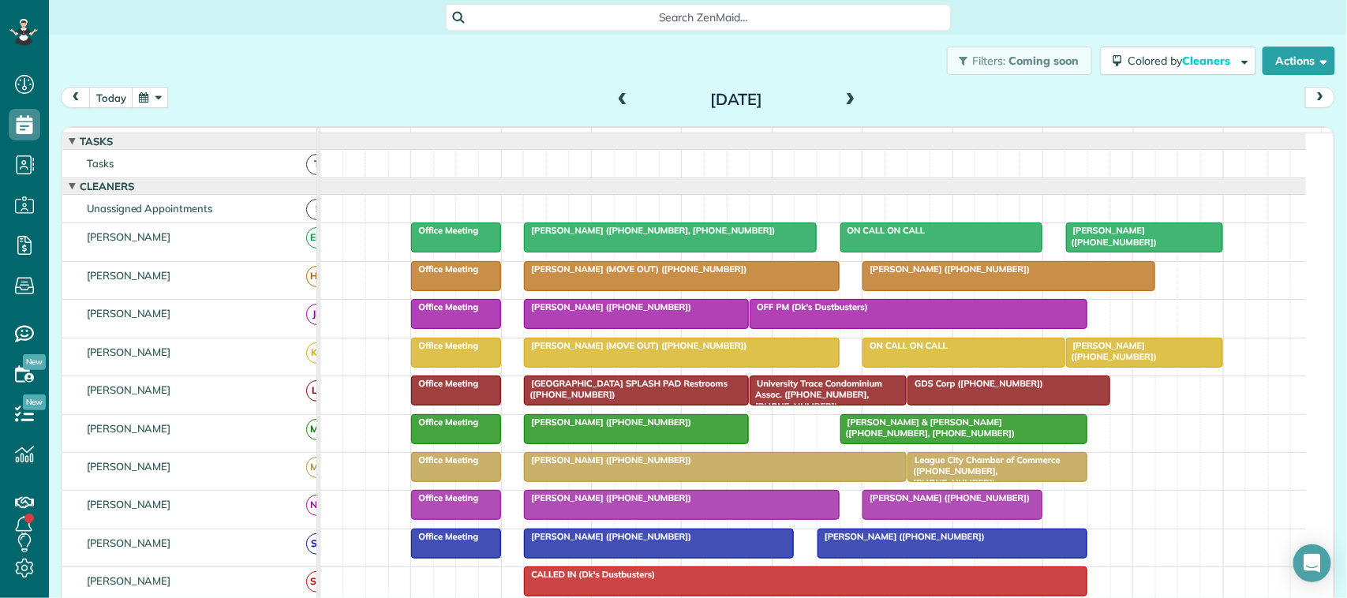
click at [693, 313] on div "Josh Owen (+12817879860)" at bounding box center [636, 306] width 215 height 11
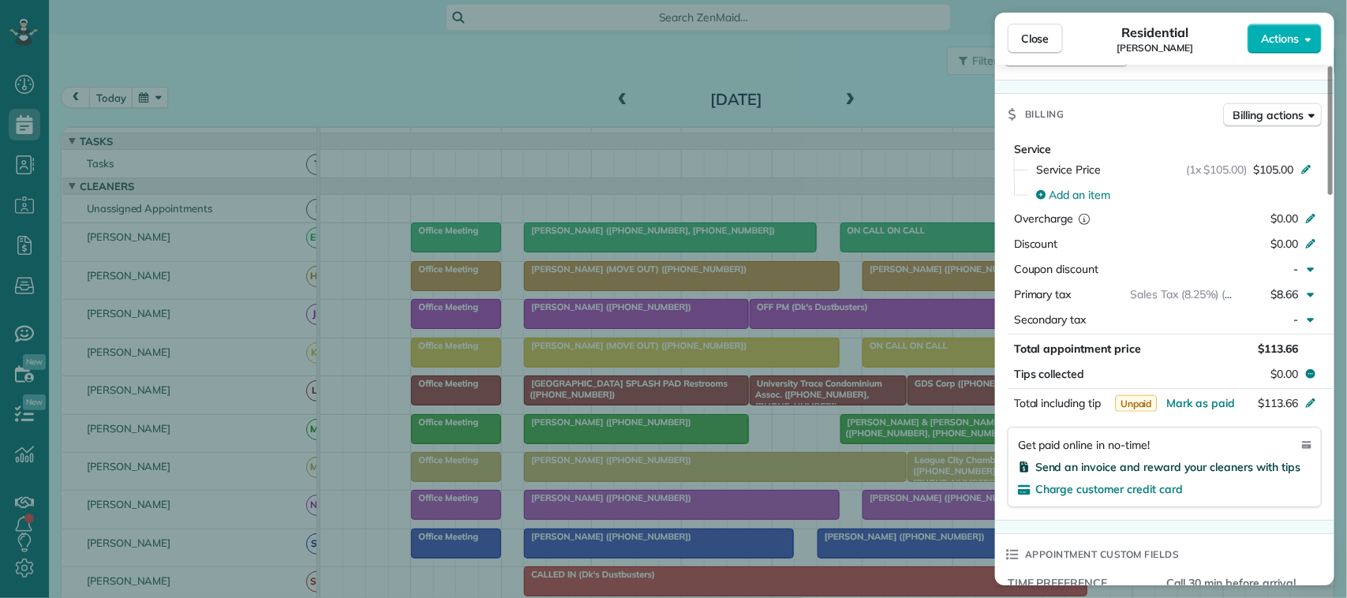
scroll to position [695, 0]
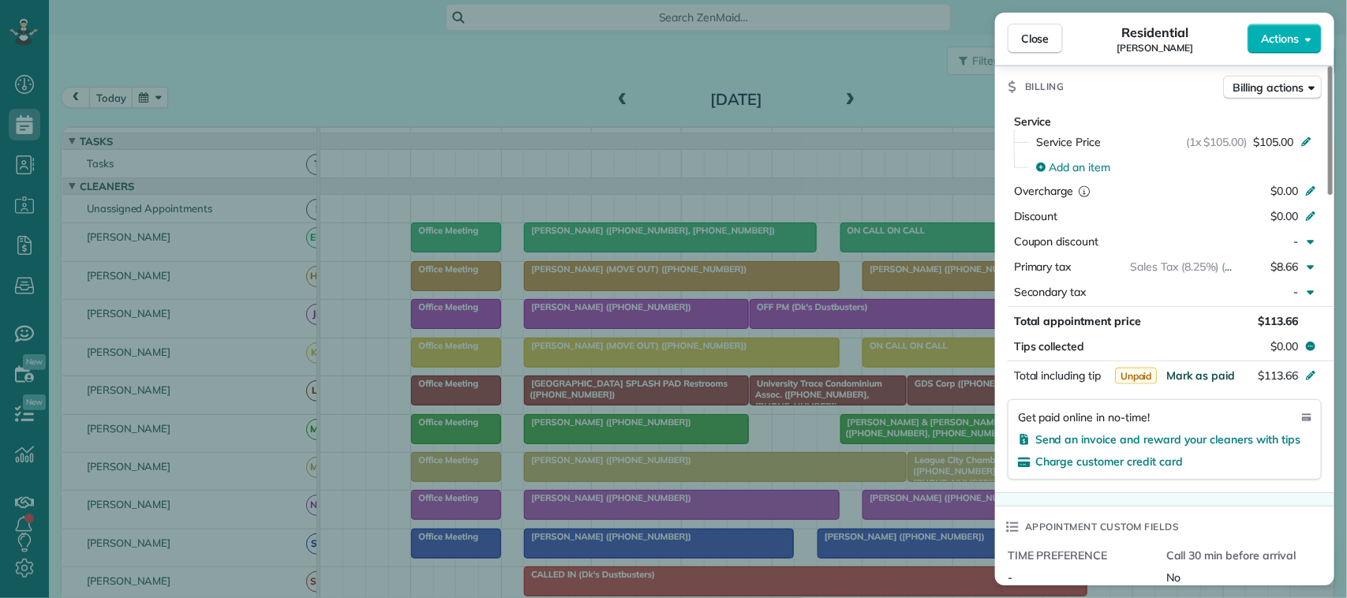
click at [1193, 379] on span "Mark as paid" at bounding box center [1201, 376] width 69 height 14
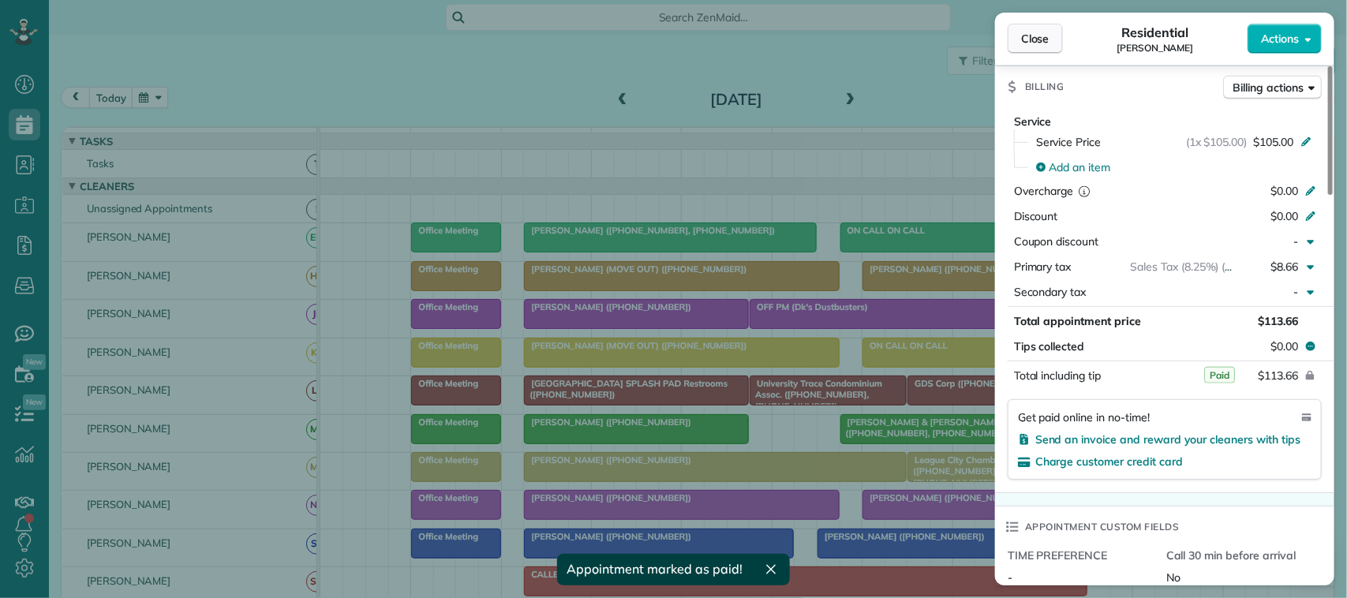
click at [1039, 36] on span "Close" at bounding box center [1035, 39] width 28 height 16
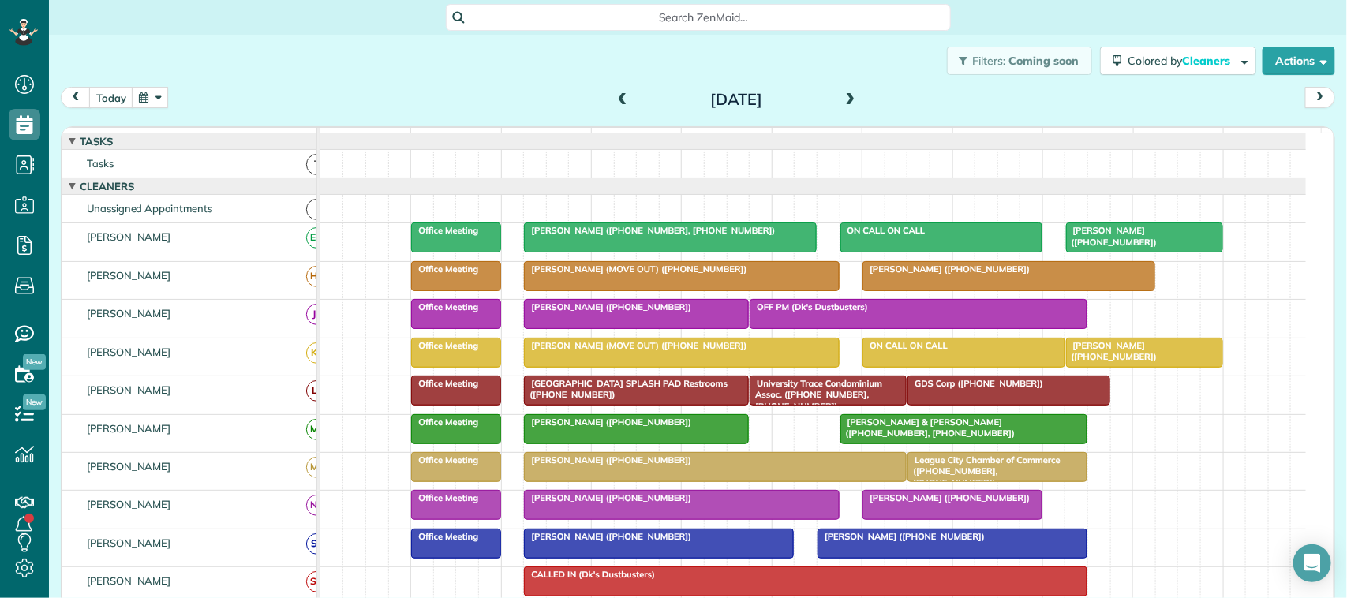
click at [842, 97] on span at bounding box center [850, 100] width 17 height 14
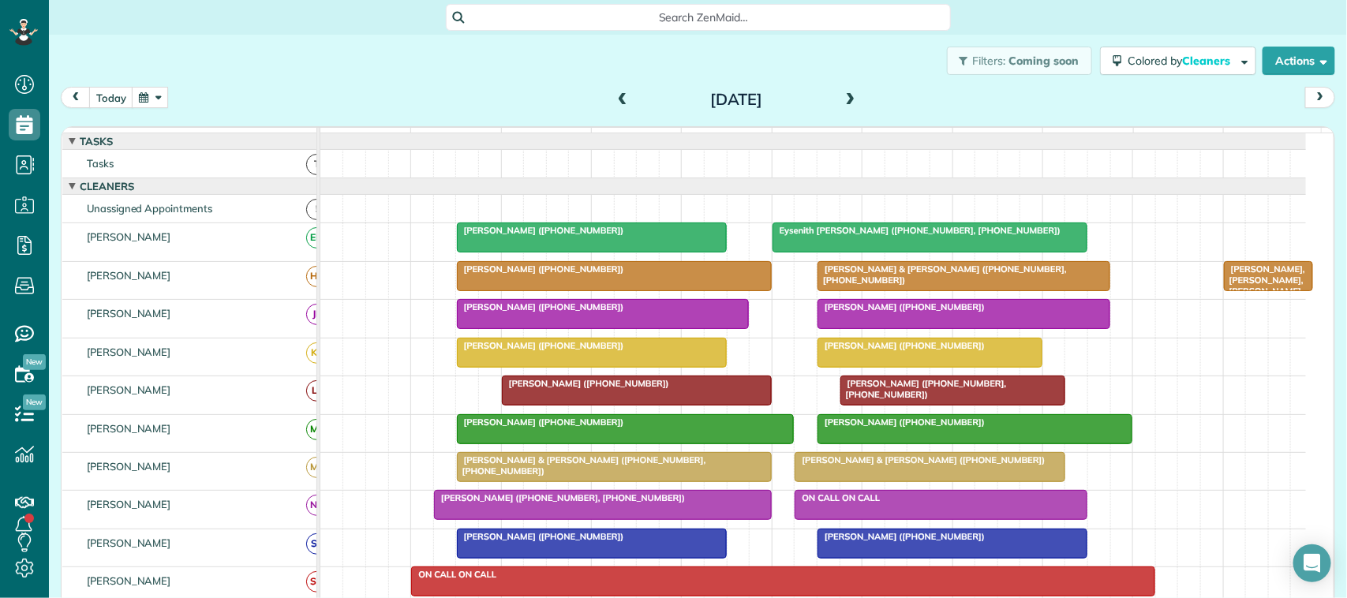
click at [691, 313] on div "Gail Gleckler (+12817231708)" at bounding box center [603, 306] width 283 height 11
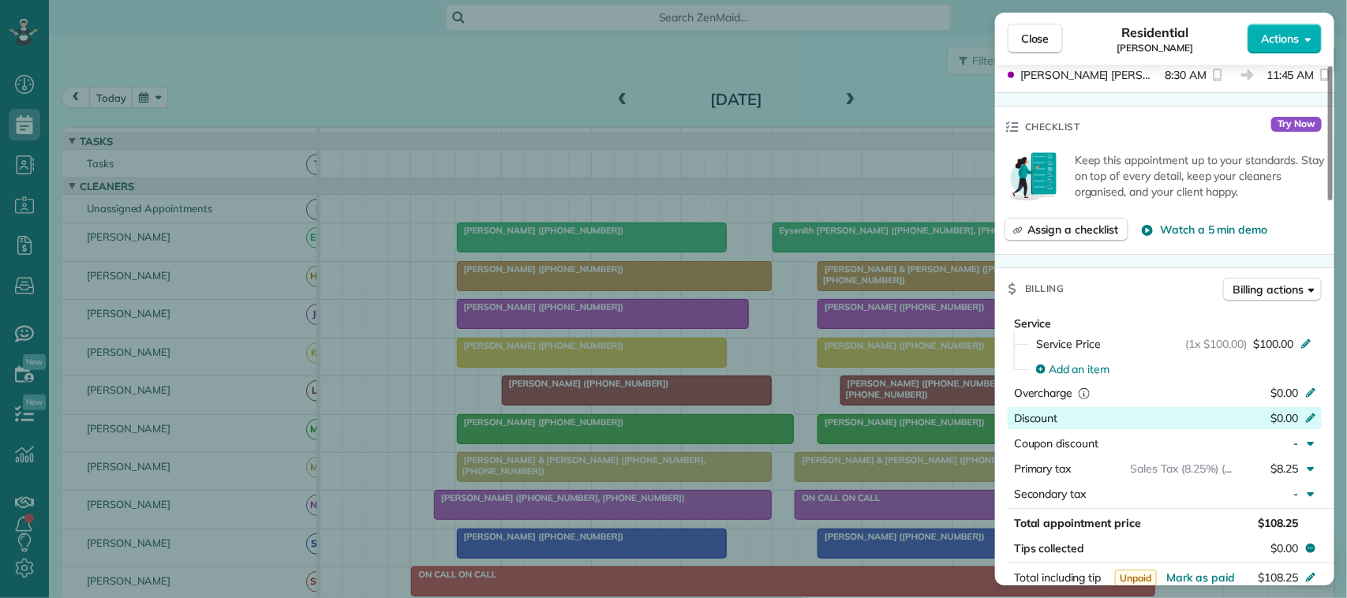
scroll to position [691, 0]
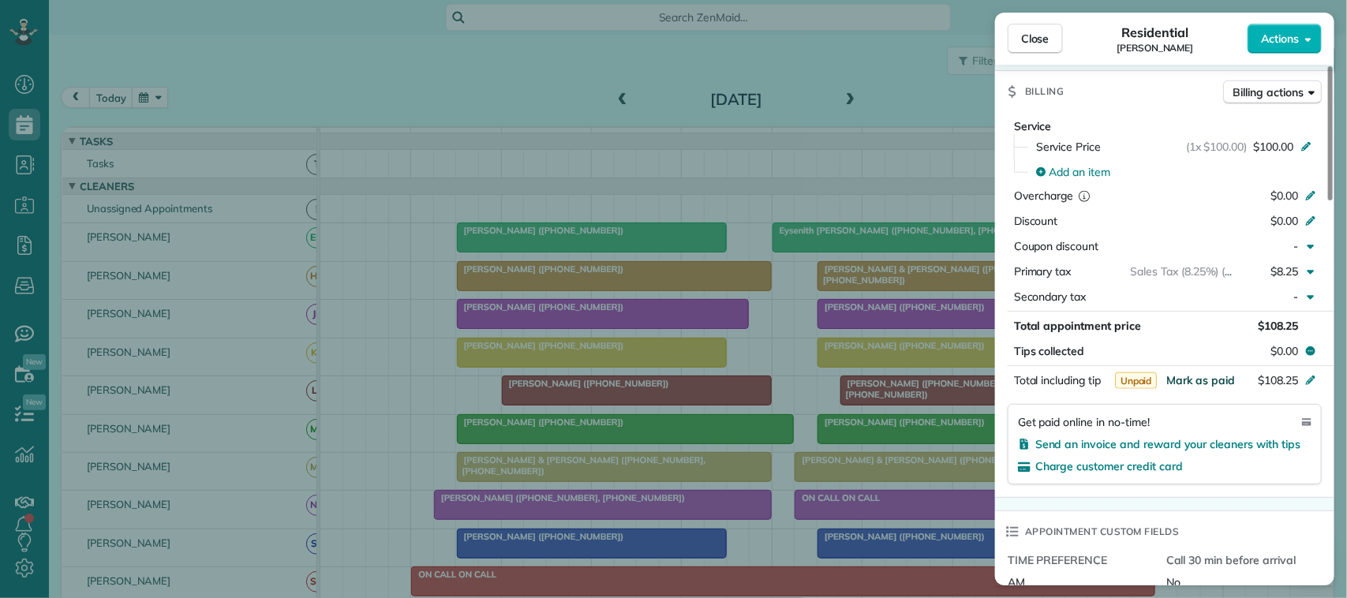
click at [1212, 384] on span "Mark as paid" at bounding box center [1201, 380] width 69 height 14
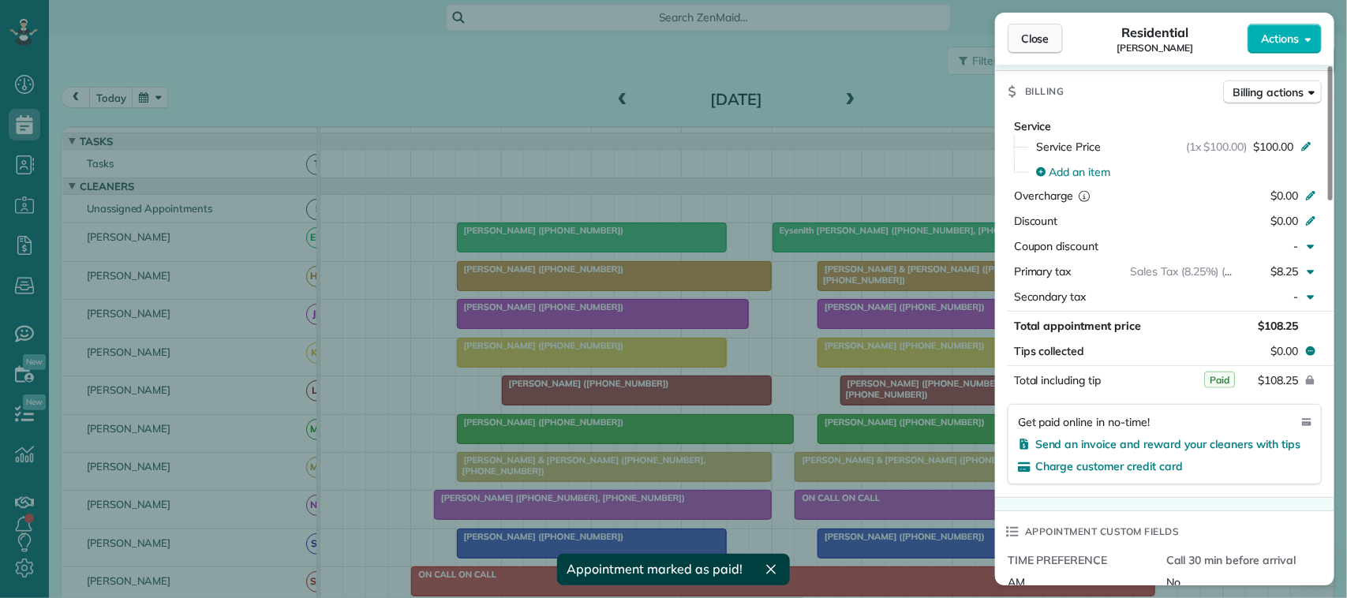
click at [1026, 40] on span "Close" at bounding box center [1035, 39] width 28 height 16
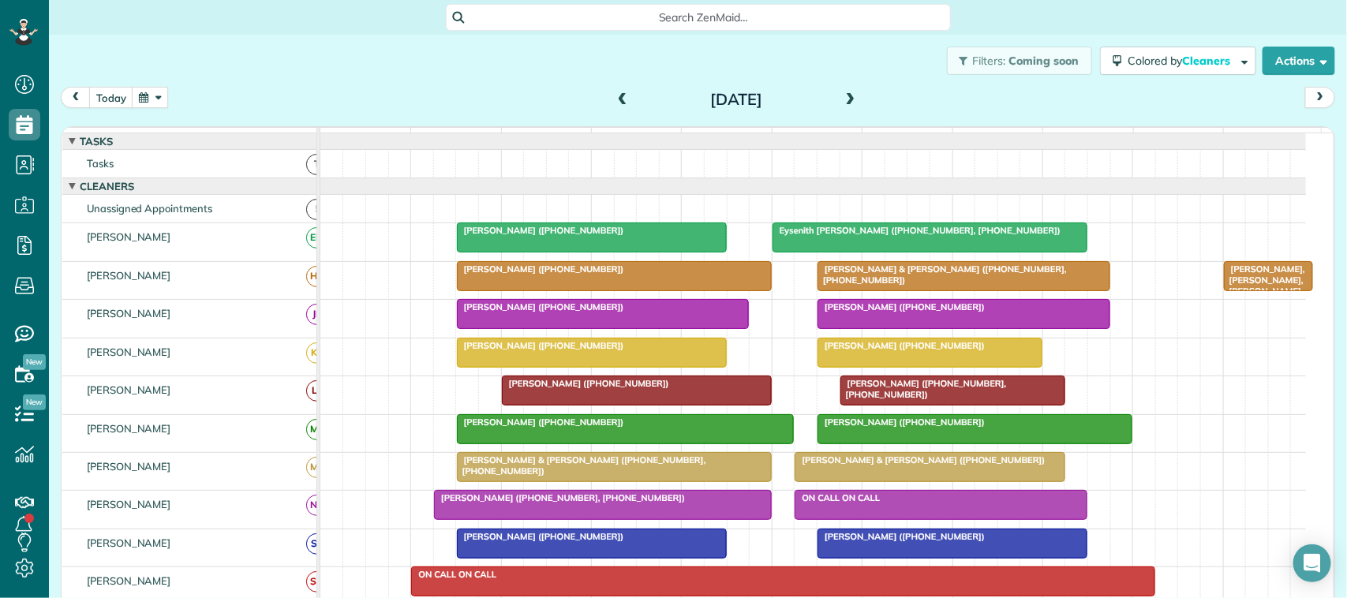
click at [893, 328] on div at bounding box center [963, 314] width 291 height 28
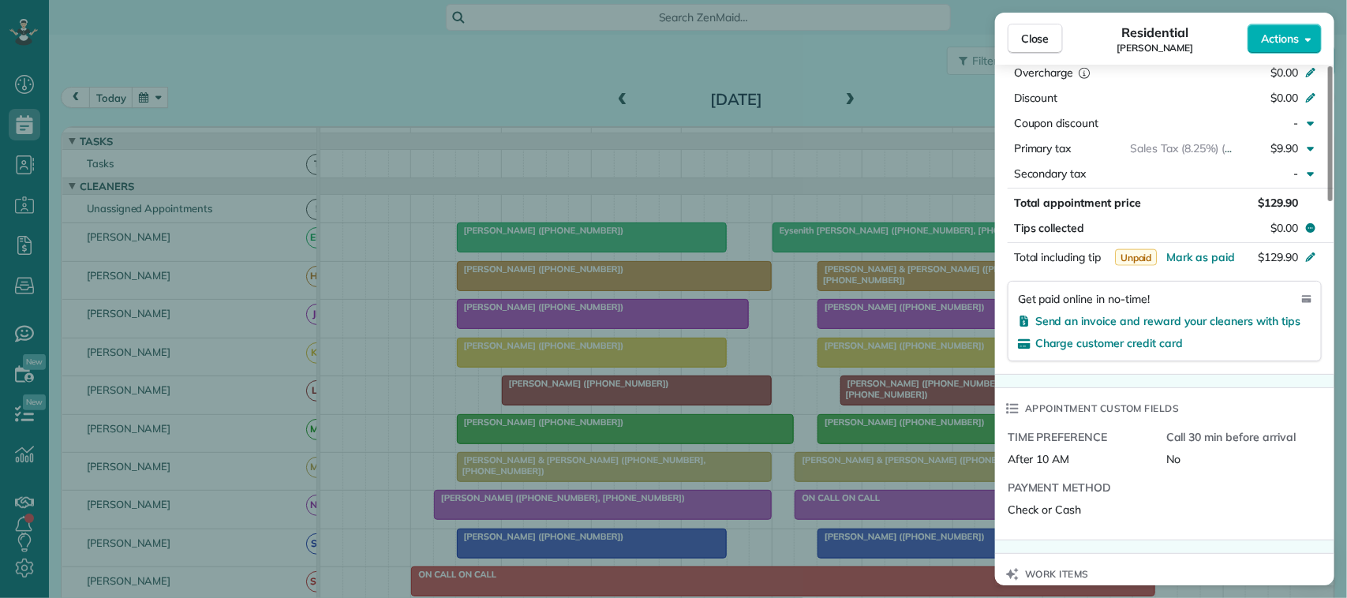
scroll to position [888, 0]
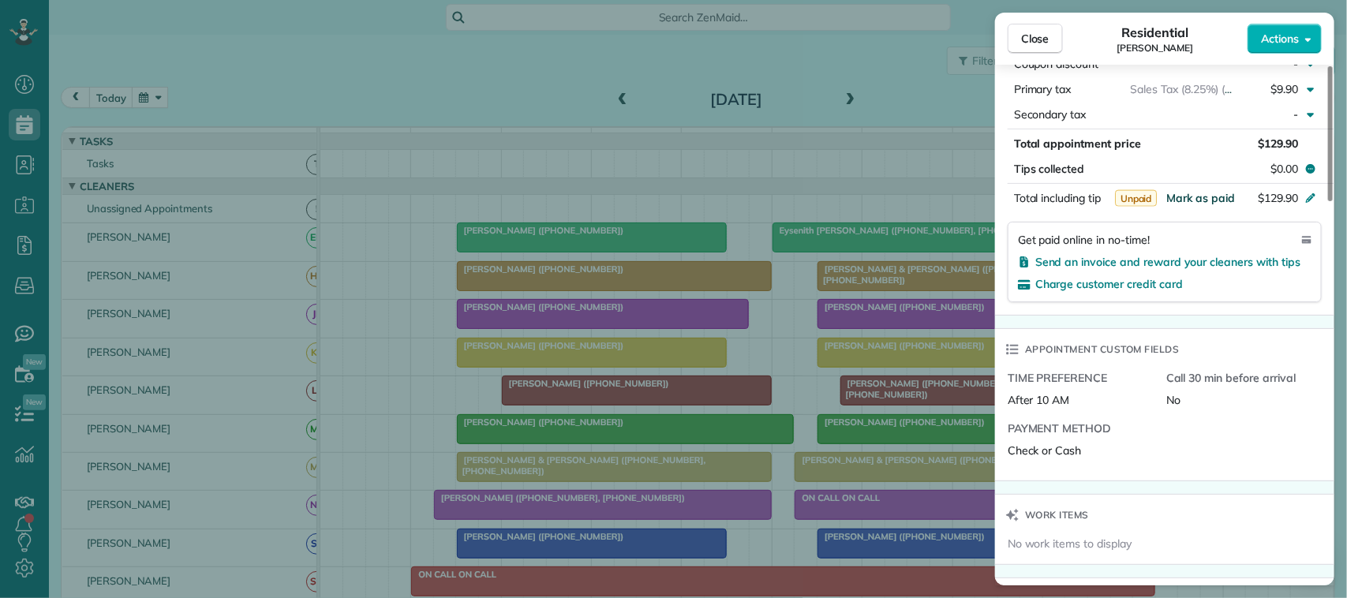
click at [1213, 191] on span "Mark as paid" at bounding box center [1201, 198] width 69 height 14
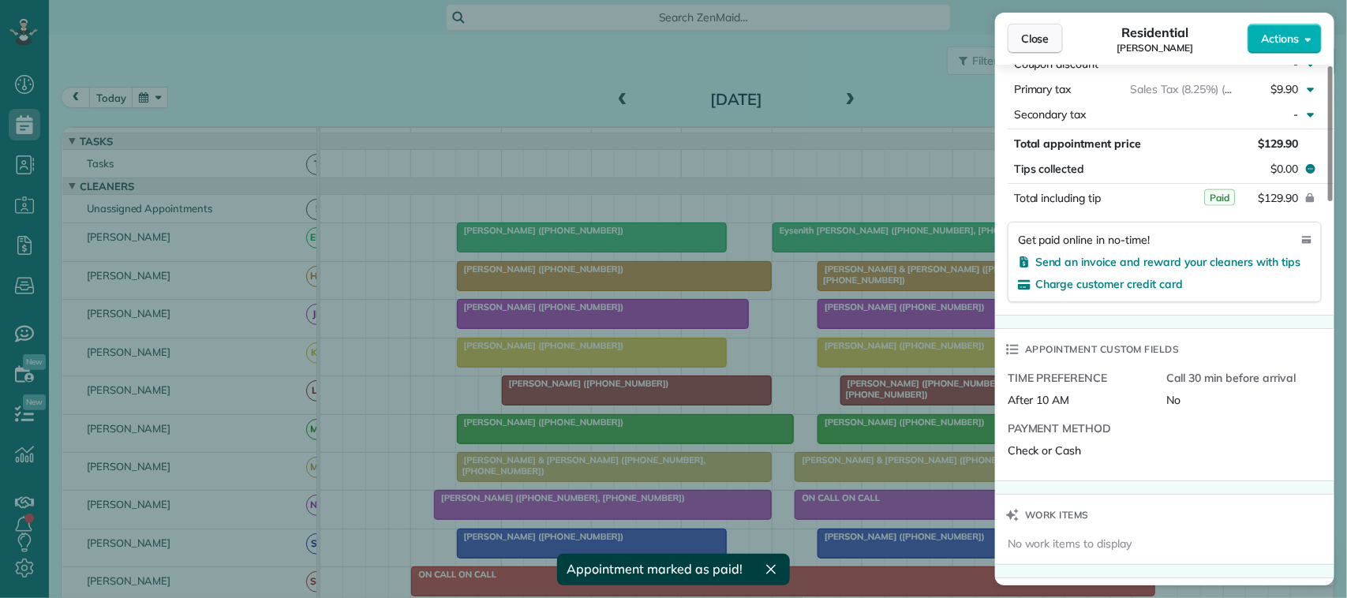
click at [1050, 39] on button "Close" at bounding box center [1035, 39] width 55 height 30
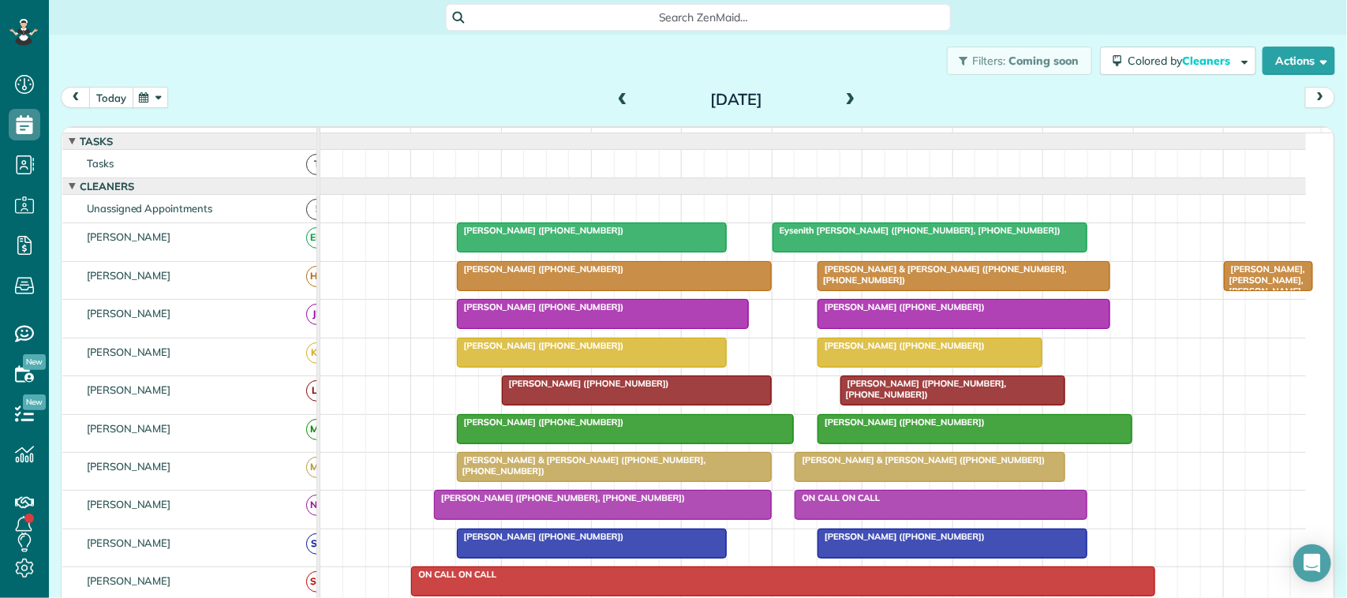
click at [104, 101] on button "today" at bounding box center [111, 97] width 44 height 21
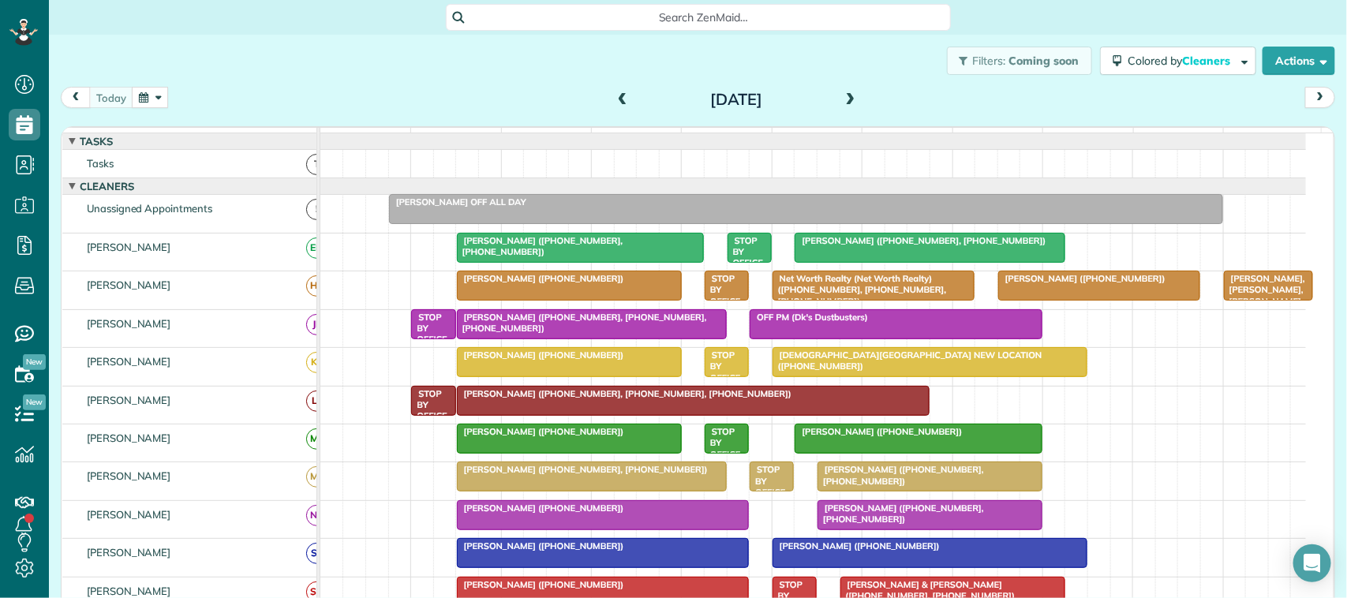
click at [616, 104] on span at bounding box center [622, 100] width 17 height 14
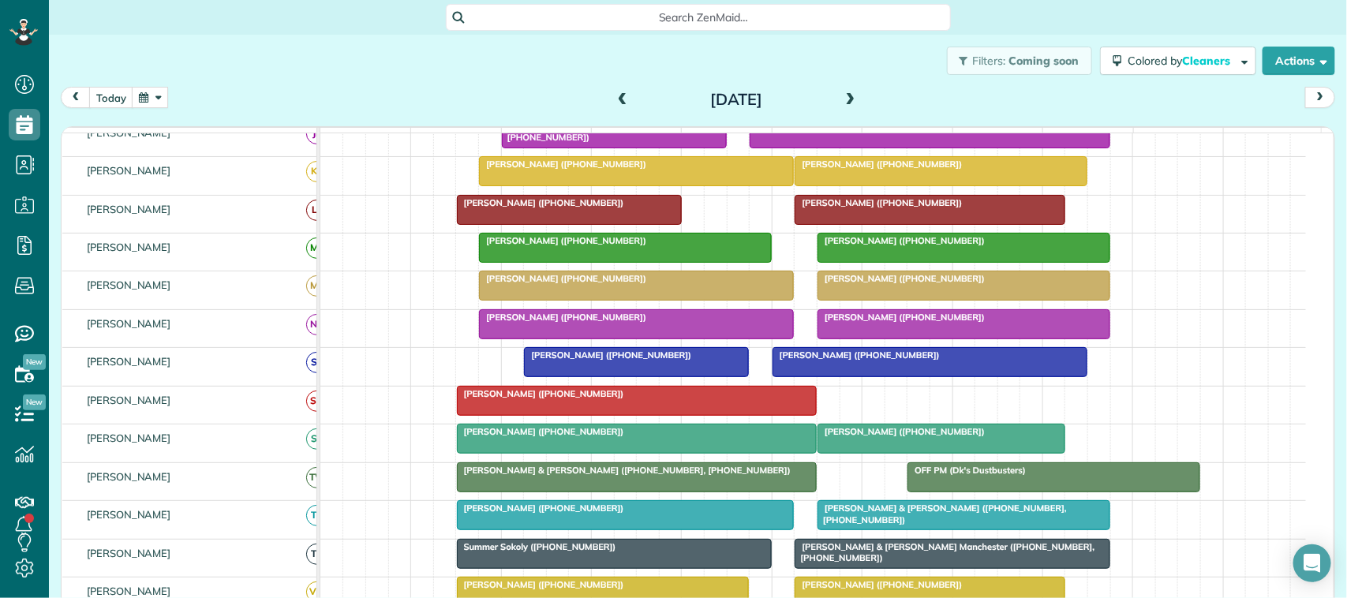
scroll to position [197, 0]
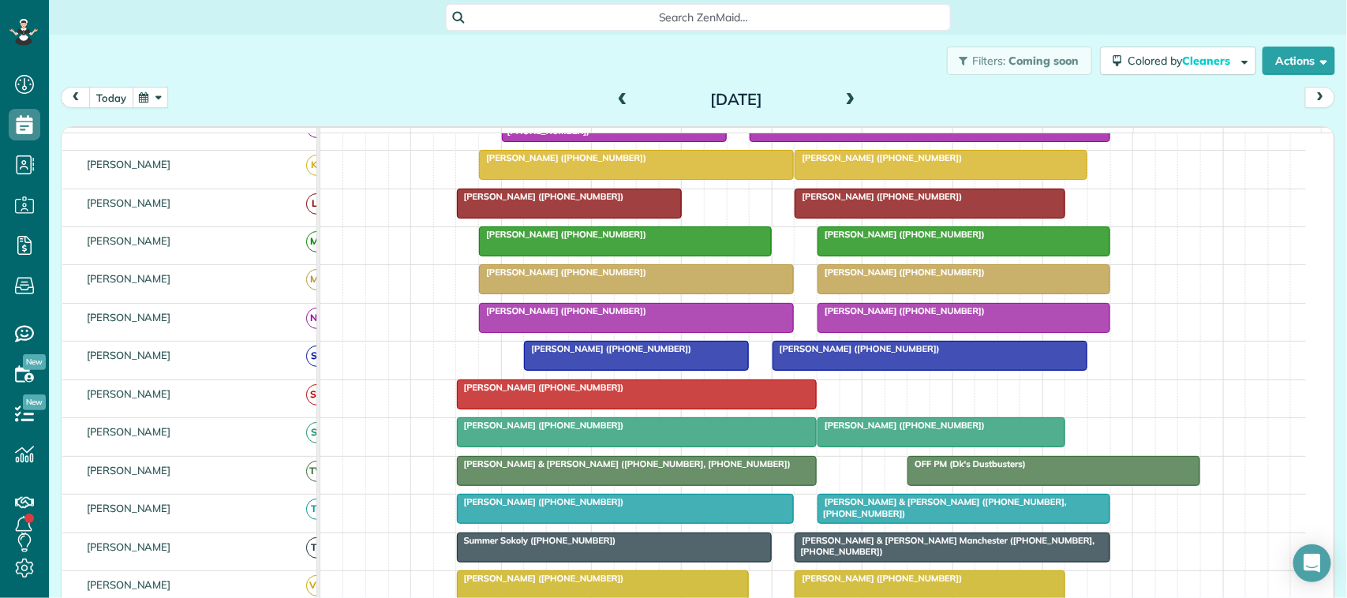
click at [115, 96] on button "today" at bounding box center [111, 97] width 44 height 21
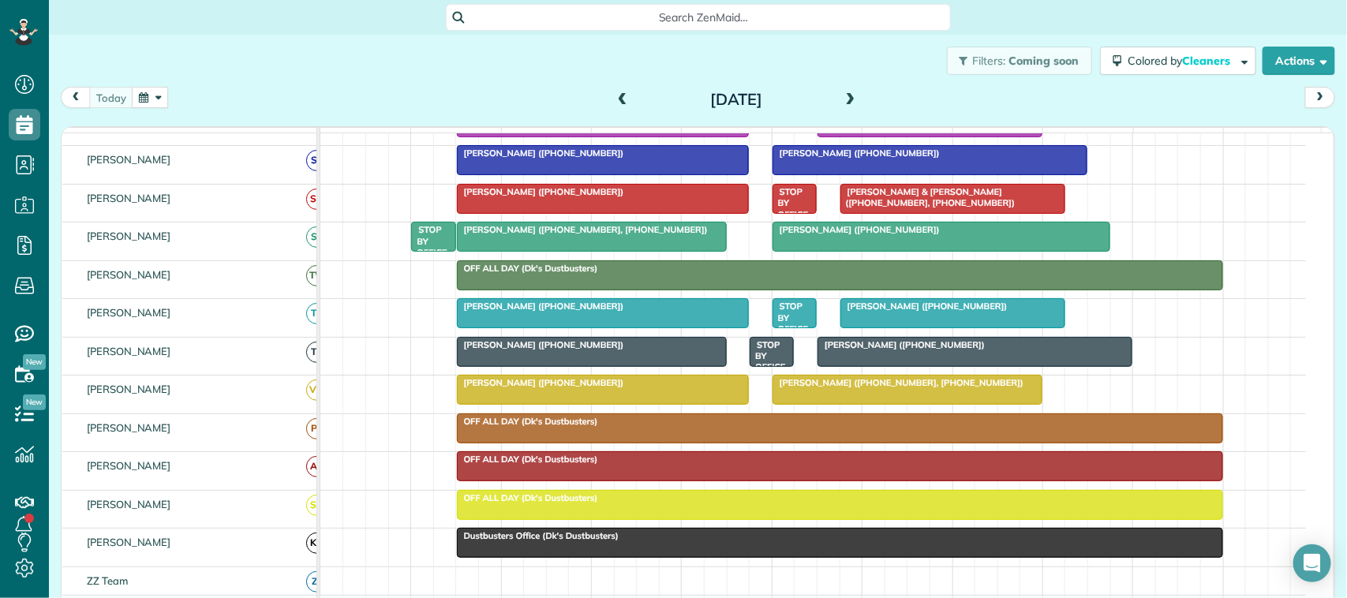
scroll to position [395, 0]
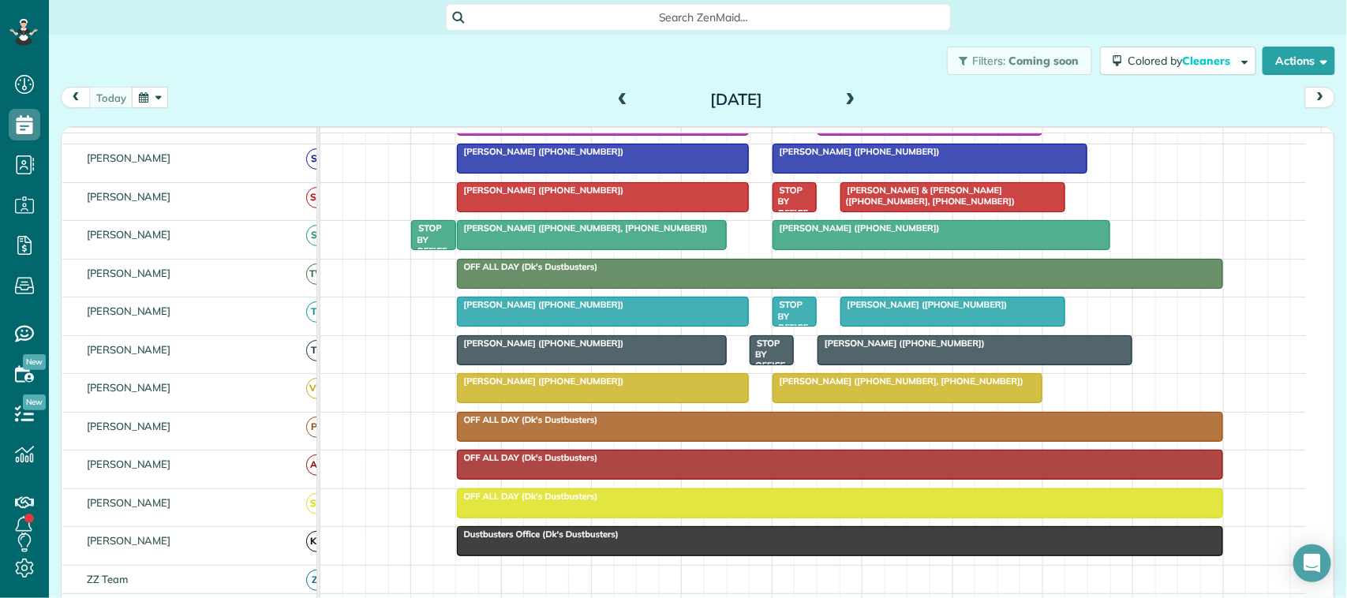
click at [683, 173] on div at bounding box center [603, 158] width 291 height 28
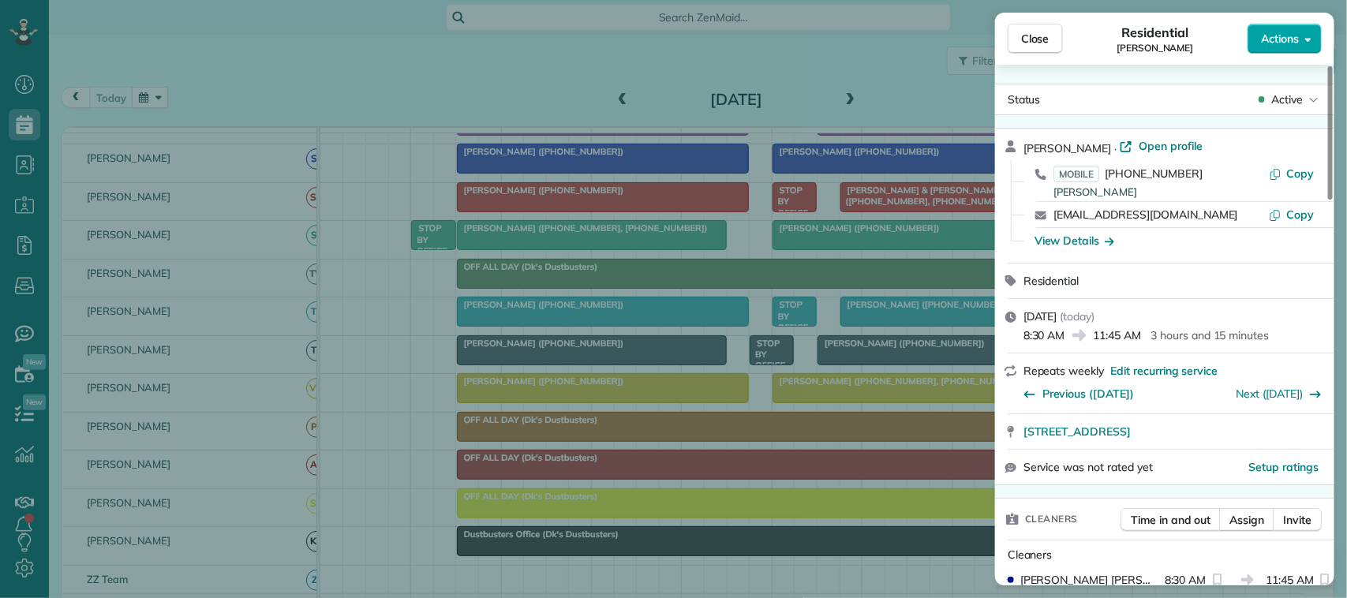
click at [1273, 36] on span "Actions" at bounding box center [1280, 39] width 38 height 16
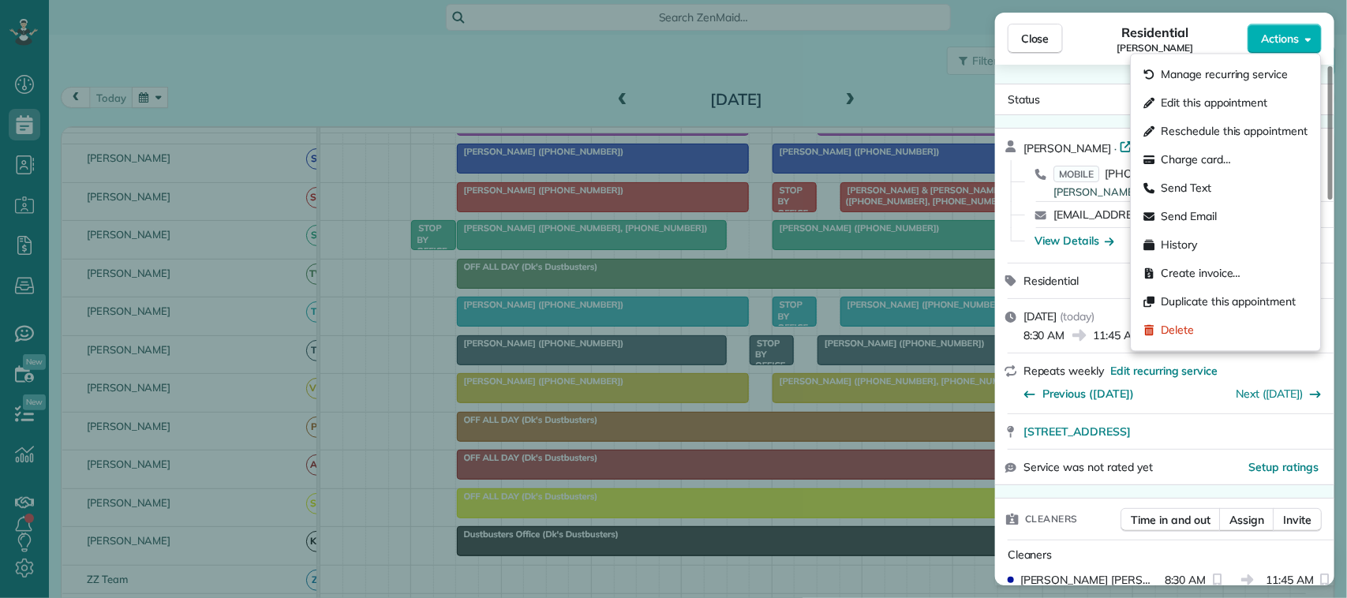
click at [1115, 38] on div "Residential Marty Huda-Roos" at bounding box center [1155, 39] width 185 height 32
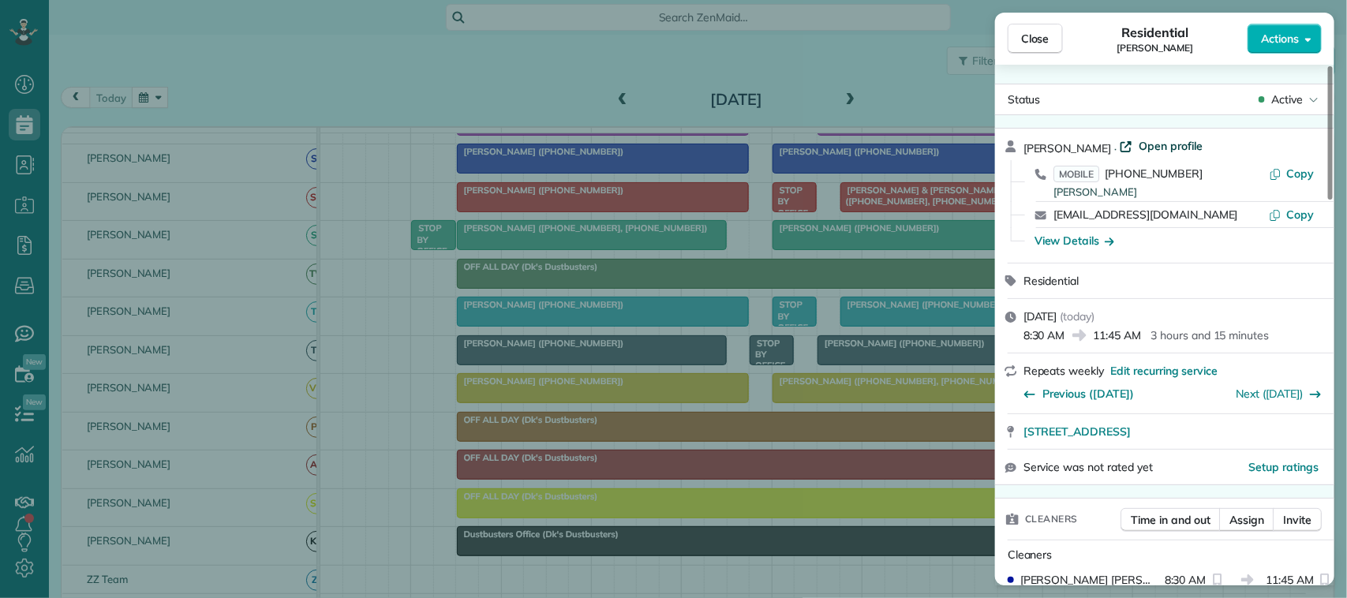
click at [1174, 143] on span "Open profile" at bounding box center [1171, 146] width 64 height 16
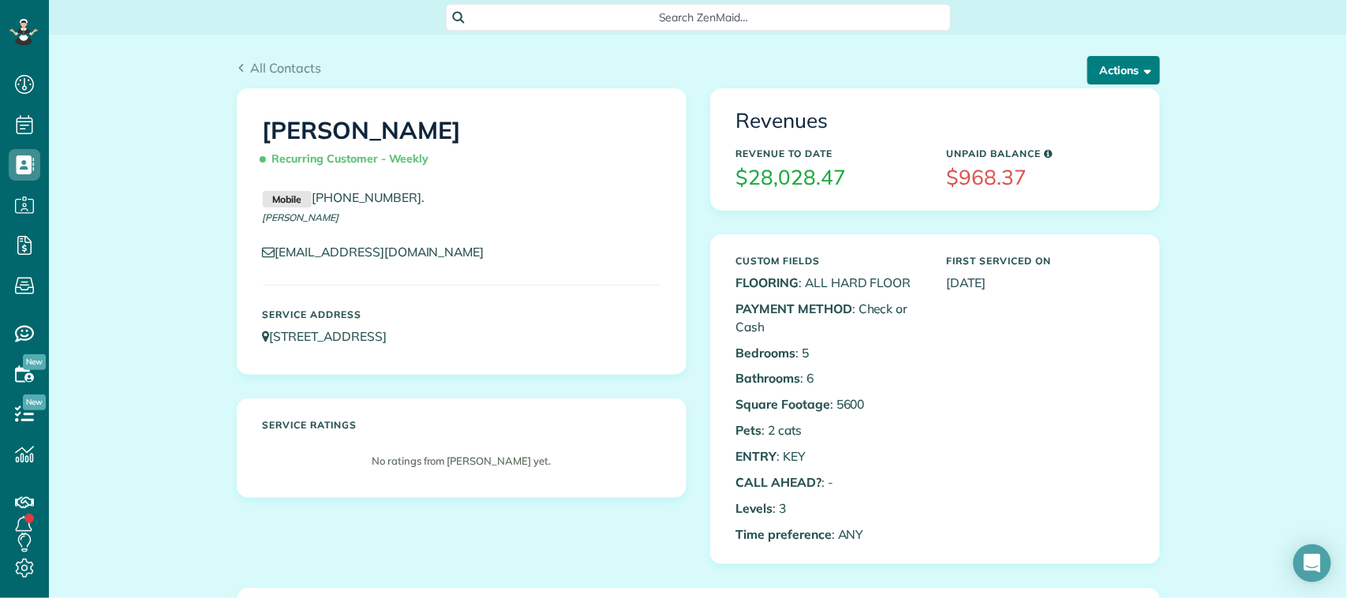
click at [1129, 73] on button "Actions" at bounding box center [1124, 70] width 73 height 28
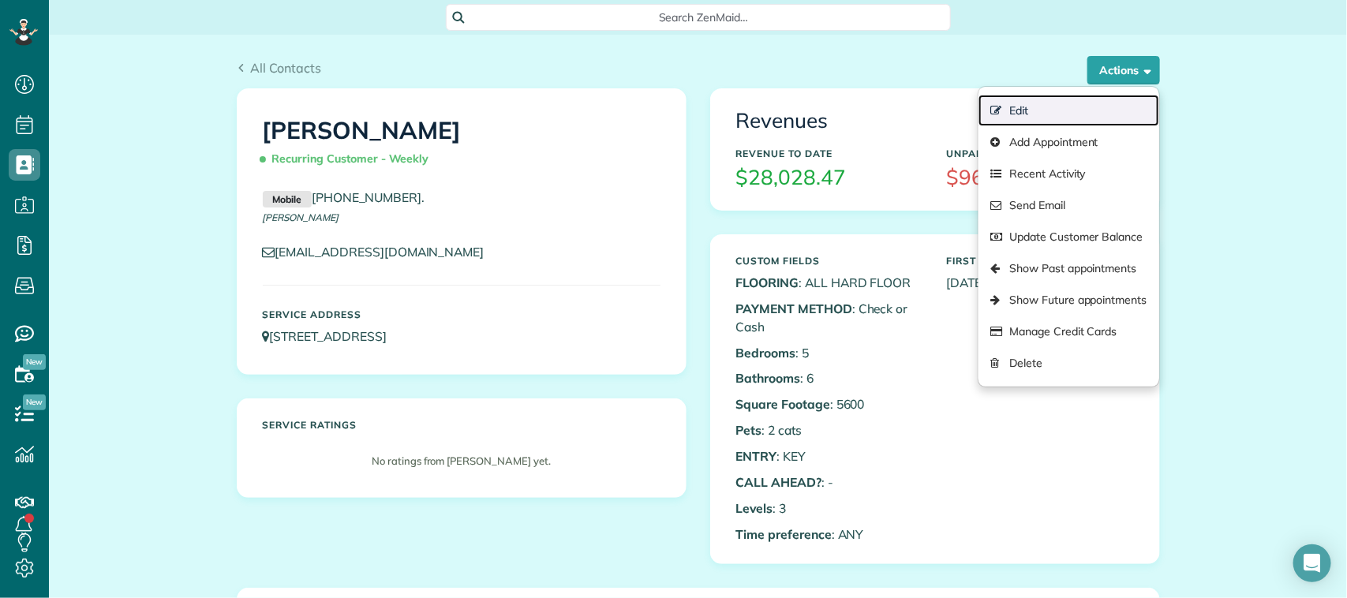
click at [1012, 112] on link "Edit" at bounding box center [1069, 111] width 180 height 32
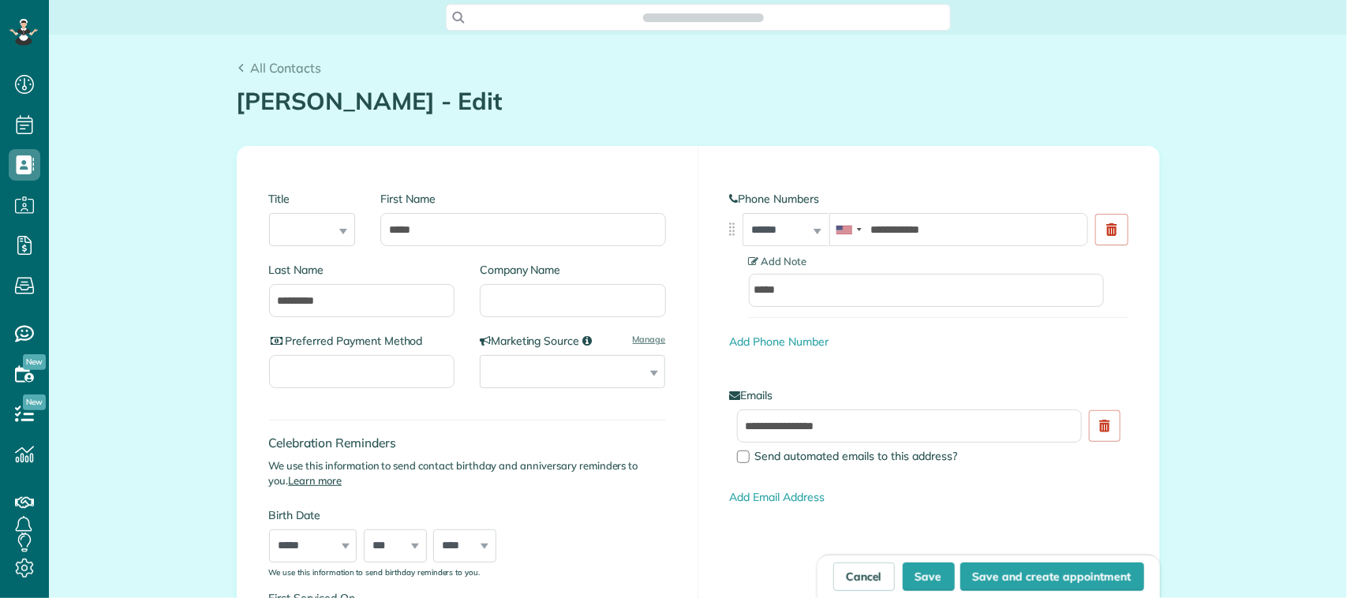
scroll to position [6, 6]
type input "**********"
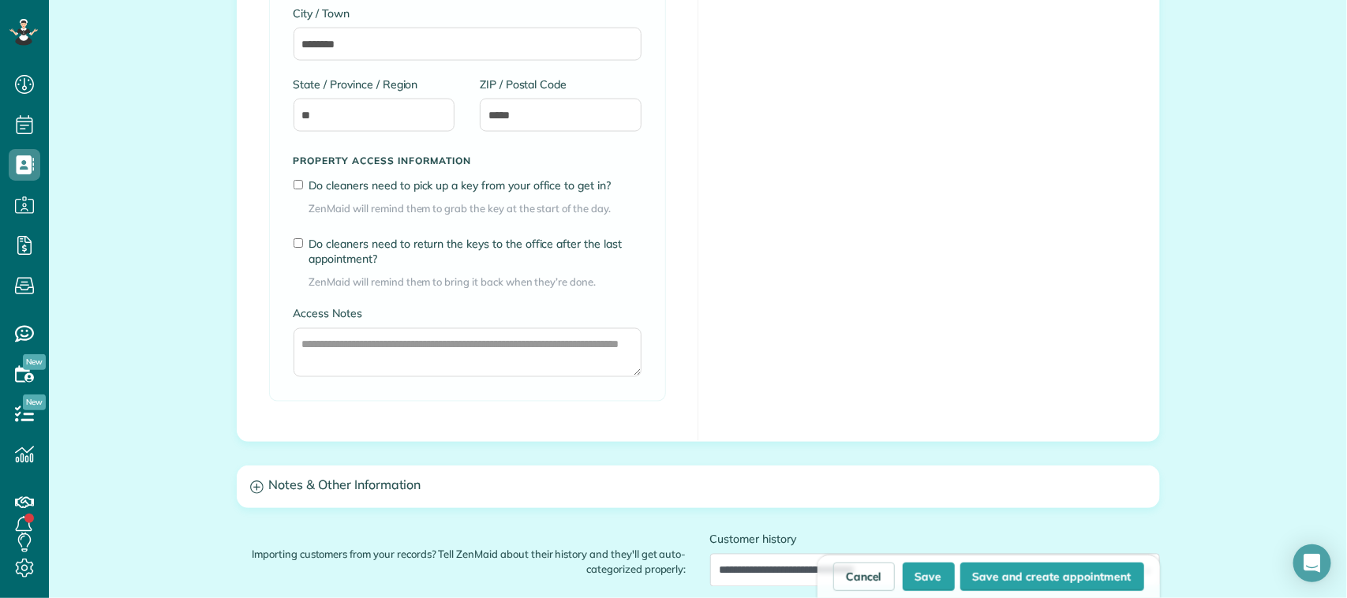
scroll to position [1377, 0]
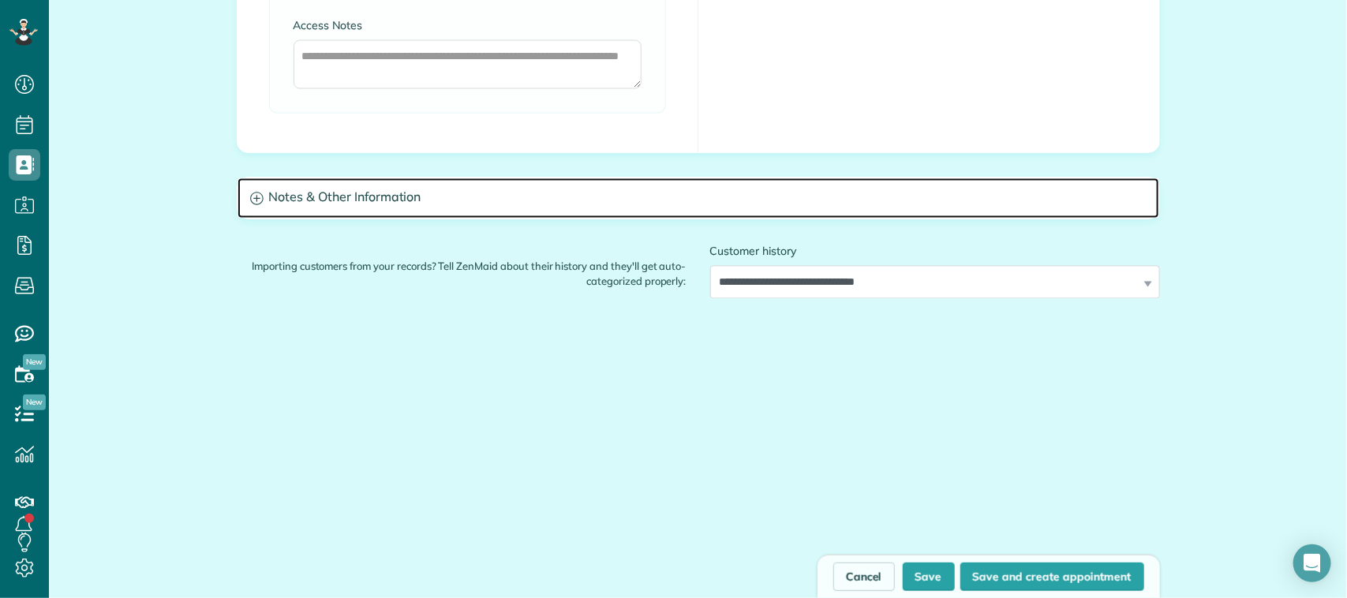
click at [344, 191] on h3 "Notes & Other Information" at bounding box center [699, 198] width 922 height 40
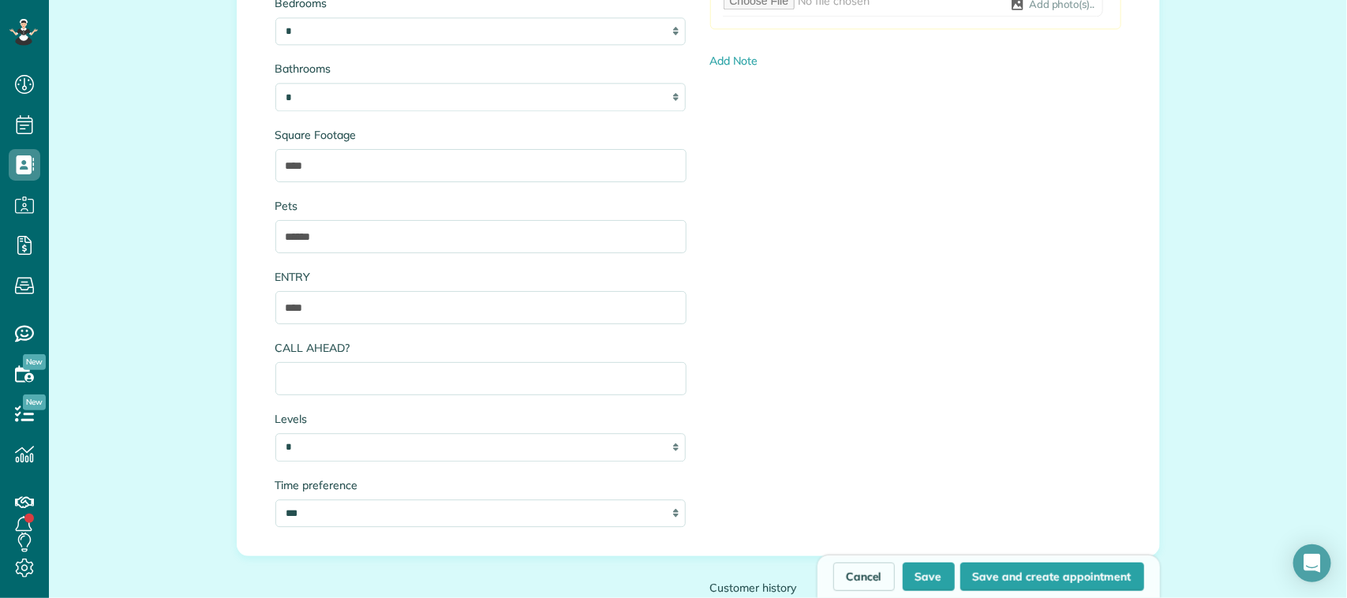
scroll to position [1772, 0]
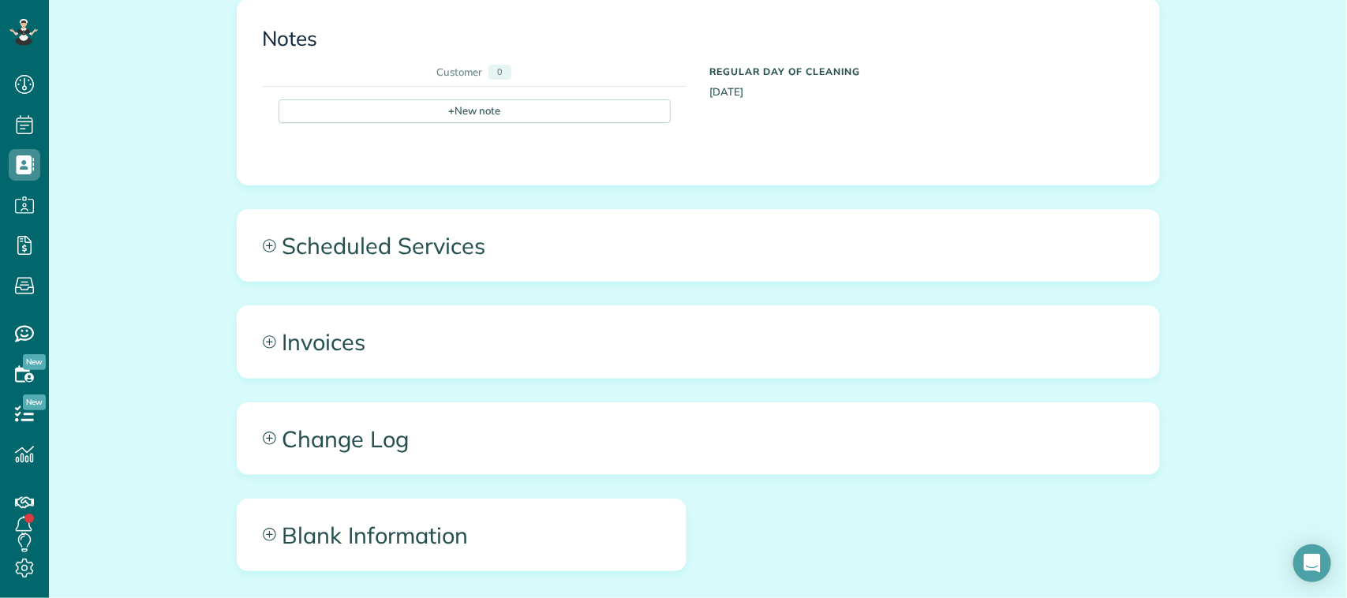
scroll to position [728, 0]
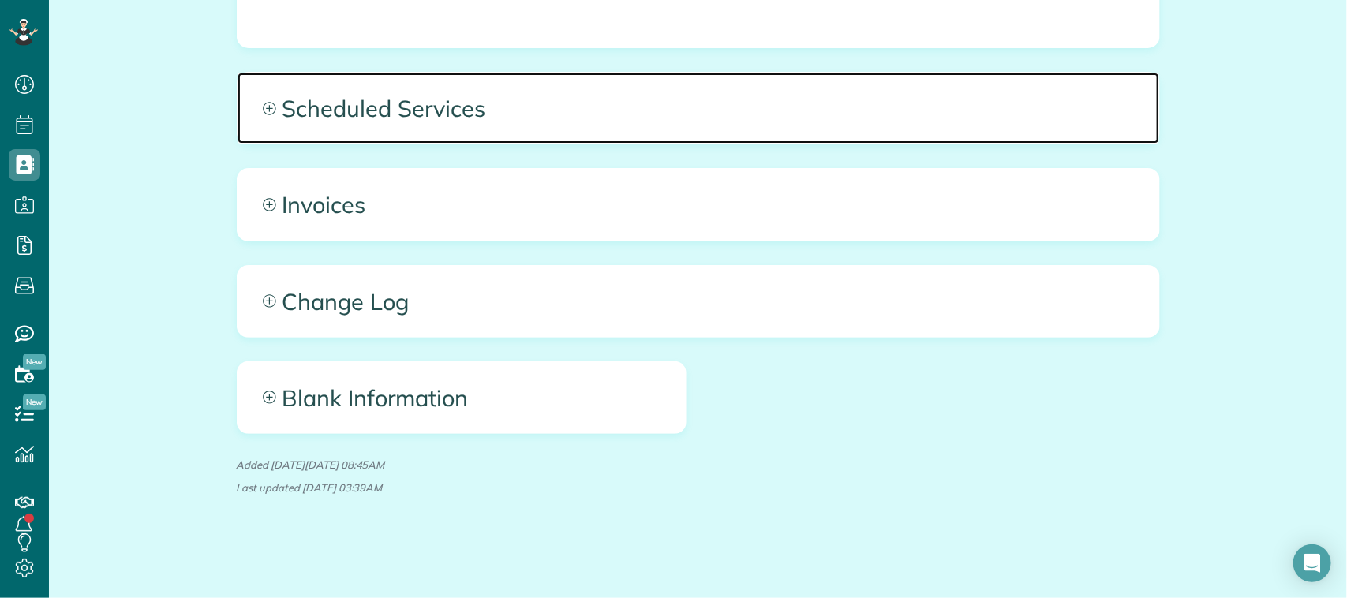
click at [263, 103] on icon at bounding box center [269, 108] width 13 height 13
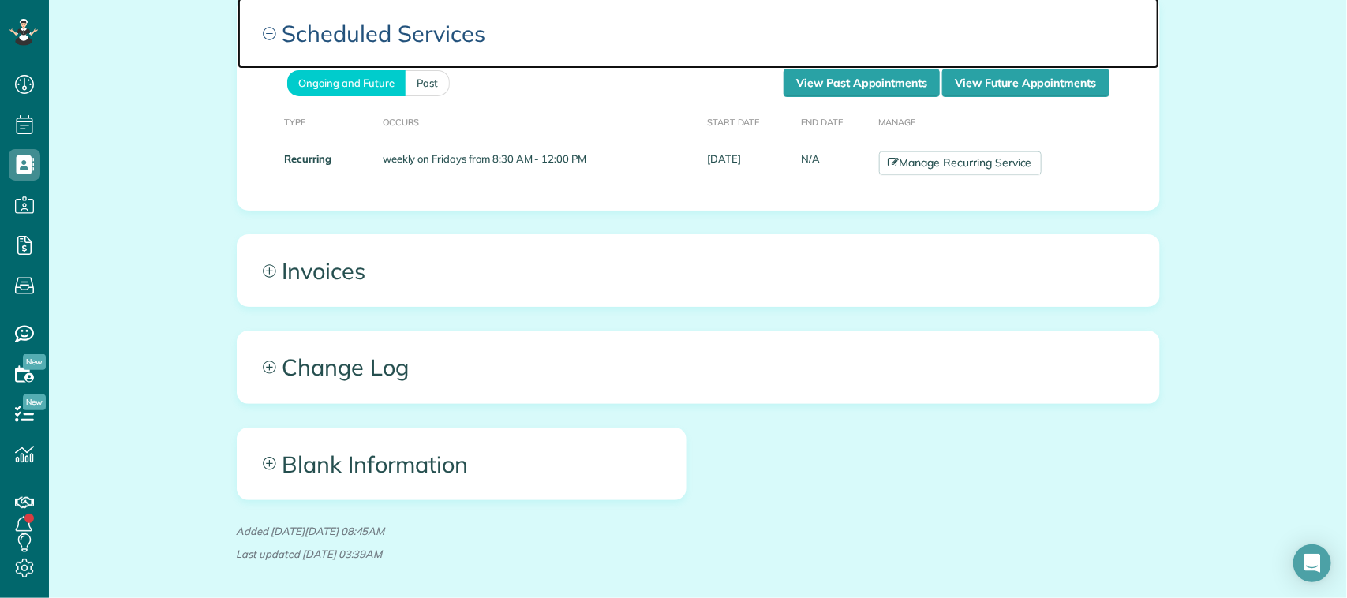
scroll to position [870, 0]
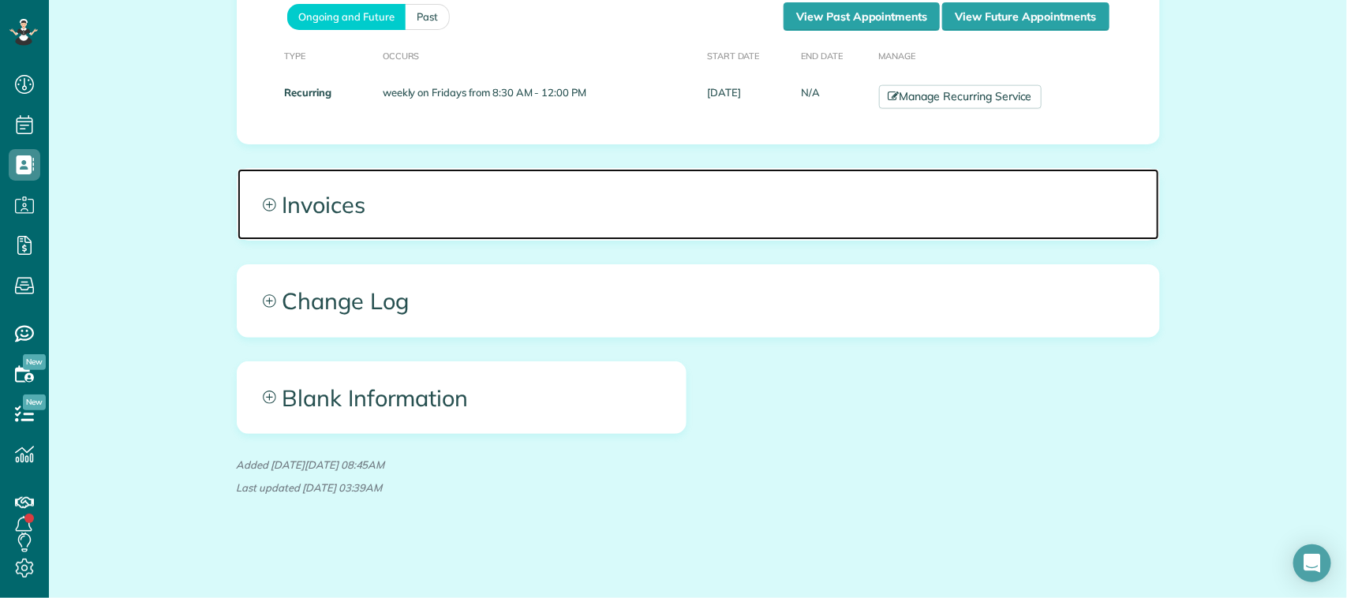
click at [267, 202] on icon at bounding box center [269, 204] width 13 height 13
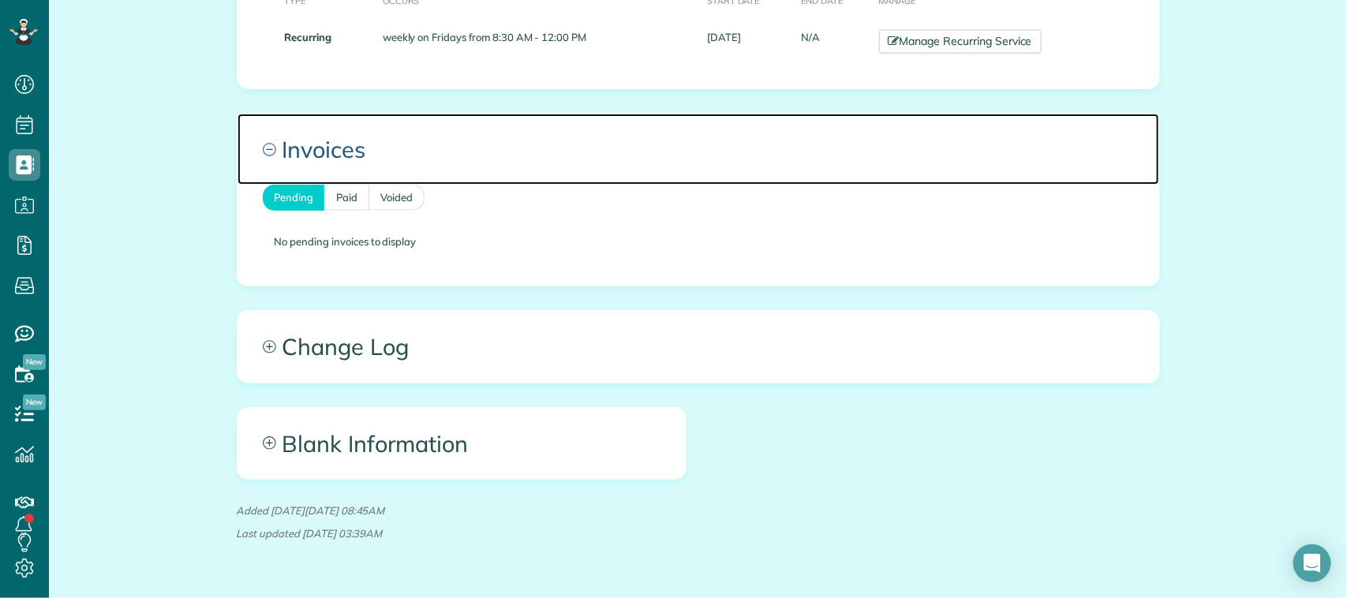
scroll to position [972, 0]
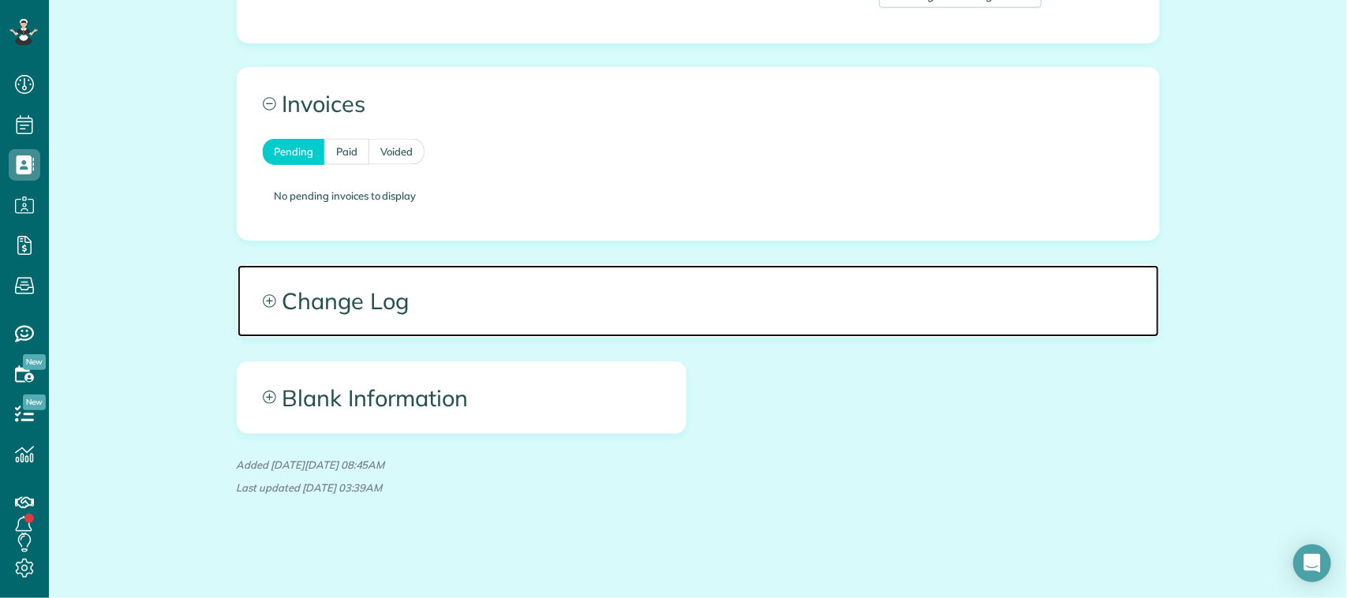
click at [263, 298] on icon at bounding box center [269, 300] width 13 height 13
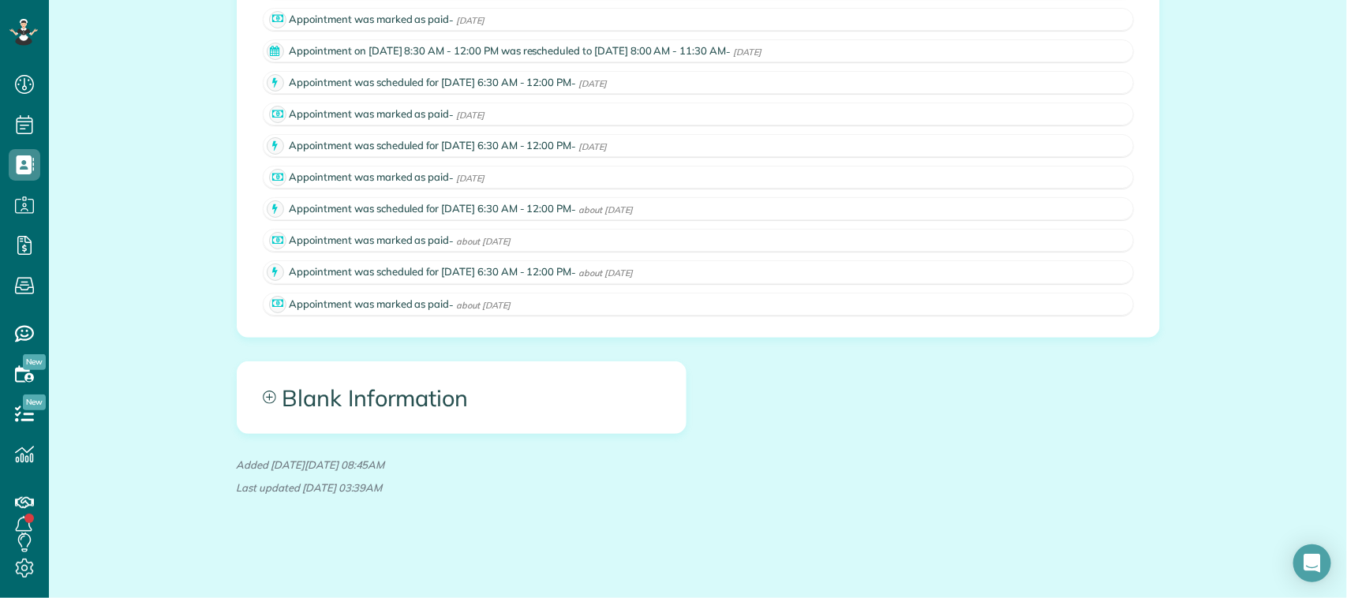
scroll to position [1465, 0]
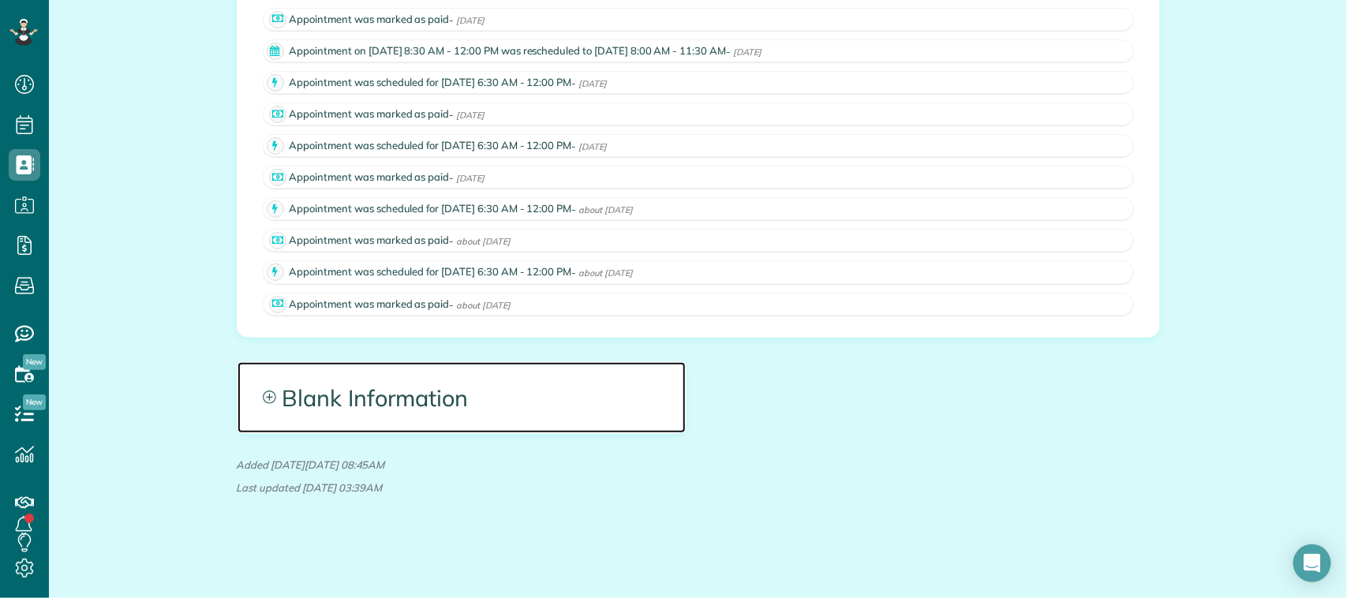
click at [263, 403] on icon at bounding box center [269, 397] width 13 height 13
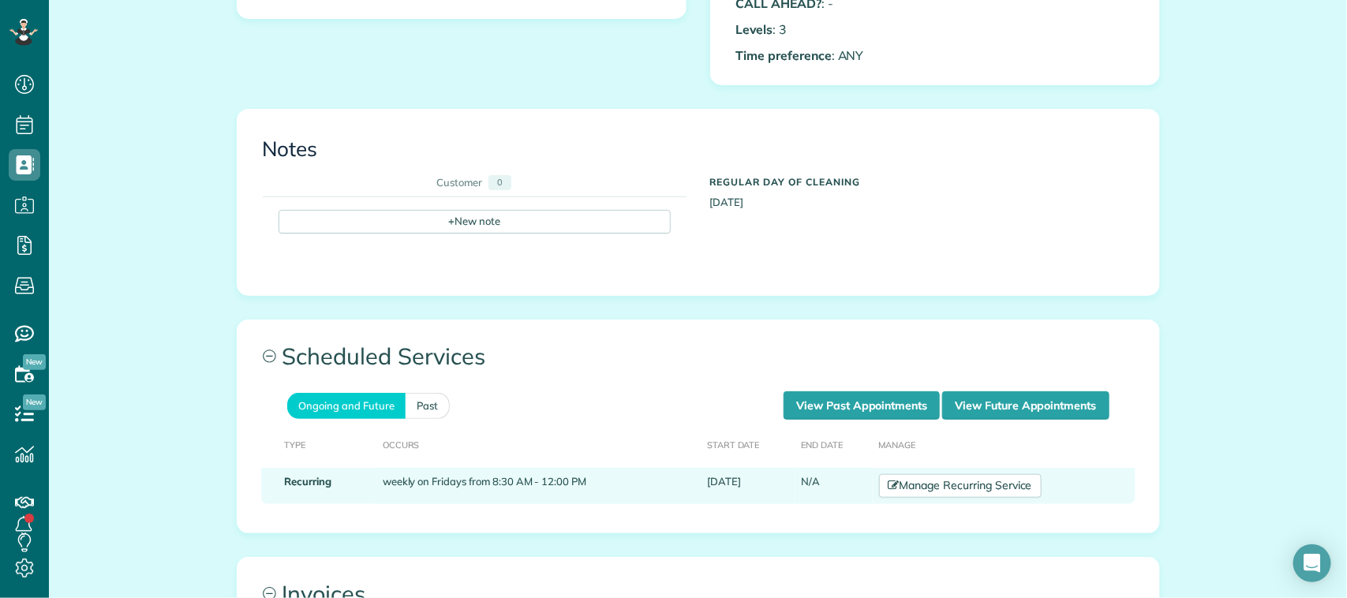
scroll to position [296, 0]
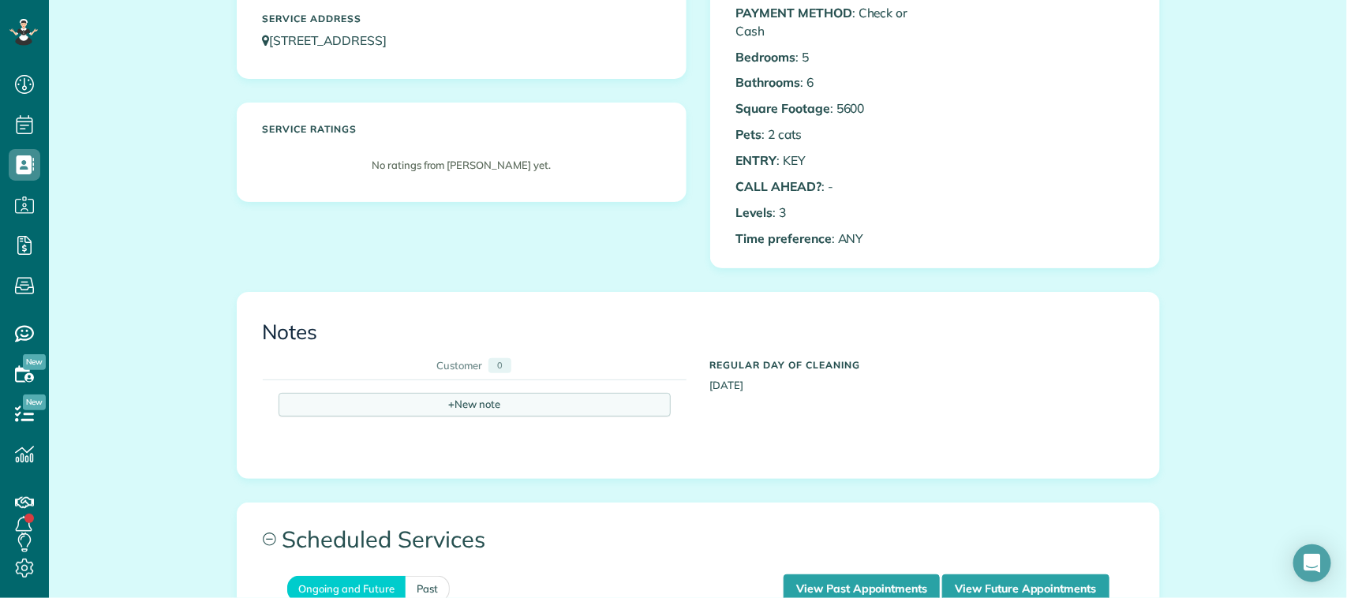
click at [510, 408] on div "+ New note" at bounding box center [475, 405] width 392 height 24
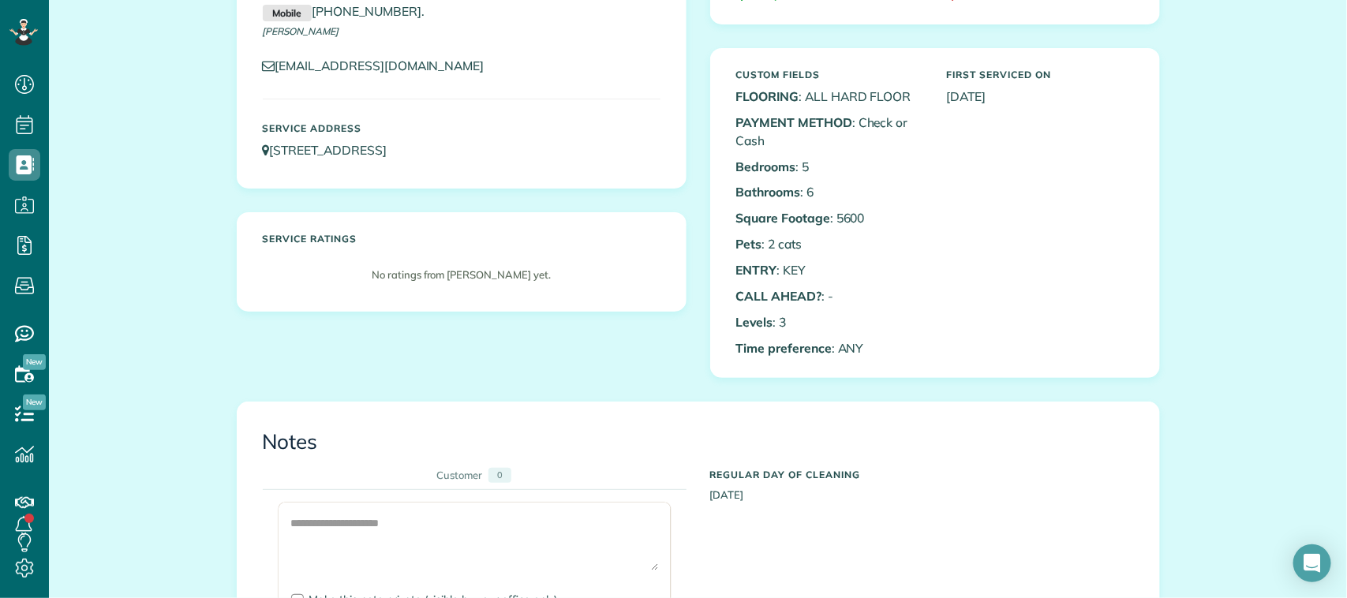
scroll to position [99, 0]
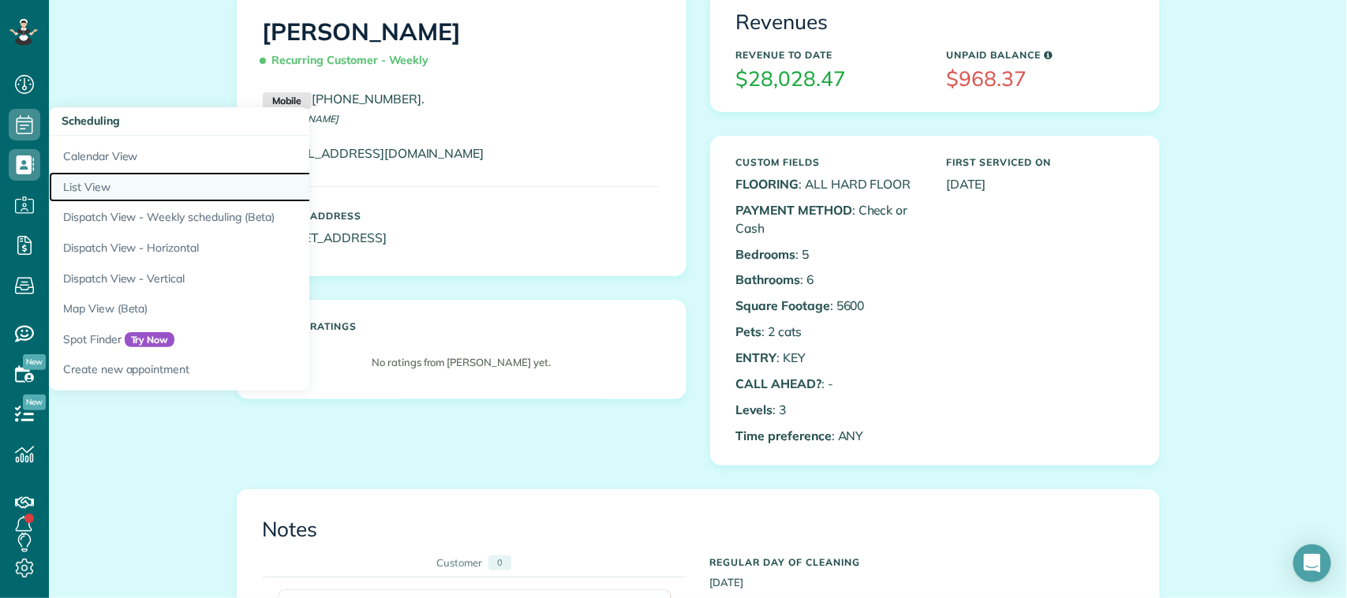
click at [103, 186] on link "List View" at bounding box center [246, 187] width 395 height 31
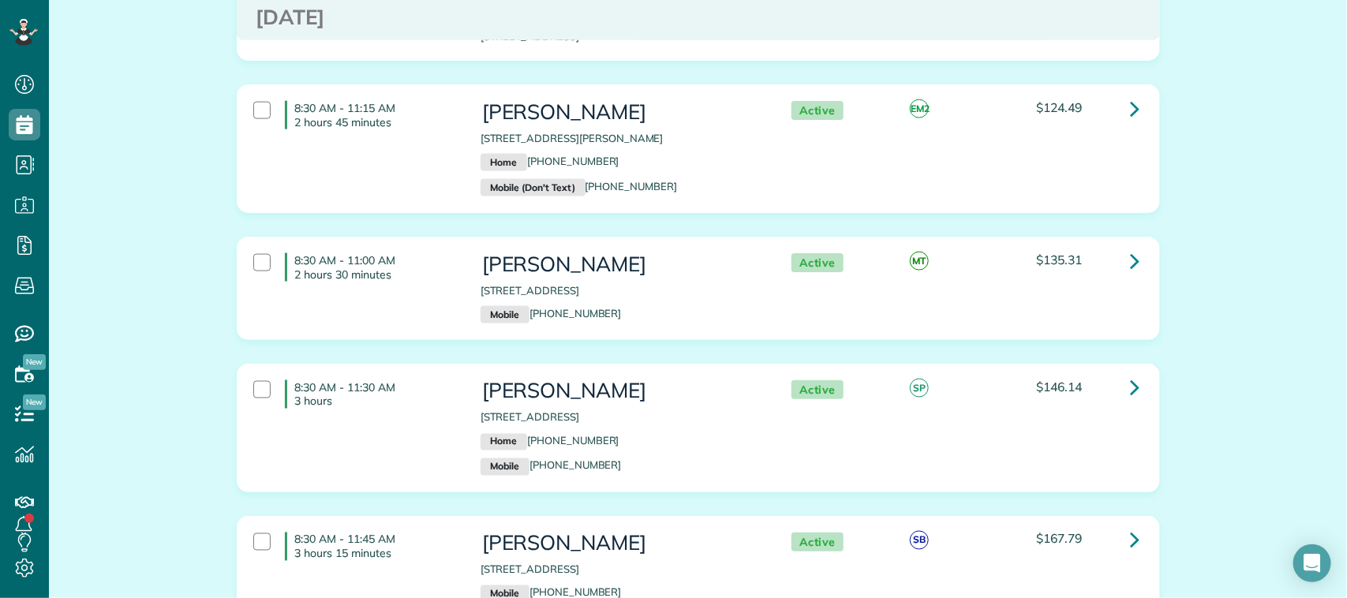
scroll to position [987, 0]
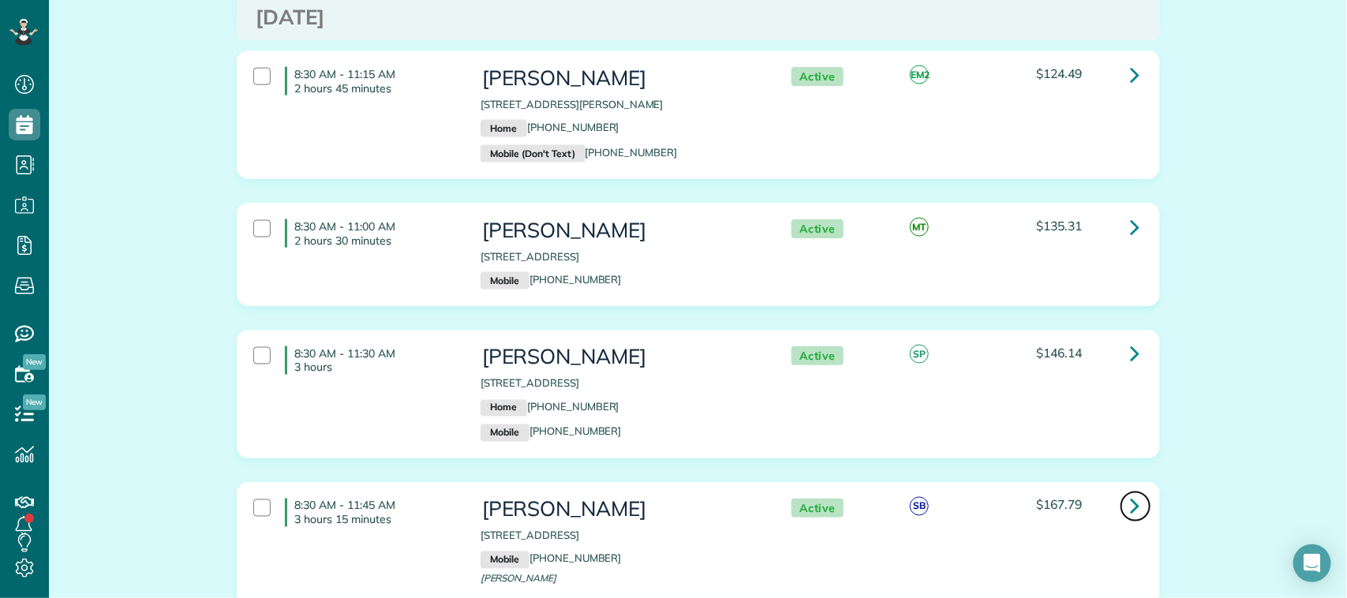
click at [1134, 491] on link at bounding box center [1136, 507] width 32 height 32
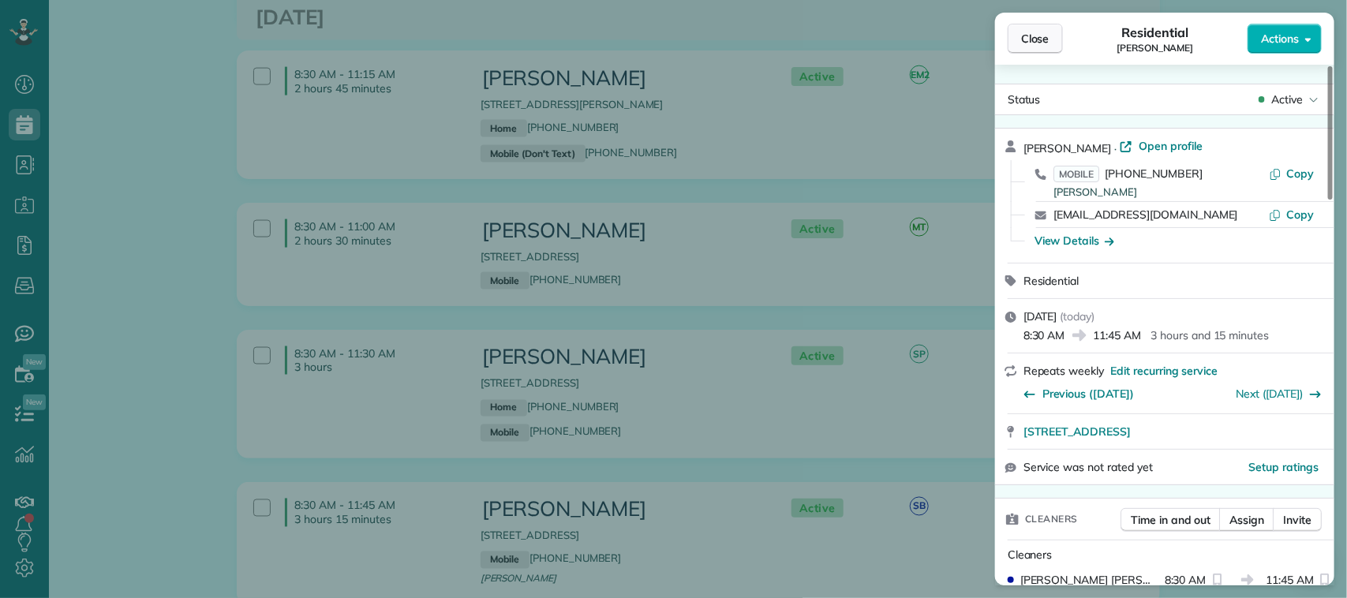
click at [1032, 29] on button "Close" at bounding box center [1035, 39] width 55 height 30
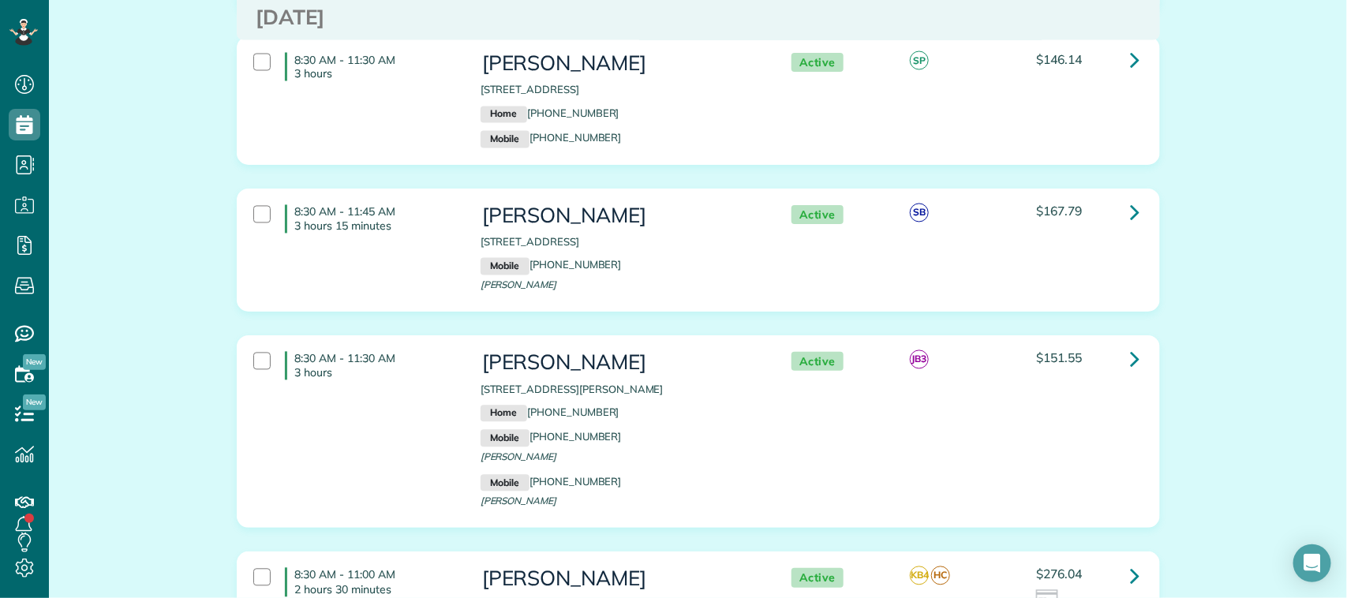
scroll to position [1283, 0]
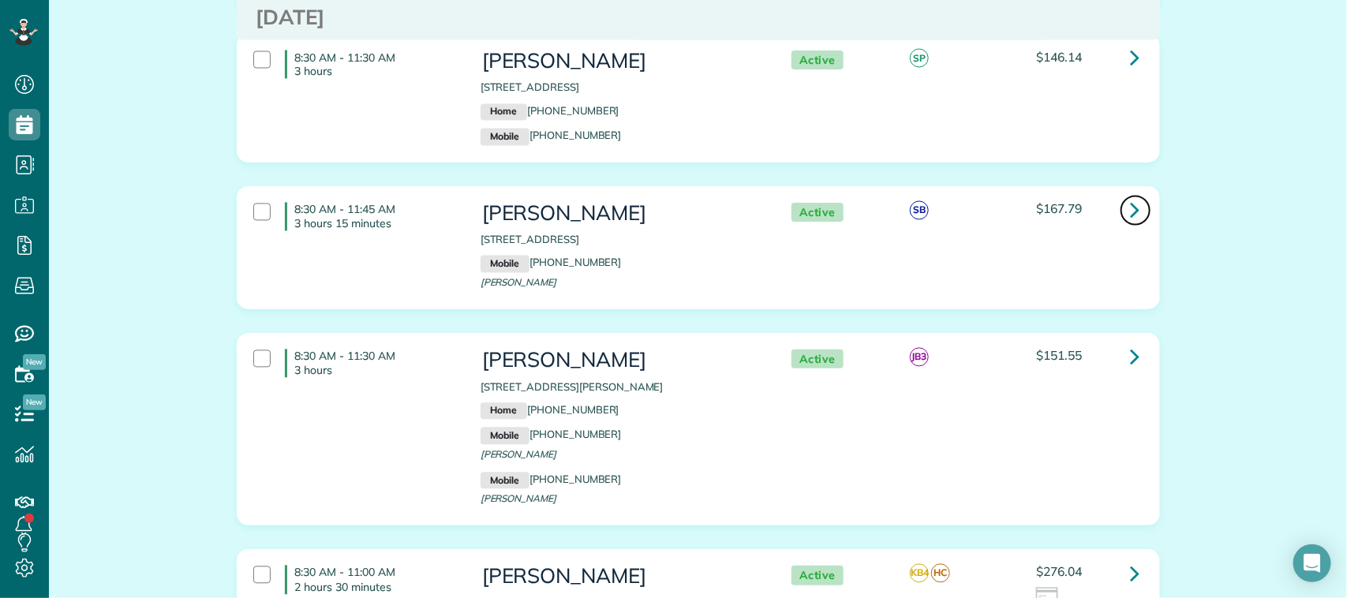
click at [1131, 197] on icon at bounding box center [1135, 211] width 9 height 28
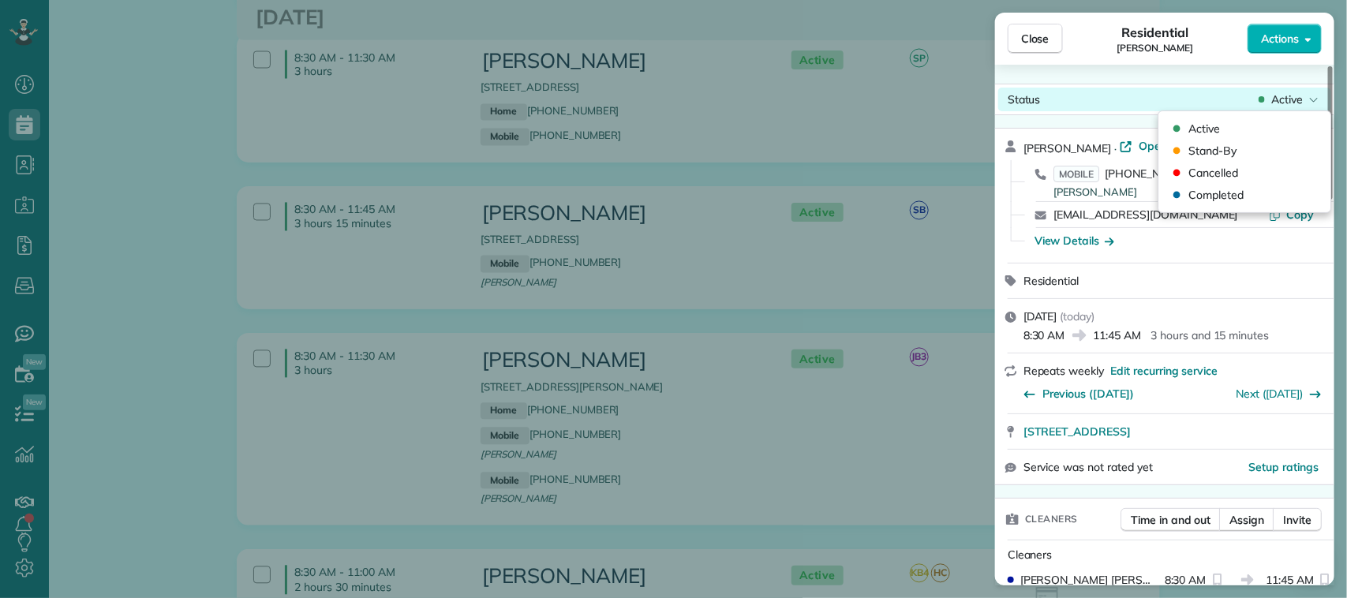
click at [1268, 101] on div "Active" at bounding box center [1289, 100] width 66 height 16
click at [1167, 79] on div "Status Active Marty Huda-Roos · Open profile MOBILE (714) 350-8213 Marty Copy m…" at bounding box center [1164, 325] width 339 height 521
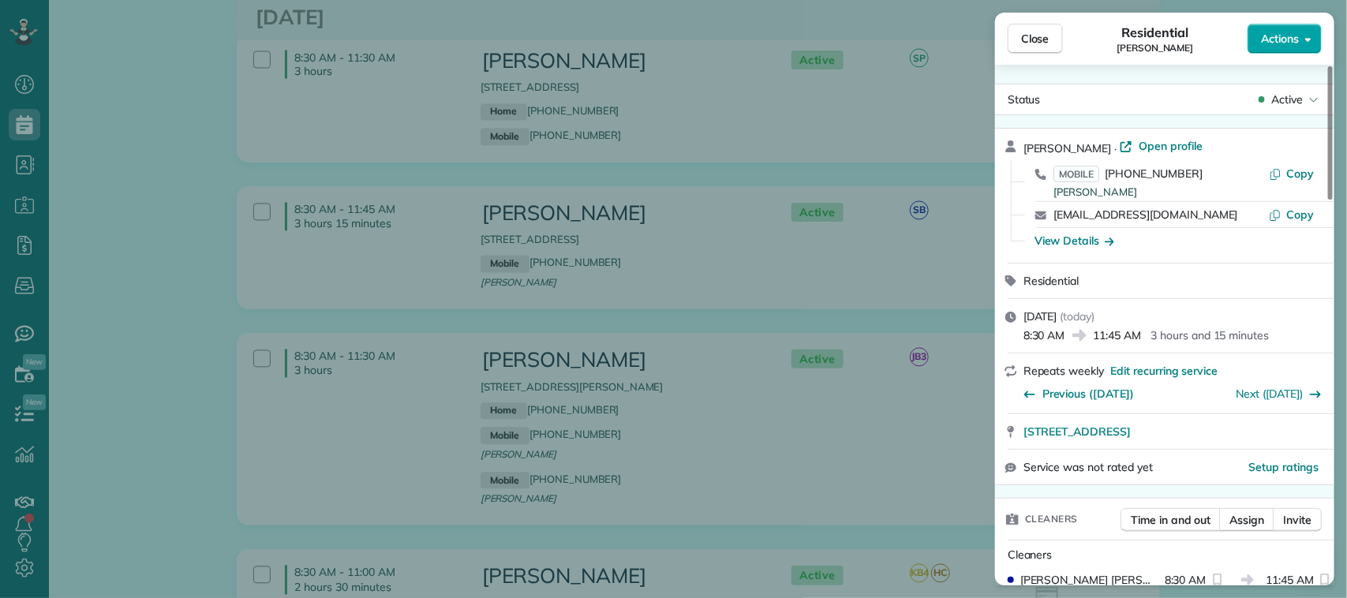
click at [1268, 41] on span "Actions" at bounding box center [1280, 39] width 38 height 16
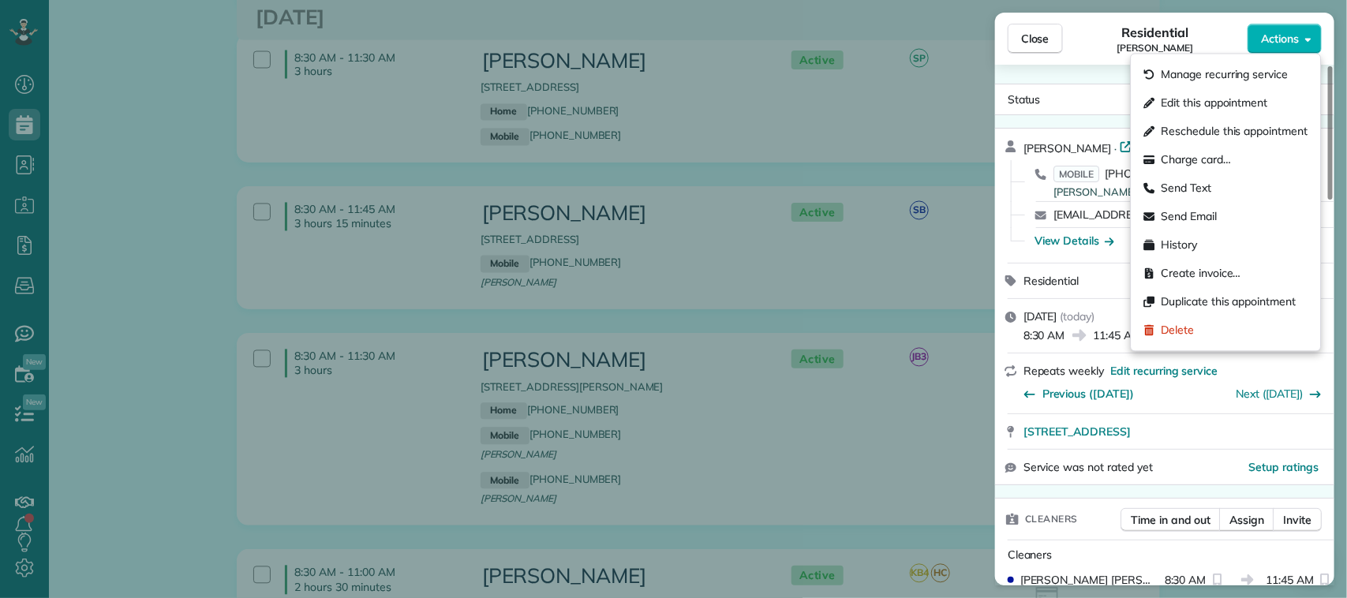
click at [1121, 42] on span "[PERSON_NAME]" at bounding box center [1155, 48] width 77 height 13
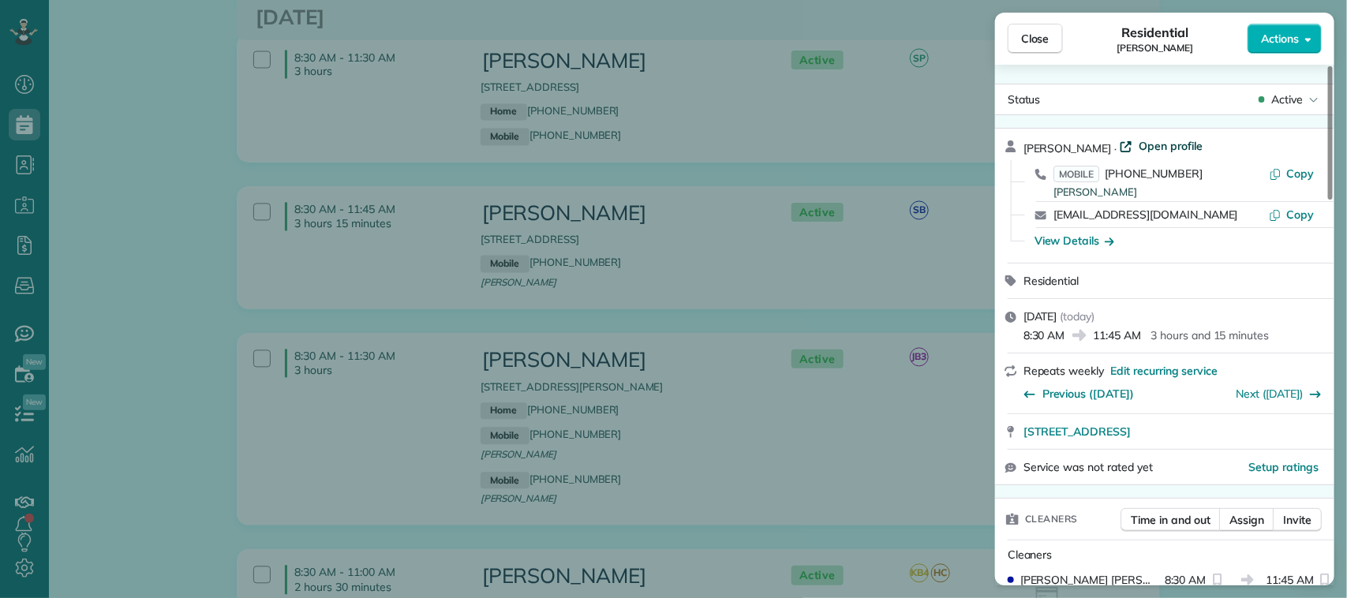
click at [1157, 147] on span "Open profile" at bounding box center [1171, 146] width 64 height 16
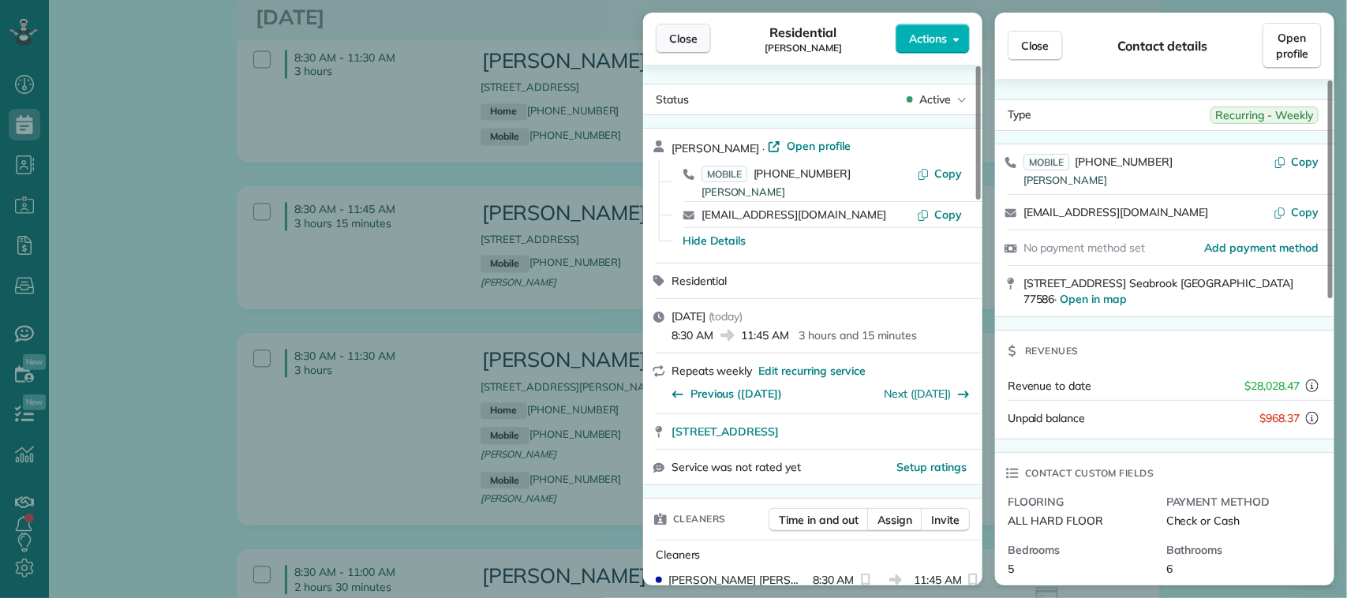
click at [691, 34] on span "Close" at bounding box center [683, 39] width 28 height 16
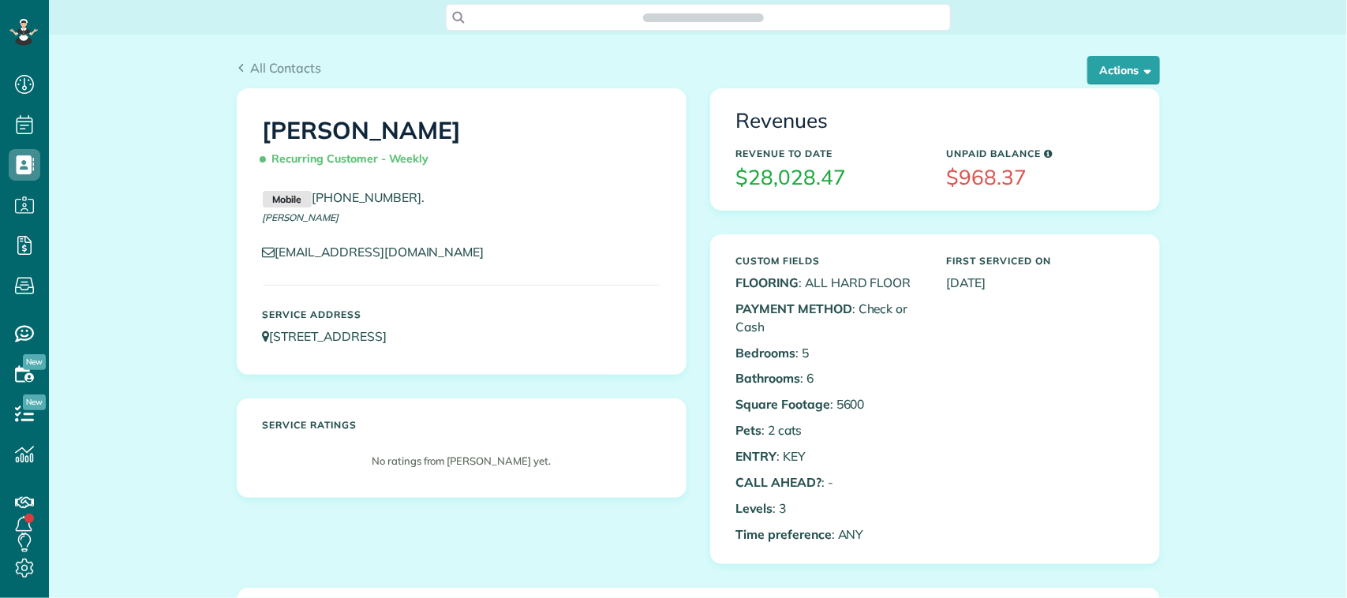
scroll to position [6, 6]
click at [1099, 73] on button "Actions" at bounding box center [1124, 70] width 73 height 28
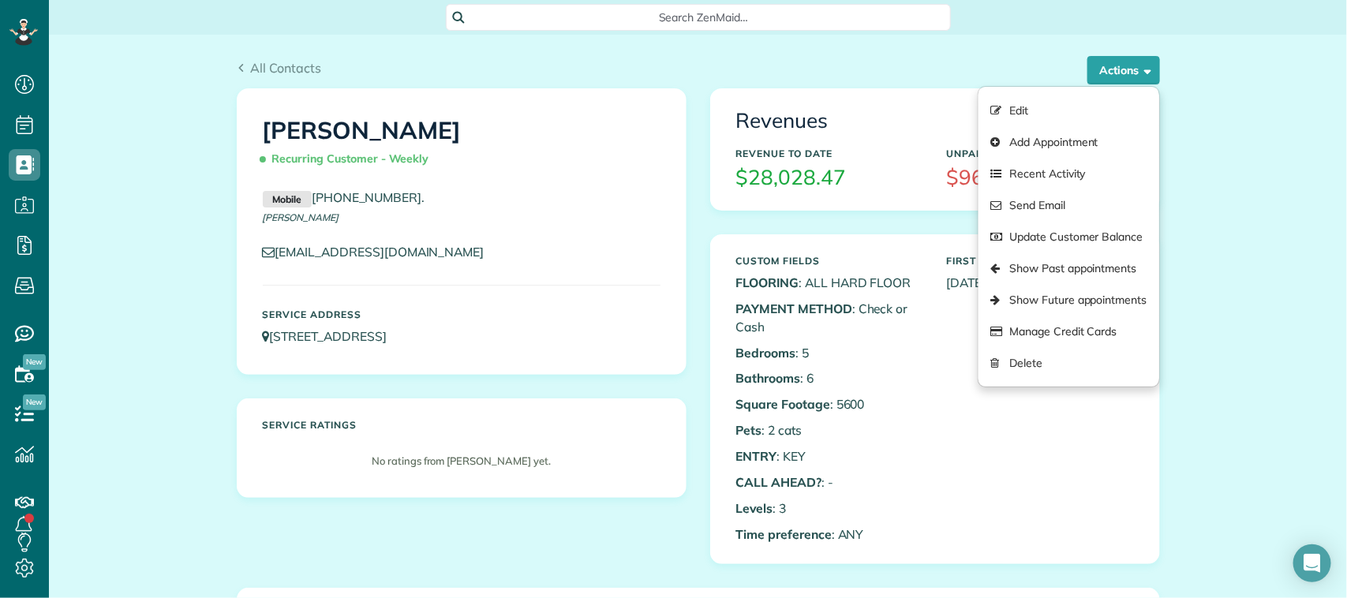
click at [802, 93] on div "Revenues Revenue to Date $28,028.47 Unpaid Balance $968.37" at bounding box center [935, 149] width 448 height 120
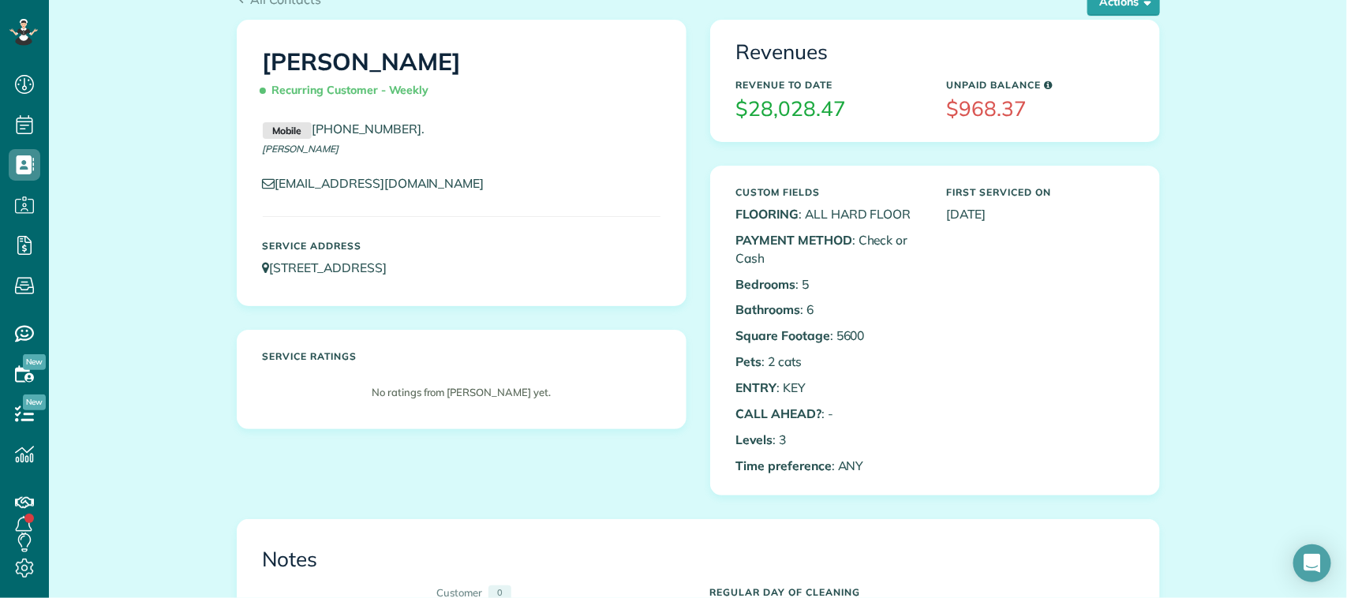
scroll to position [0, 0]
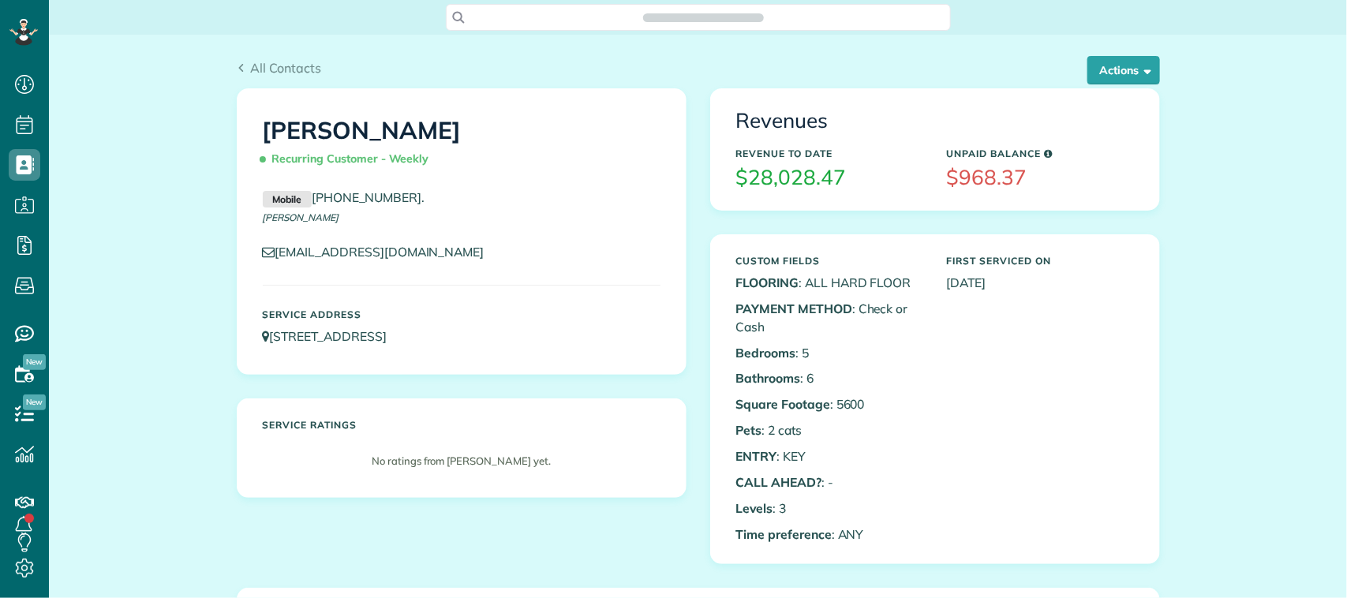
scroll to position [6, 6]
click at [1092, 84] on button "Actions" at bounding box center [1124, 70] width 73 height 28
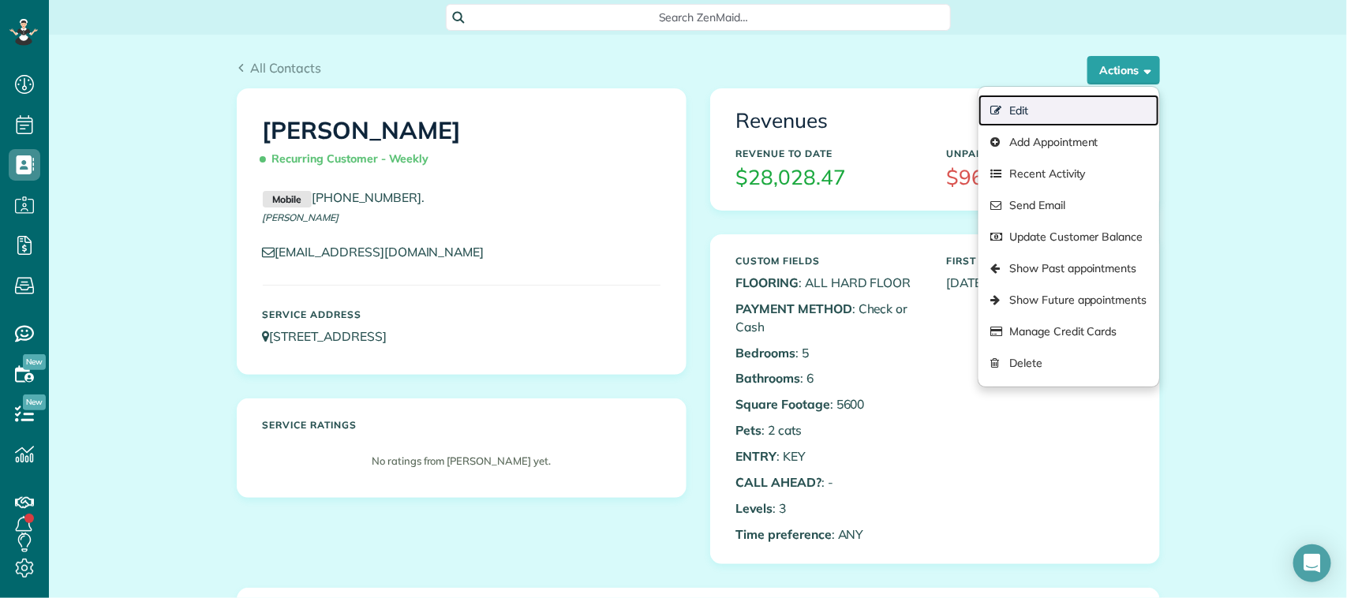
click at [1035, 114] on link "Edit" at bounding box center [1069, 111] width 180 height 32
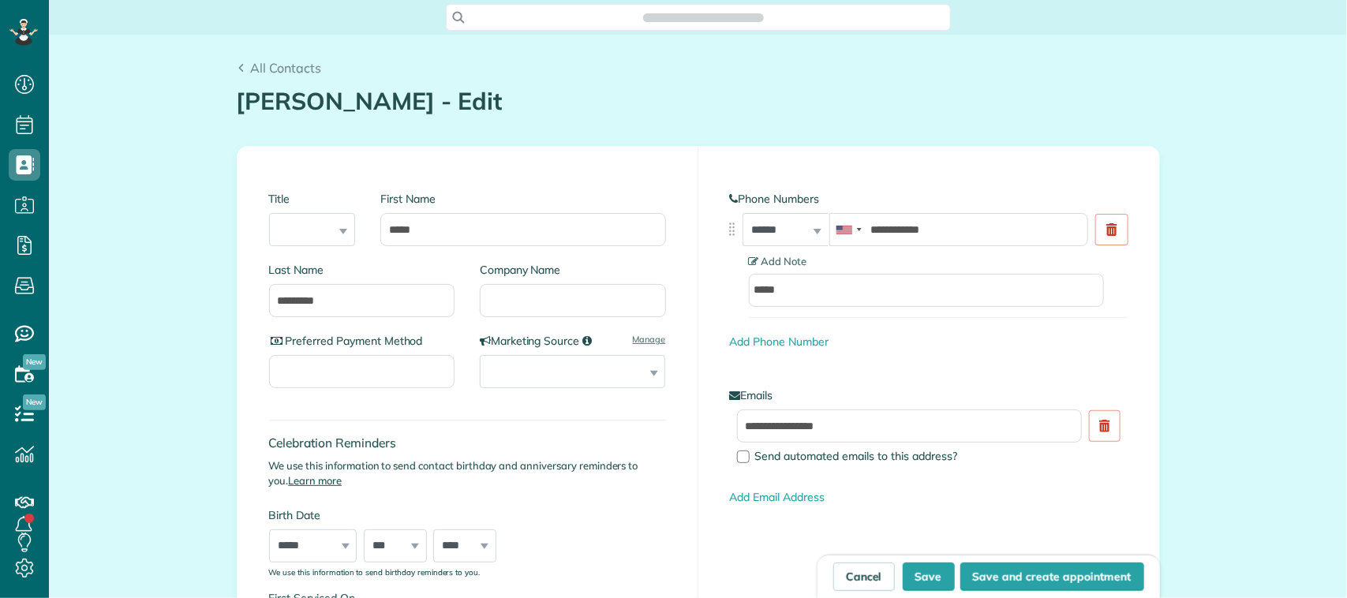
scroll to position [6, 6]
type input "**********"
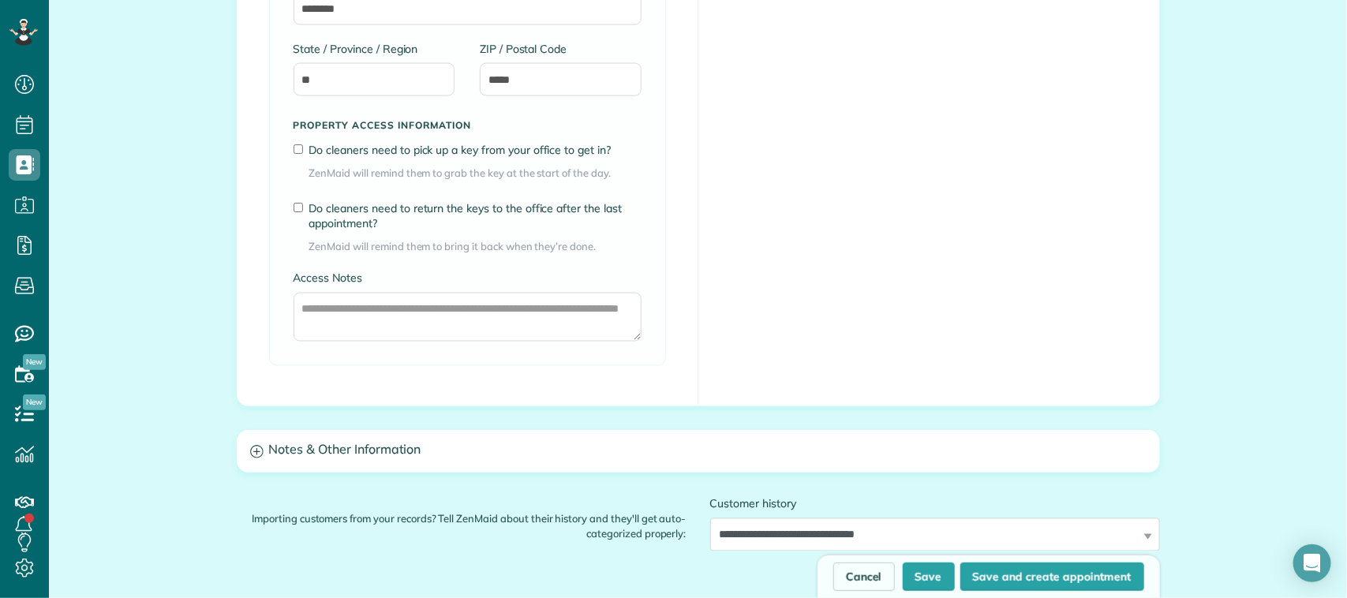
scroll to position [1377, 0]
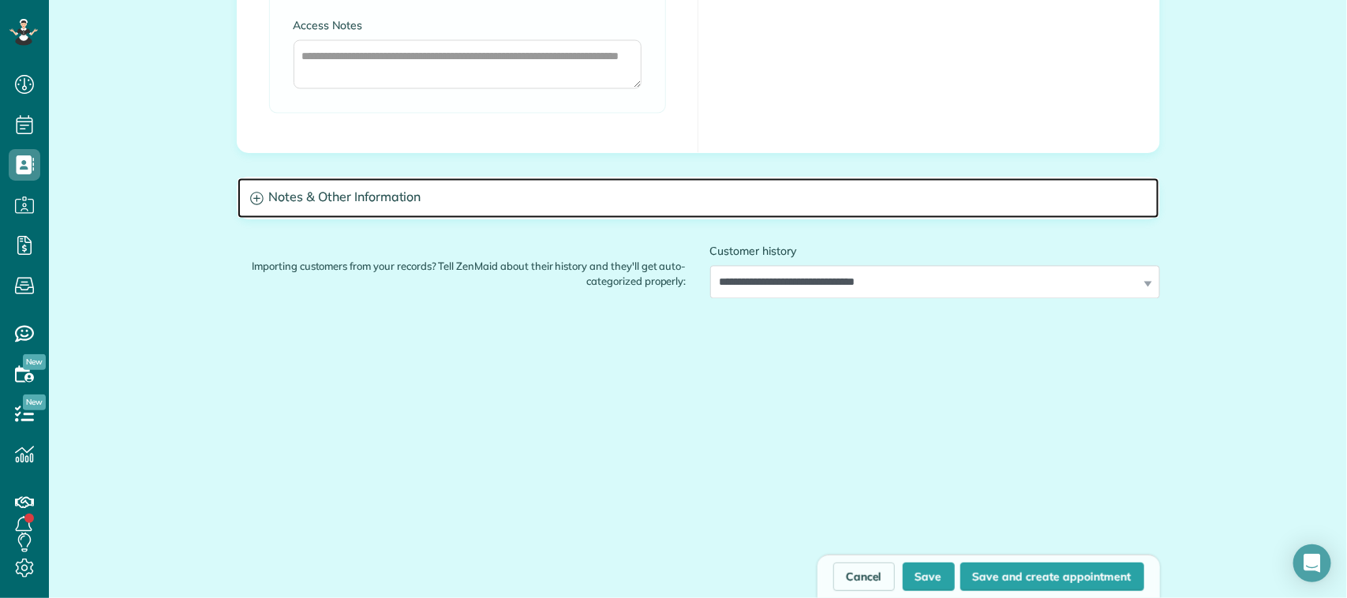
click at [290, 197] on h3 "Notes & Other Information" at bounding box center [699, 198] width 922 height 40
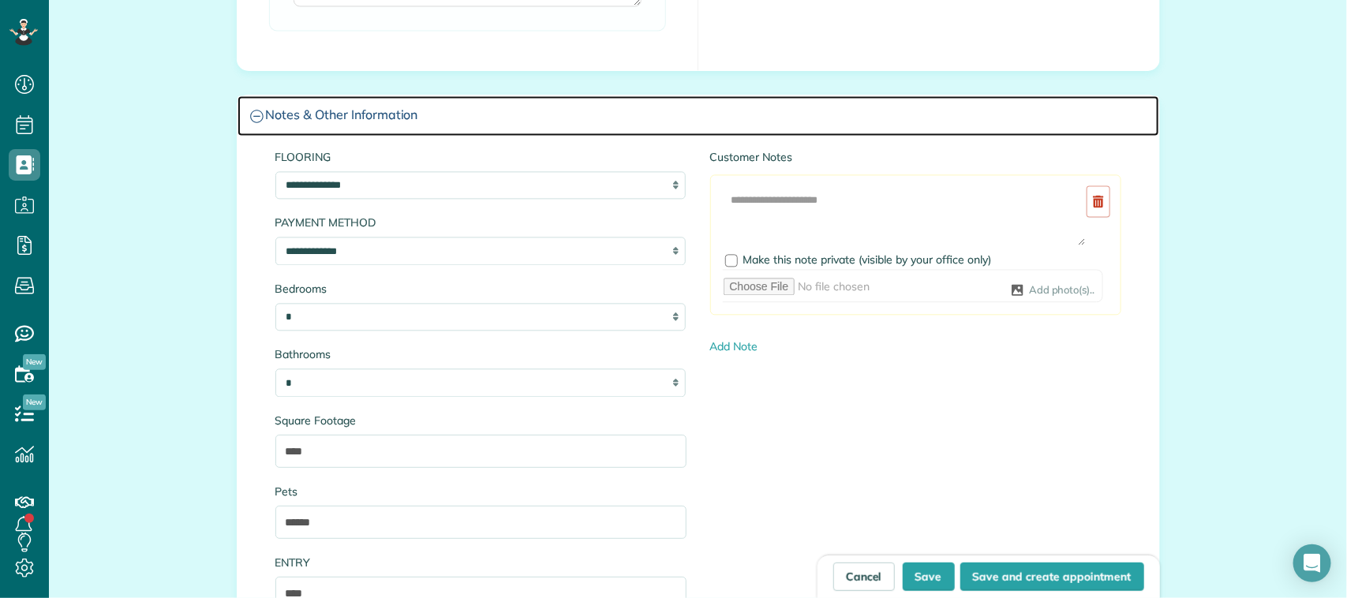
scroll to position [1575, 0]
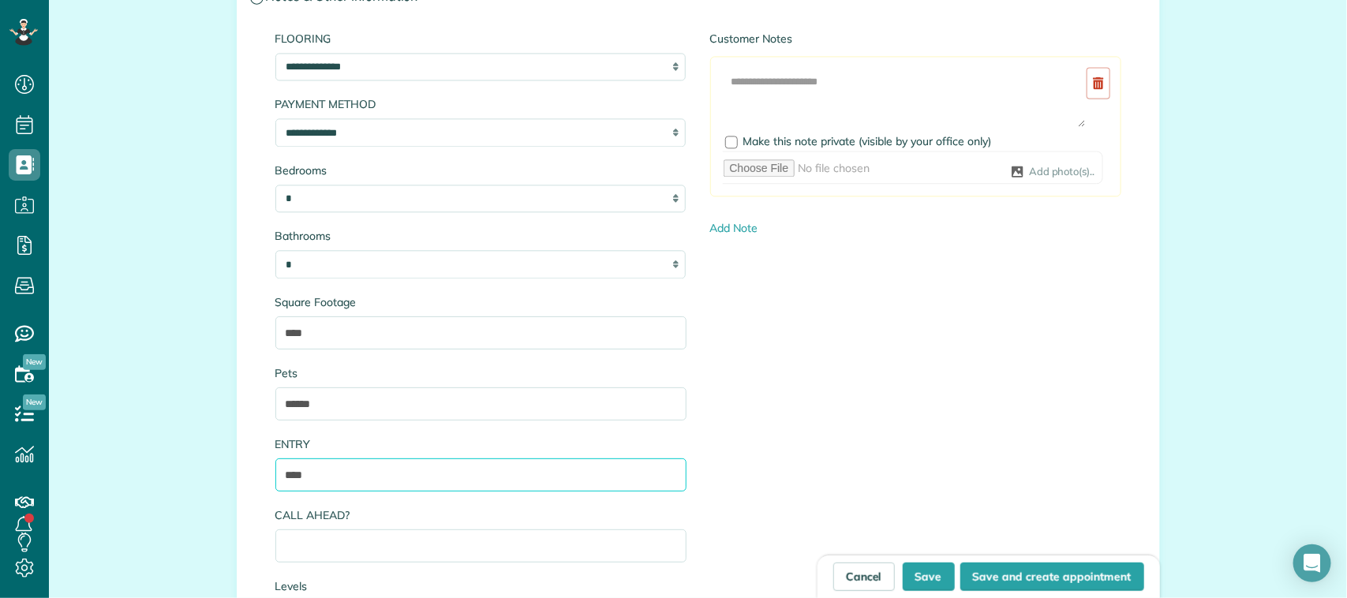
drag, startPoint x: 316, startPoint y: 474, endPoint x: 226, endPoint y: 467, distance: 90.3
click at [292, 474] on input "ENTRY" at bounding box center [480, 475] width 411 height 33
paste input "**********"
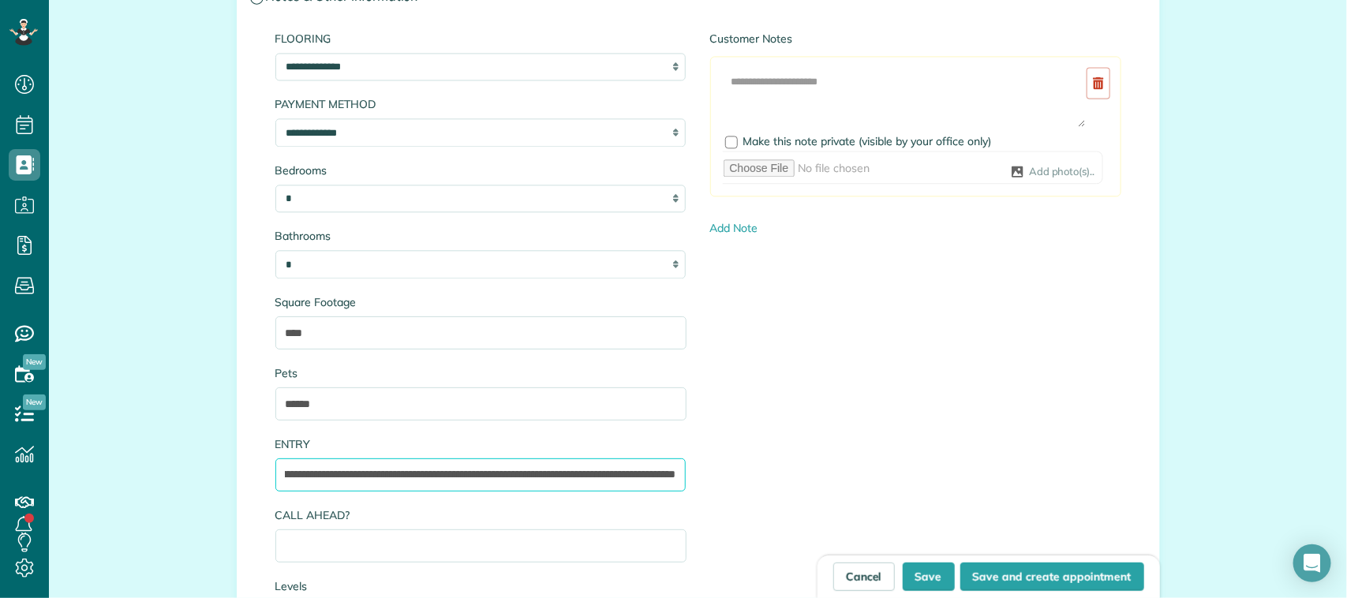
drag, startPoint x: 664, startPoint y: 479, endPoint x: 586, endPoint y: 479, distance: 77.3
click at [586, 479] on input "**********" at bounding box center [480, 475] width 411 height 33
click at [582, 478] on input "**********" at bounding box center [480, 475] width 411 height 33
drag, startPoint x: 581, startPoint y: 479, endPoint x: 742, endPoint y: 484, distance: 161.1
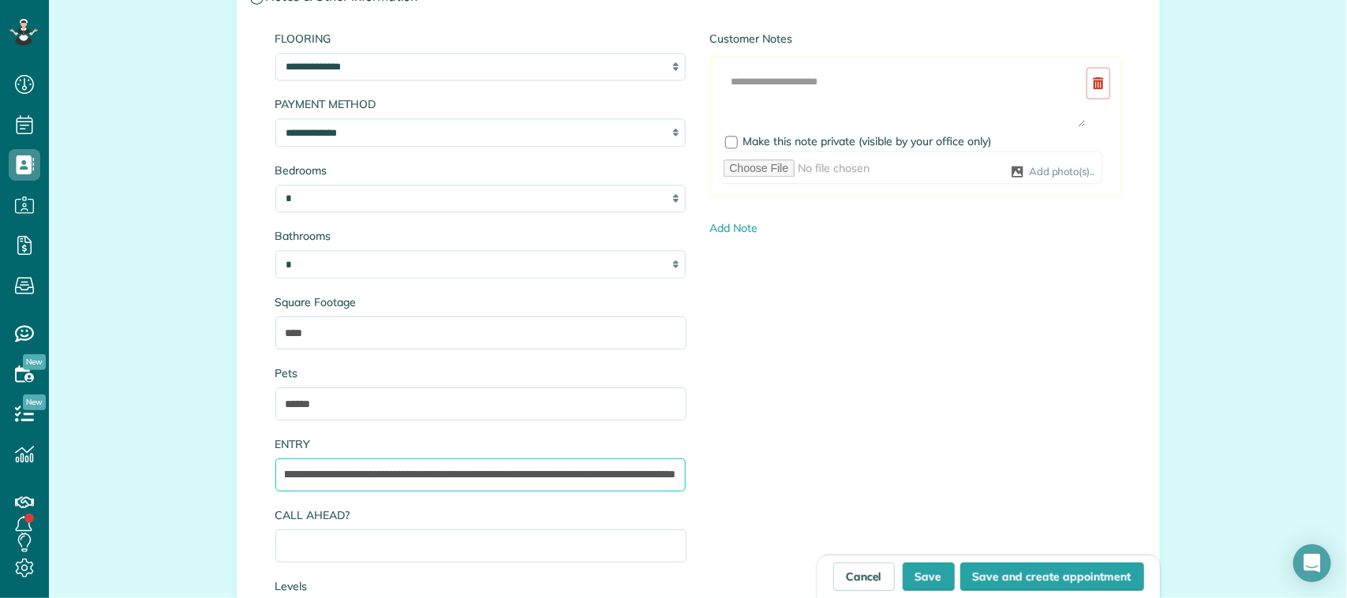
click at [742, 484] on div "**********" at bounding box center [699, 371] width 870 height 680
click at [635, 477] on input "**********" at bounding box center [480, 475] width 411 height 33
click at [668, 477] on input "**********" at bounding box center [480, 475] width 411 height 33
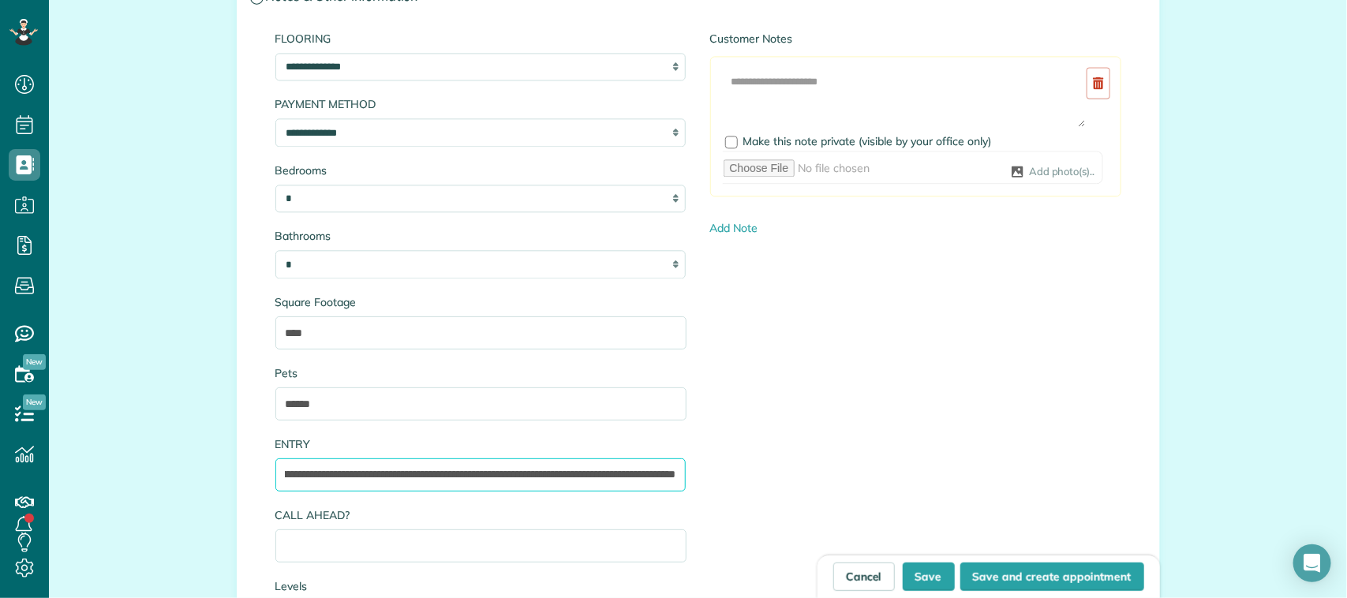
drag, startPoint x: 668, startPoint y: 478, endPoint x: 565, endPoint y: 475, distance: 102.7
click at [565, 475] on input "**********" at bounding box center [480, 475] width 411 height 33
click at [442, 481] on input "**********" at bounding box center [480, 475] width 411 height 33
drag, startPoint x: 668, startPoint y: 478, endPoint x: 515, endPoint y: 475, distance: 153.1
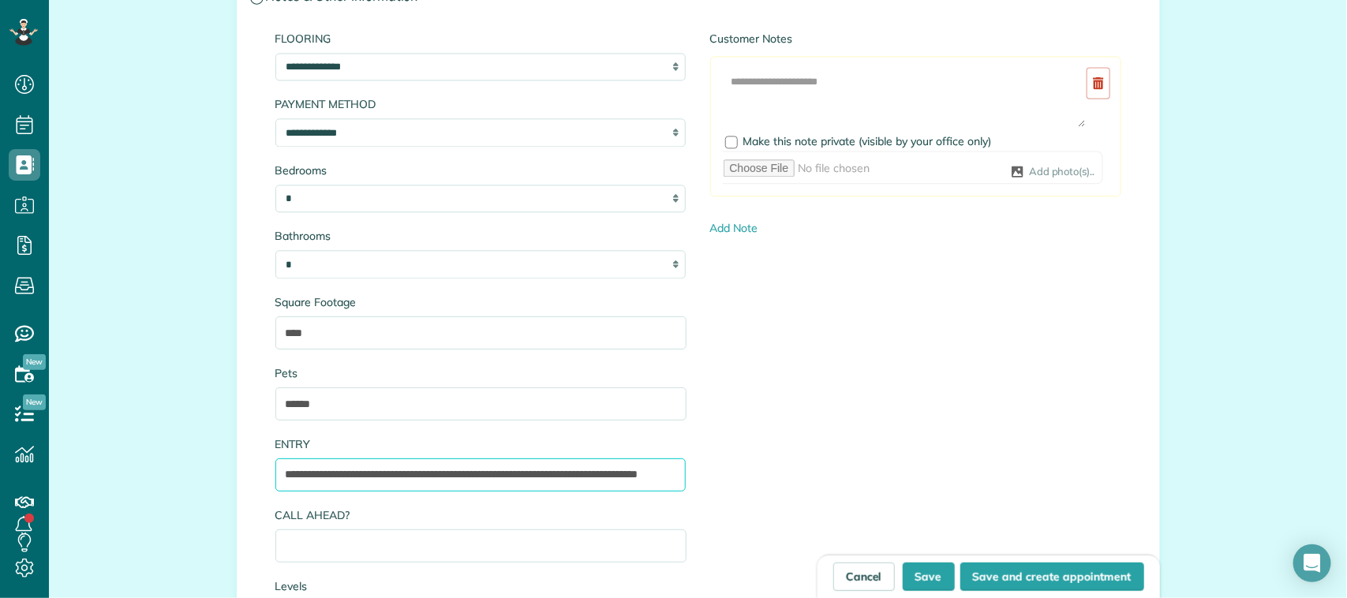
click at [515, 475] on input "**********" at bounding box center [480, 475] width 411 height 33
click at [275, 475] on input "**********" at bounding box center [480, 475] width 411 height 33
paste input "**********"
click at [522, 478] on input "**********" at bounding box center [480, 475] width 411 height 33
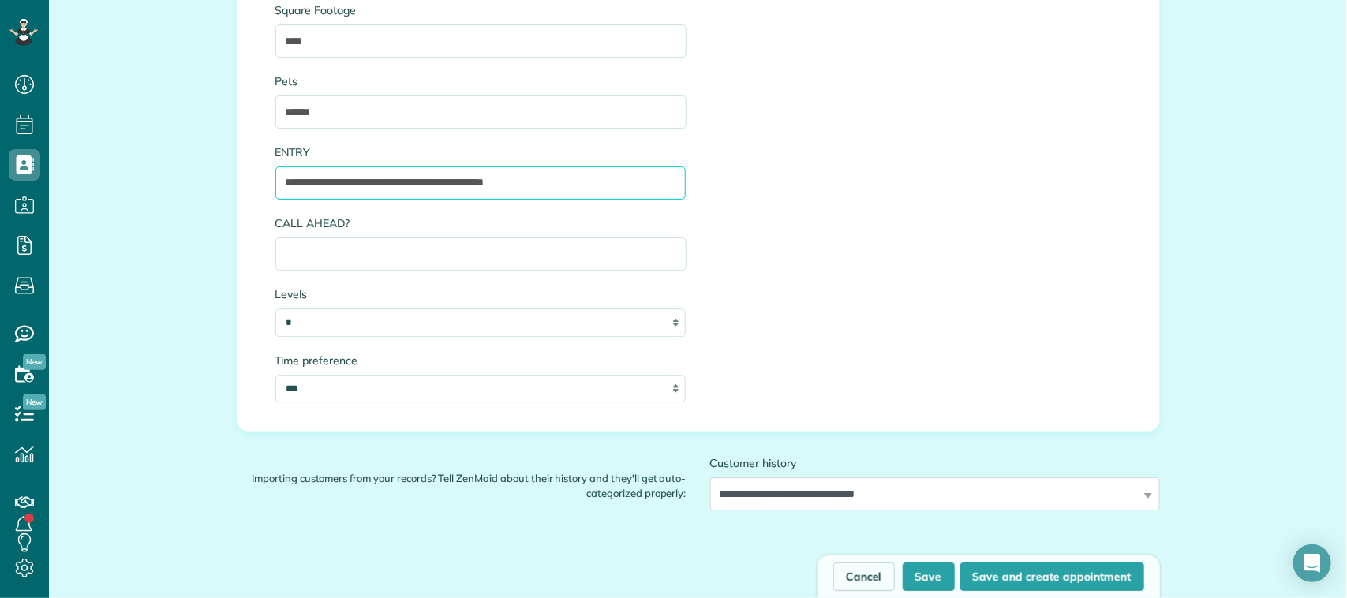
scroll to position [1871, 0]
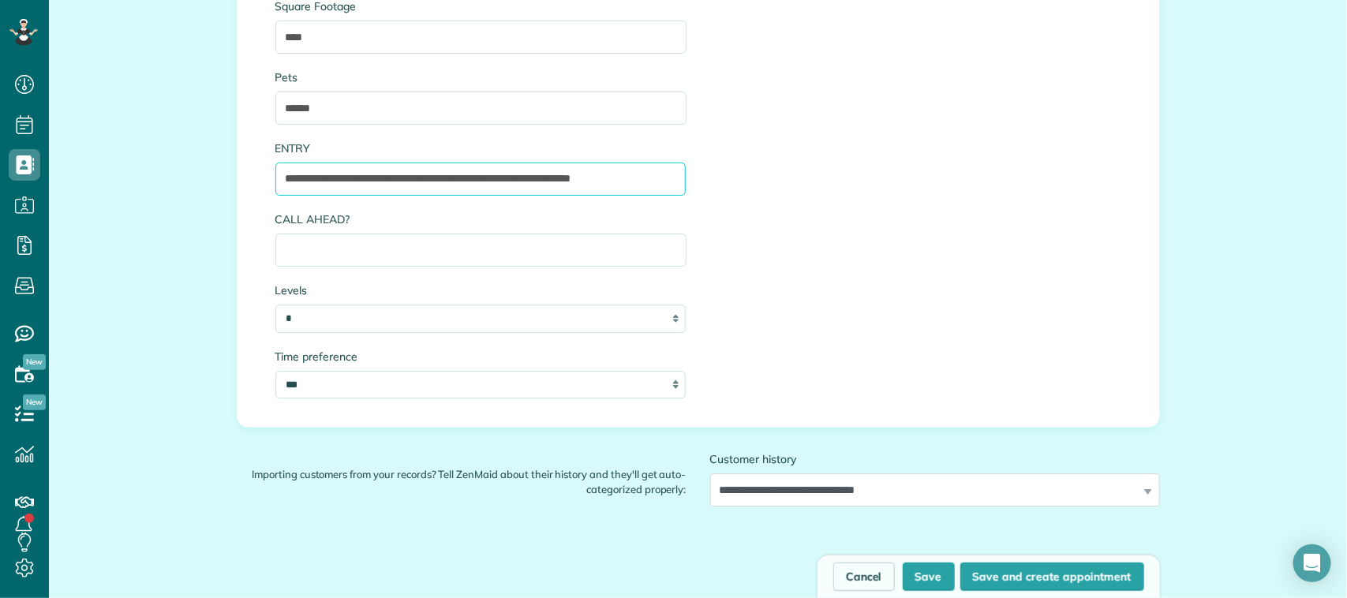
click at [387, 182] on input "**********" at bounding box center [480, 179] width 411 height 33
click at [621, 186] on input "**********" at bounding box center [480, 179] width 411 height 33
type input "**********"
click at [918, 580] on button "Save" at bounding box center [929, 577] width 52 height 28
type input "**********"
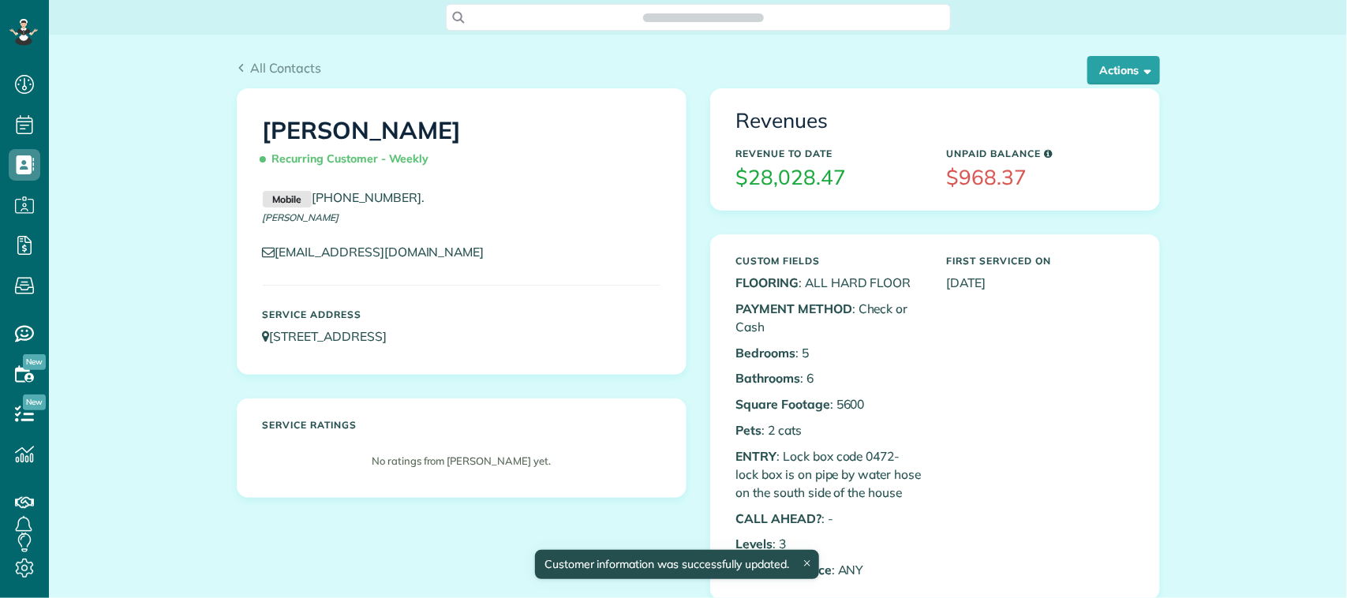
scroll to position [6, 6]
